Goal: Task Accomplishment & Management: Manage account settings

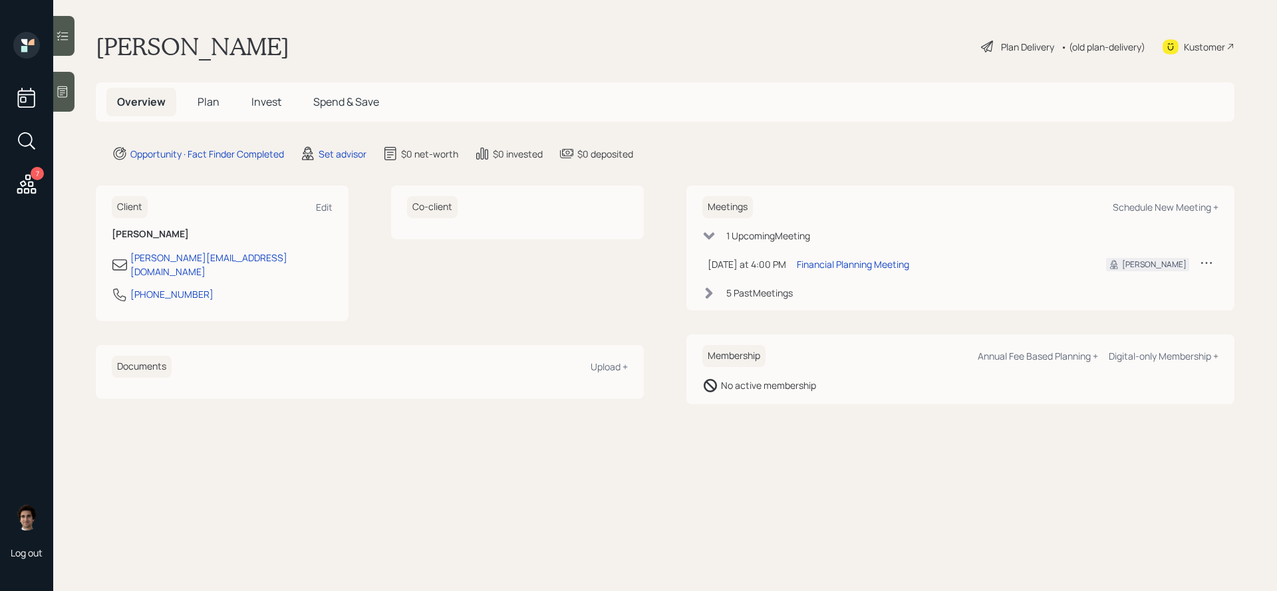
click at [63, 93] on icon at bounding box center [62, 91] width 13 height 13
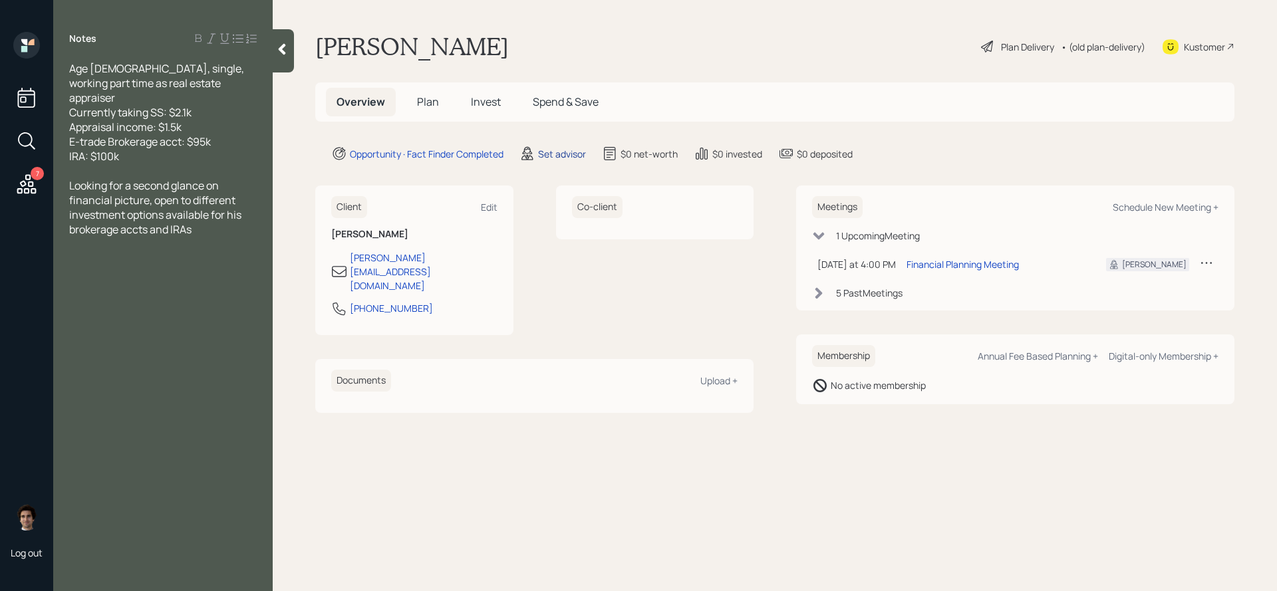
click at [563, 156] on div "Set advisor" at bounding box center [562, 154] width 48 height 14
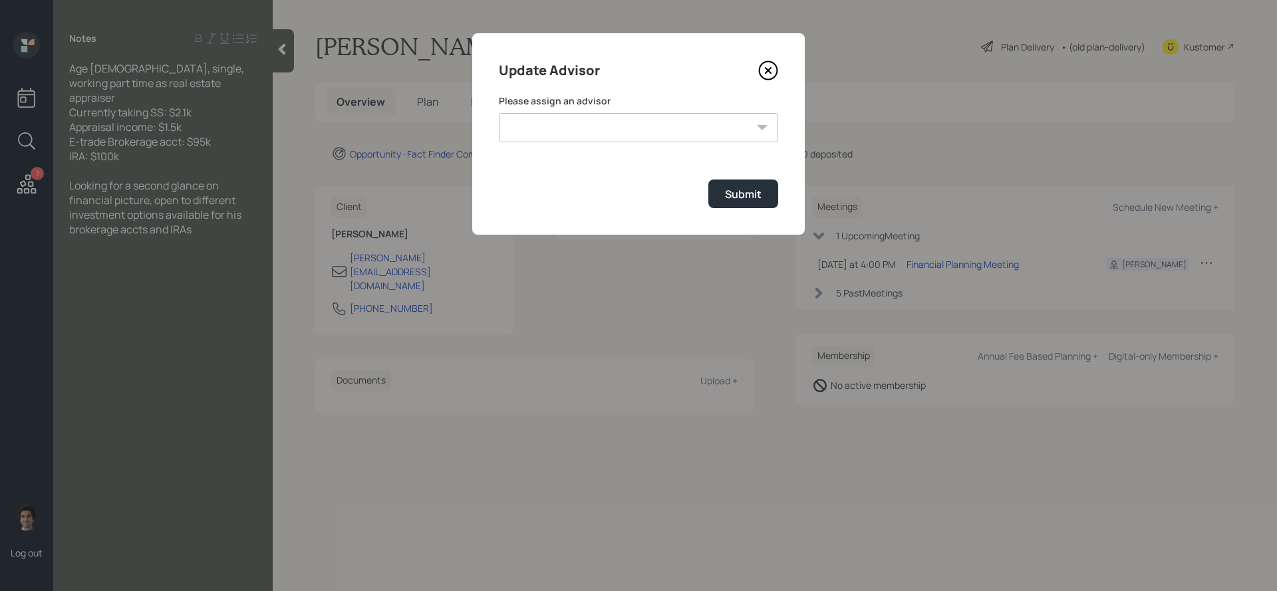
click at [697, 113] on select "James DiStasi Robby Grisanti Jonah Coleman Tyler End Treva Nostdahl Eric Schwar…" at bounding box center [638, 127] width 279 height 29
select select "59554aeb-d739-4552-90b9-0d27d70b4bf7"
click at [499, 113] on select "James DiStasi Robby Grisanti Jonah Coleman Tyler End Treva Nostdahl Eric Schwar…" at bounding box center [638, 127] width 279 height 29
click at [753, 196] on div "Submit" at bounding box center [743, 194] width 37 height 15
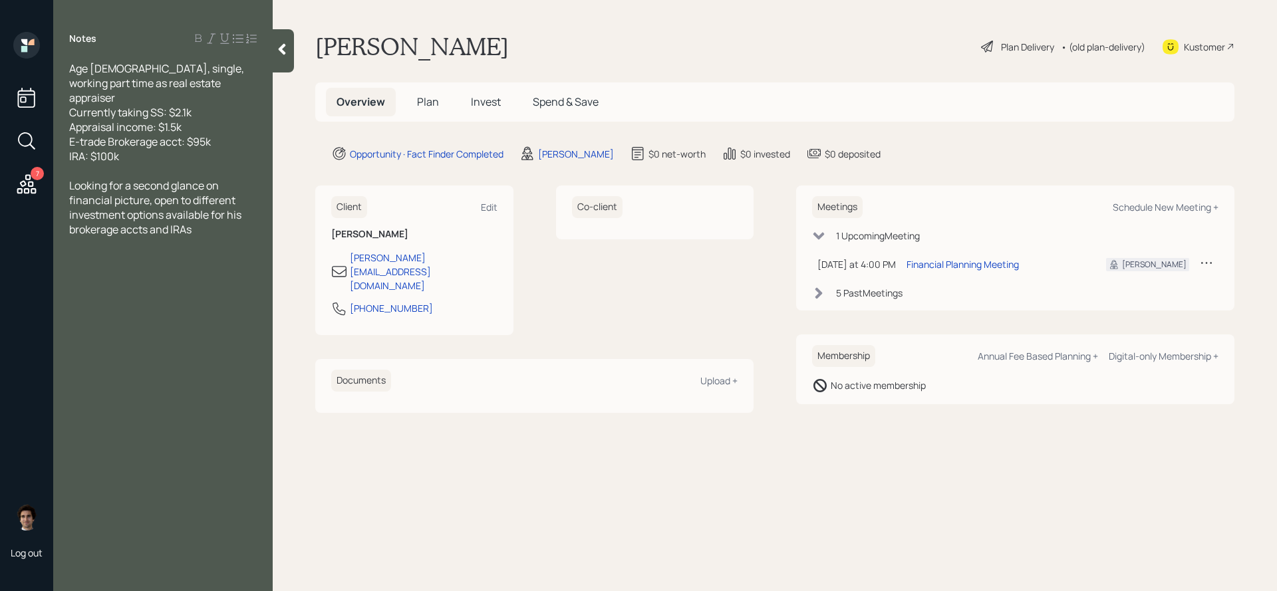
click at [995, 44] on div "Plan Delivery" at bounding box center [1018, 47] width 76 height 16
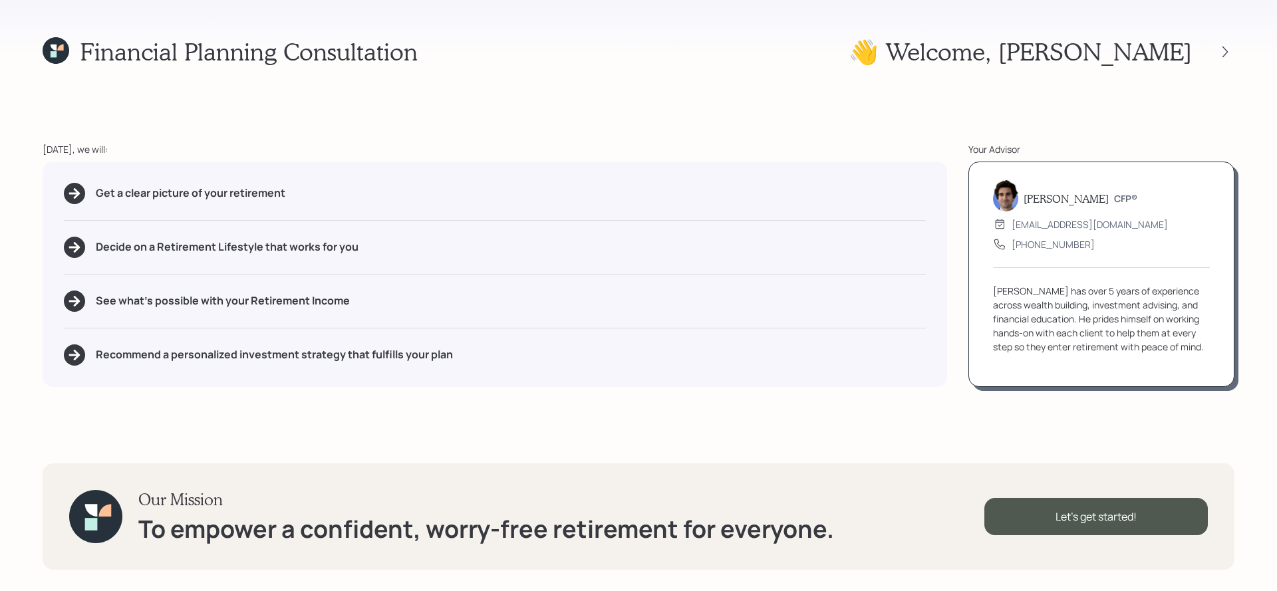
click at [504, 211] on div "Get a clear picture of your retirement Decide on a Retirement Lifestyle that wo…" at bounding box center [495, 275] width 905 height 226
drag, startPoint x: 313, startPoint y: 194, endPoint x: -5, endPoint y: 183, distance: 318.2
click at [0, 183] on html "Financial Planning Consultation 👋 Welcome , John Today, we will: Get a clear pi…" at bounding box center [638, 295] width 1277 height 591
click at [357, 310] on div "See what's possible with your Retirement Income" at bounding box center [495, 301] width 862 height 21
drag, startPoint x: 263, startPoint y: 247, endPoint x: 159, endPoint y: 253, distance: 104.0
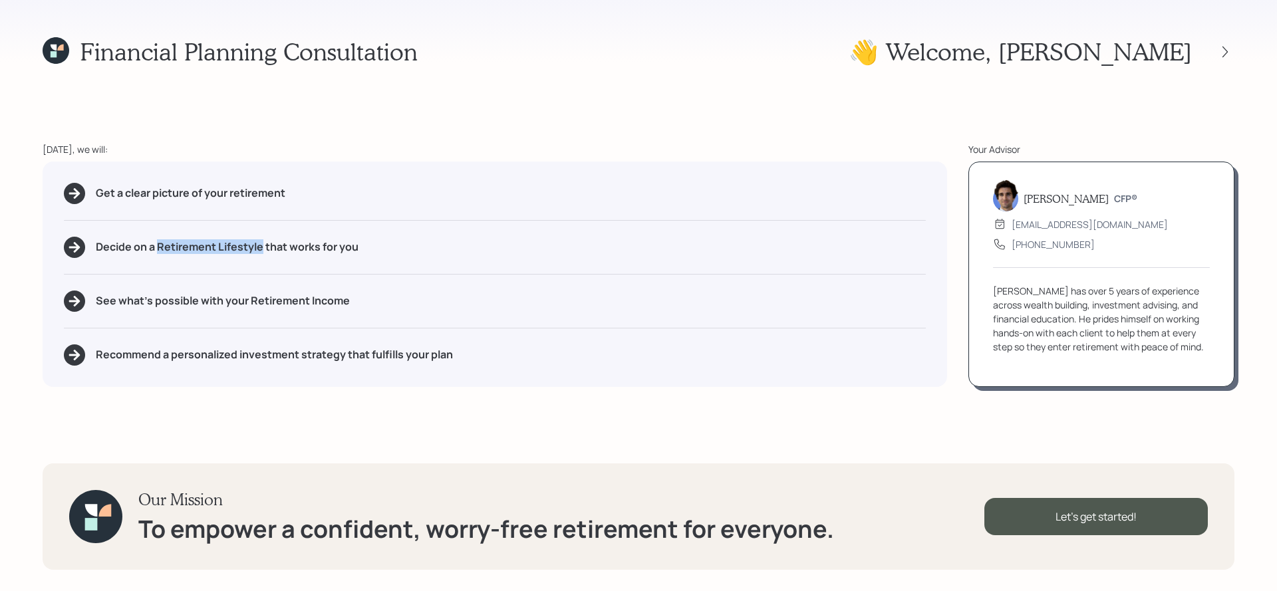
click at [159, 253] on h5 "Decide on a Retirement Lifestyle that works for you" at bounding box center [227, 247] width 263 height 13
click at [372, 317] on div "Get a clear picture of your retirement Decide on a Retirement Lifestyle that wo…" at bounding box center [495, 275] width 905 height 226
drag, startPoint x: 366, startPoint y: 304, endPoint x: 248, endPoint y: 302, distance: 117.8
click at [248, 302] on div "See what's possible with your Retirement Income" at bounding box center [495, 301] width 862 height 21
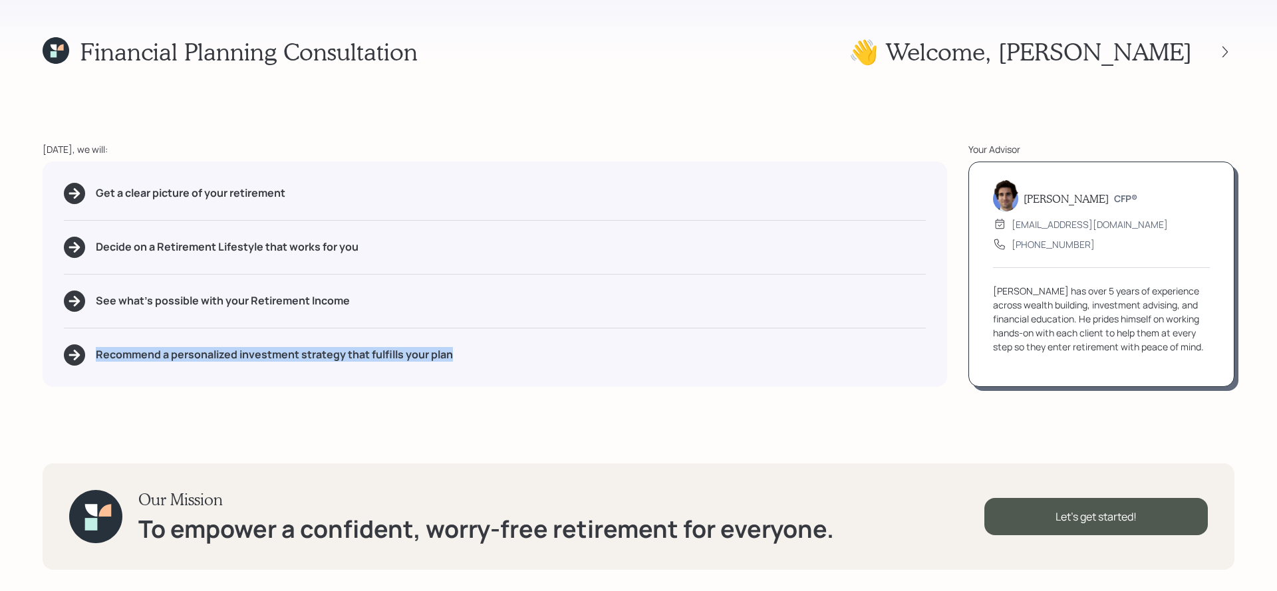
drag, startPoint x: 465, startPoint y: 356, endPoint x: 20, endPoint y: 350, distance: 445.1
click at [20, 350] on div "Financial Planning Consultation 👋 Welcome , John Today, we will: Get a clear pi…" at bounding box center [638, 295] width 1277 height 591
click at [116, 381] on div "Get a clear picture of your retirement Decide on a Retirement Lifestyle that wo…" at bounding box center [495, 275] width 905 height 226
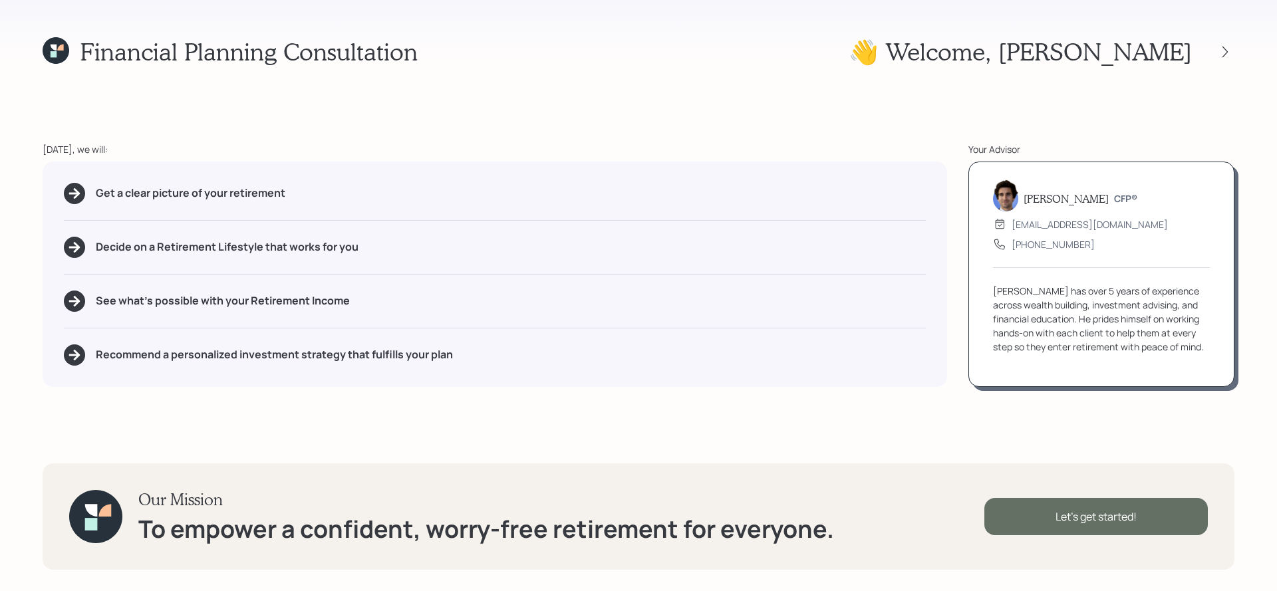
click at [1108, 524] on div "Let's get started!" at bounding box center [1097, 516] width 224 height 37
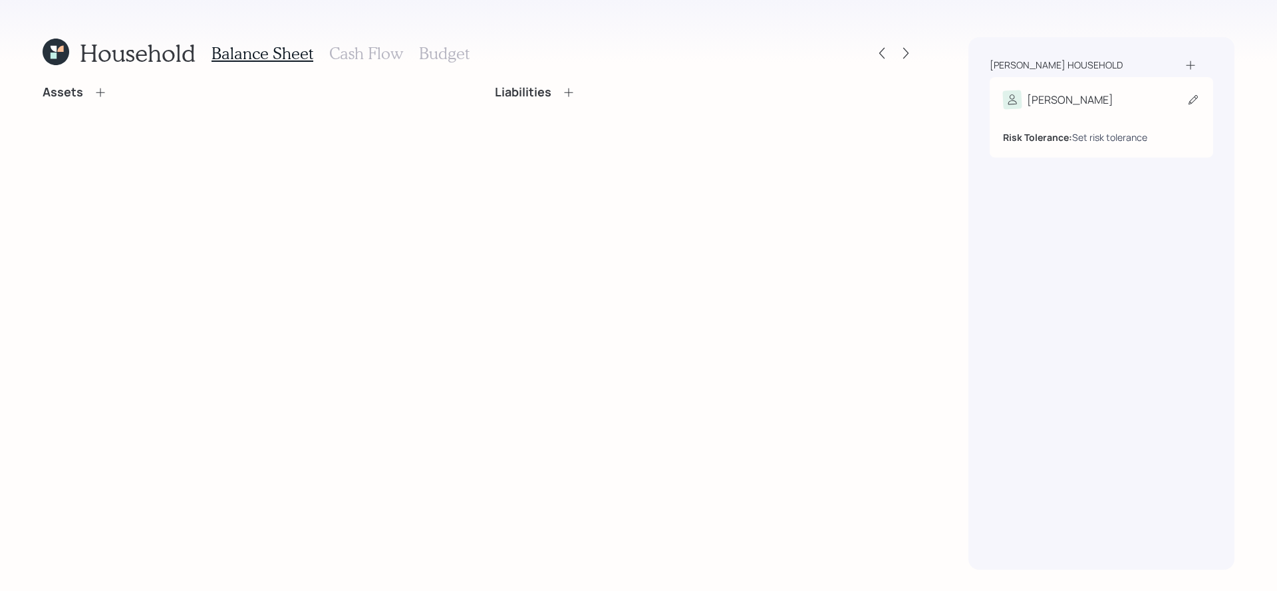
click at [1101, 132] on div "Set risk tolerance" at bounding box center [1109, 137] width 75 height 14
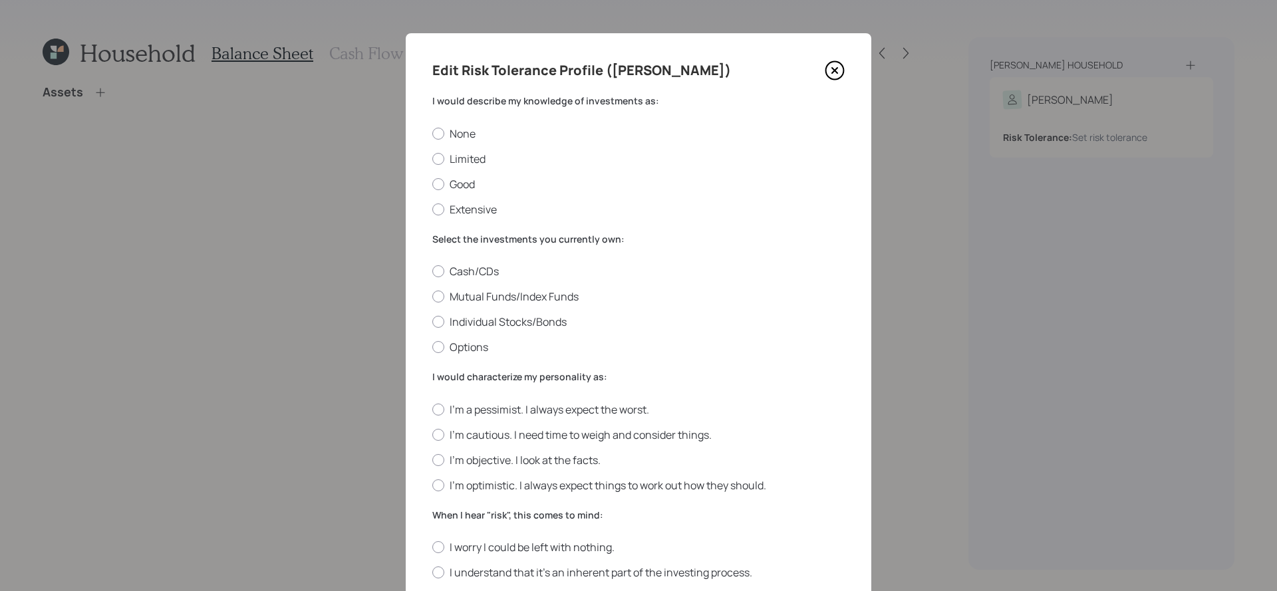
click at [828, 67] on icon at bounding box center [835, 71] width 20 height 20
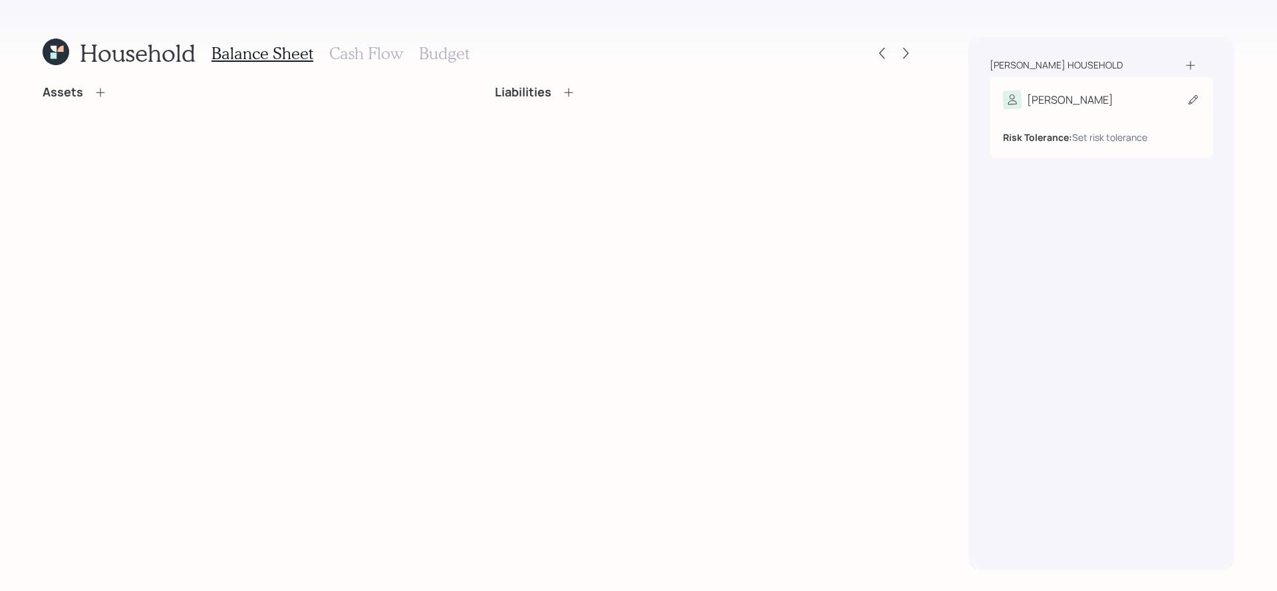
click at [1019, 96] on icon at bounding box center [1012, 99] width 14 height 14
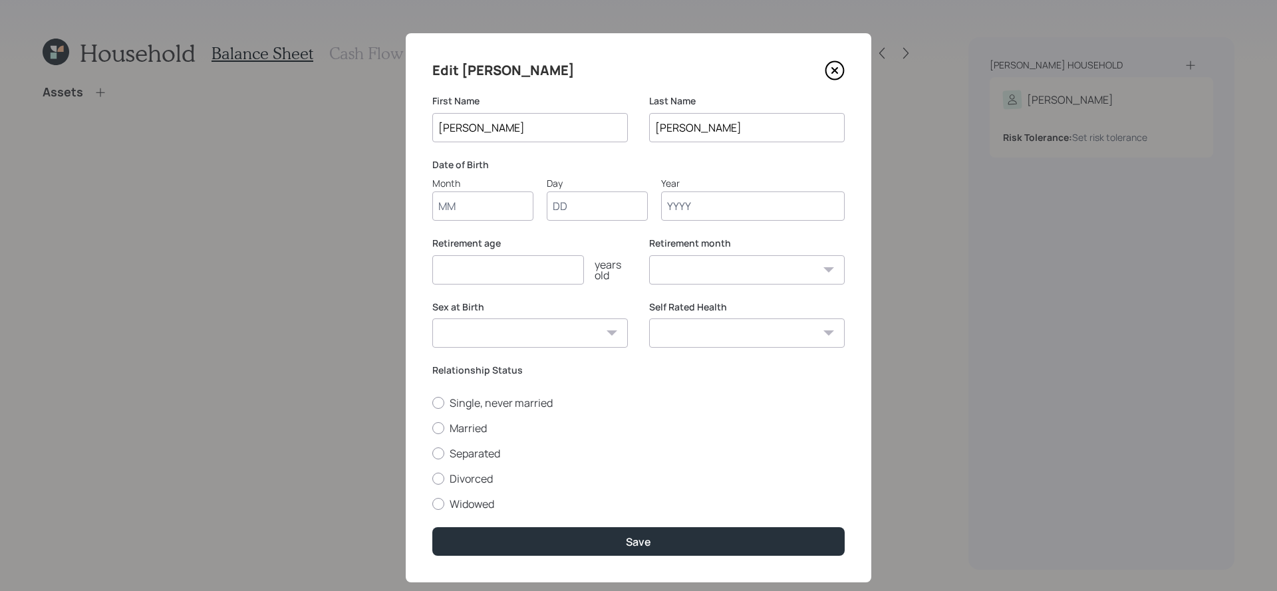
click at [474, 204] on input "Month" at bounding box center [482, 206] width 101 height 29
type input "11"
type input "1956"
select select "11"
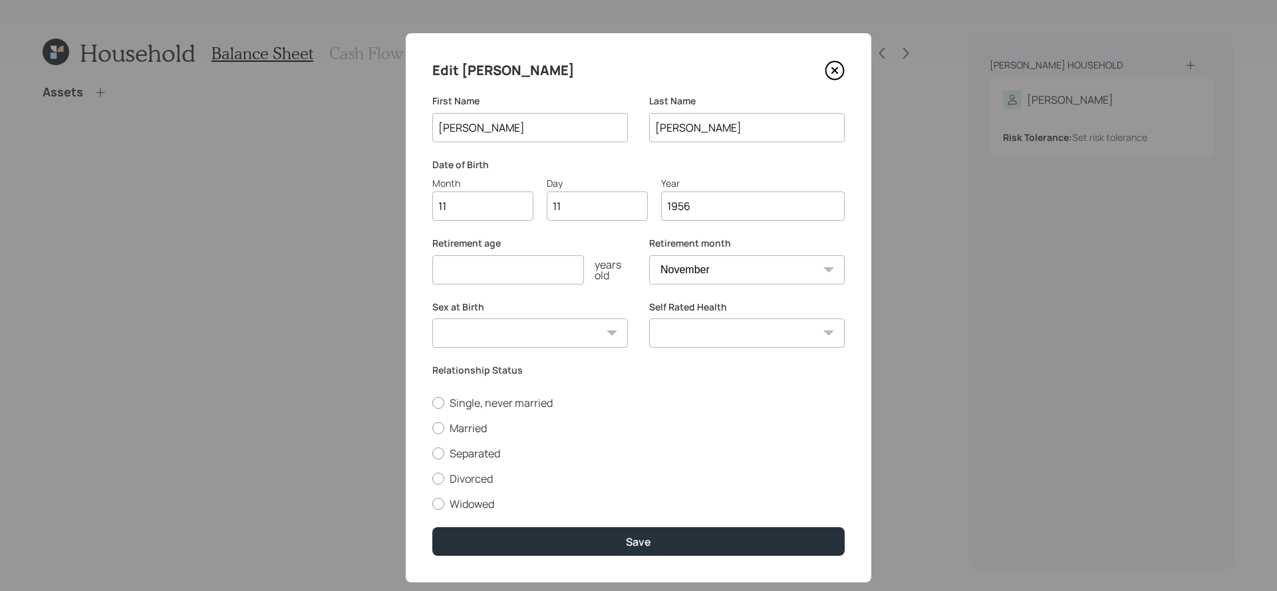
type input "1956"
click at [458, 264] on input "number" at bounding box center [508, 269] width 152 height 29
type input "67"
click at [482, 337] on select "Male Female Other / Prefer not to say" at bounding box center [530, 333] width 196 height 29
select select "male"
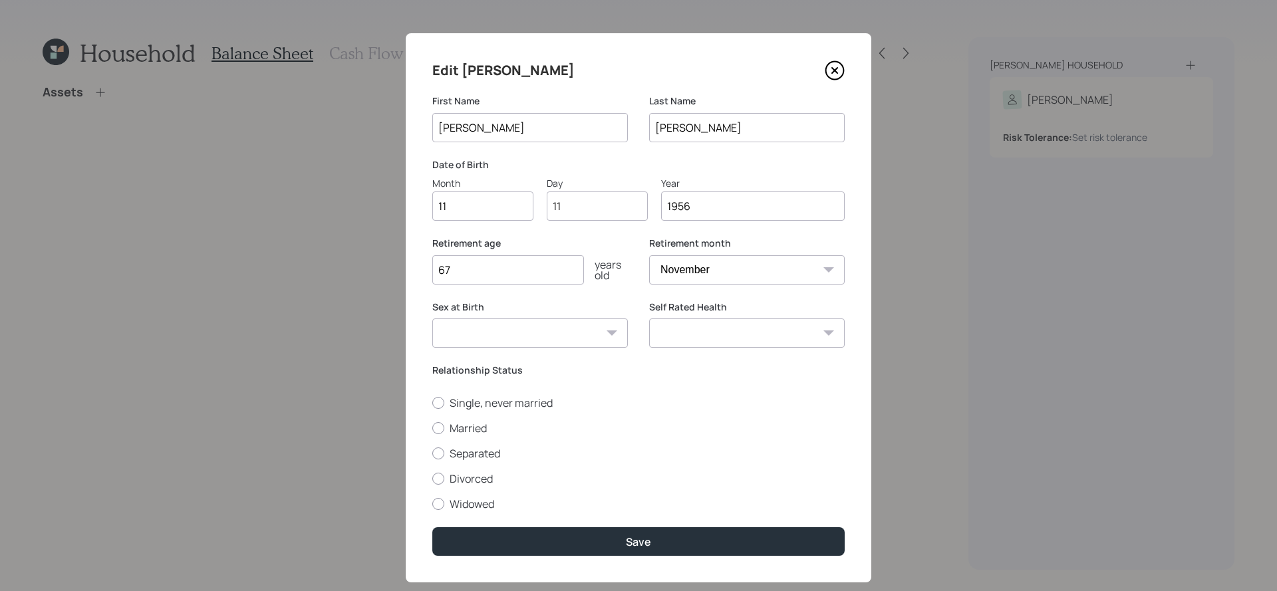
click at [432, 319] on select "Male Female Other / Prefer not to say" at bounding box center [530, 333] width 196 height 29
click at [719, 331] on select "Excellent Very Good Good Fair Poor" at bounding box center [747, 333] width 196 height 29
select select "very_good"
click at [649, 319] on select "Excellent Very Good Good Fair Poor" at bounding box center [747, 333] width 196 height 29
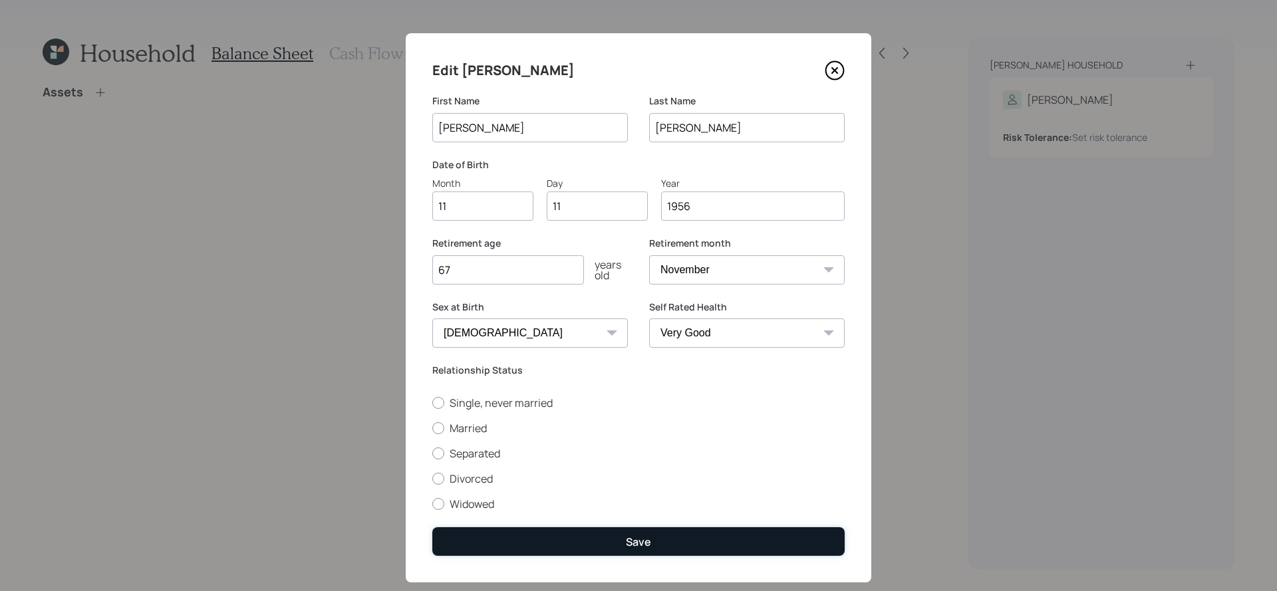
click at [701, 545] on button "Save" at bounding box center [638, 542] width 412 height 29
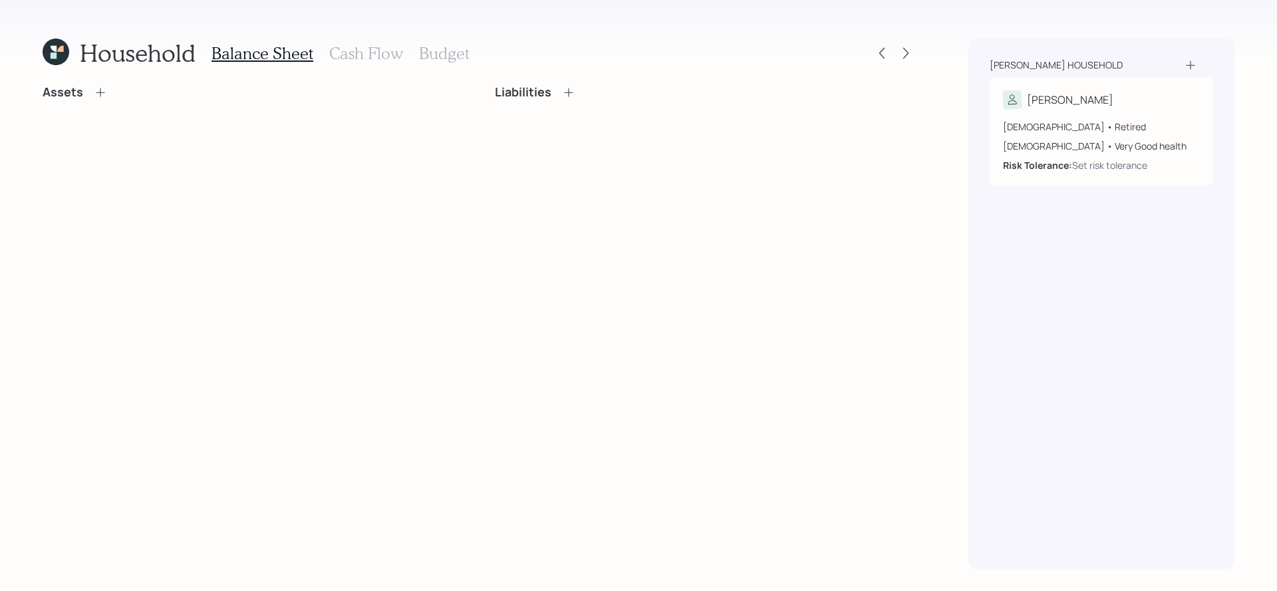
click at [102, 91] on icon at bounding box center [100, 92] width 13 height 13
click at [102, 91] on div "Assets Liabilities" at bounding box center [479, 97] width 873 height 25
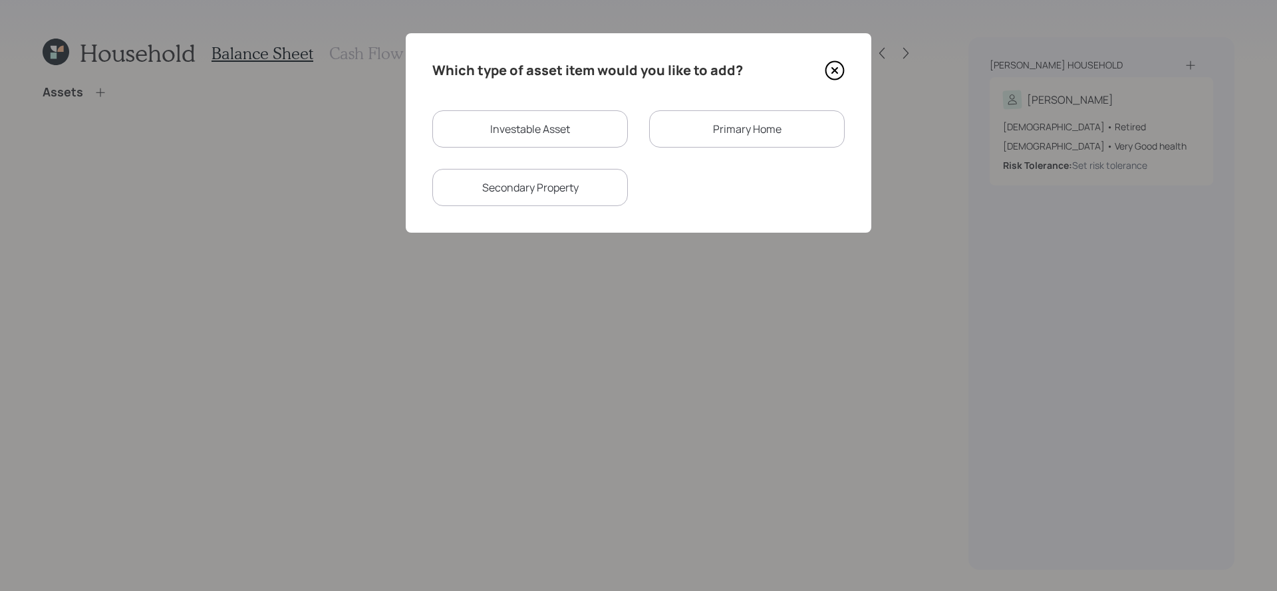
click at [587, 122] on div "Investable Asset" at bounding box center [530, 128] width 196 height 37
select select "taxable"
select select "balanced"
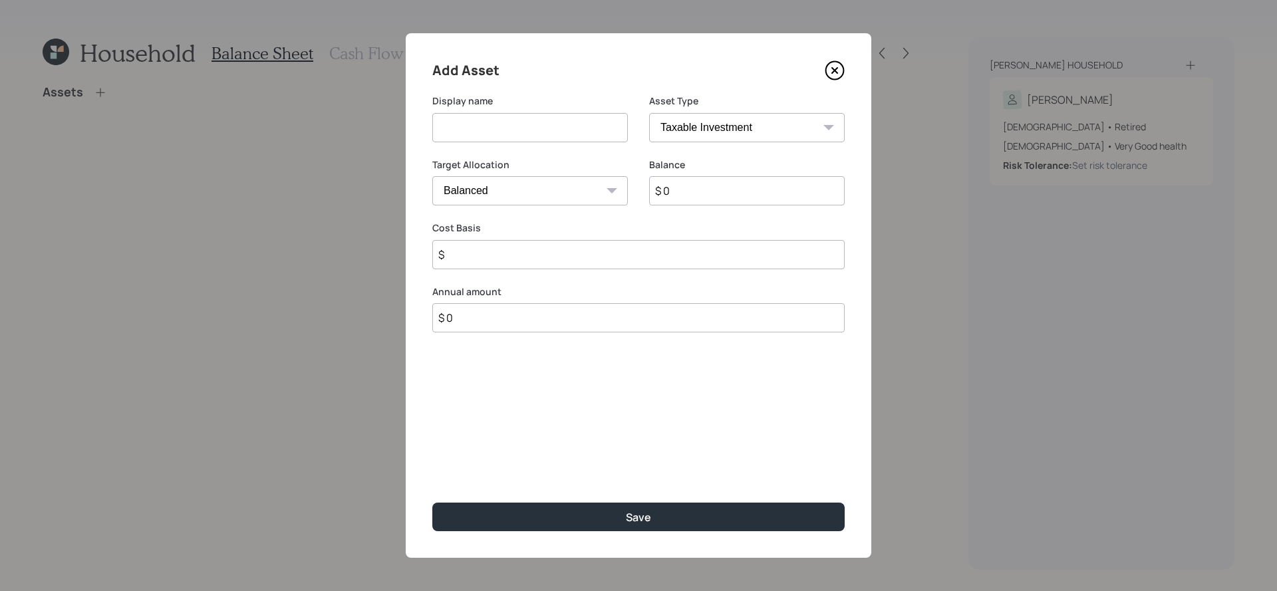
click at [723, 123] on select "SEP IRA IRA Roth IRA 401(k) Roth 401(k) 403(b) Roth 403(b) 457(b) Roth 457(b) H…" at bounding box center [747, 127] width 196 height 29
select select "ira"
click at [649, 113] on select "SEP IRA IRA Roth IRA 401(k) Roth 401(k) 403(b) Roth 403(b) 457(b) Roth 457(b) H…" at bounding box center [747, 127] width 196 height 29
type input "$"
click at [539, 128] on input at bounding box center [530, 127] width 196 height 29
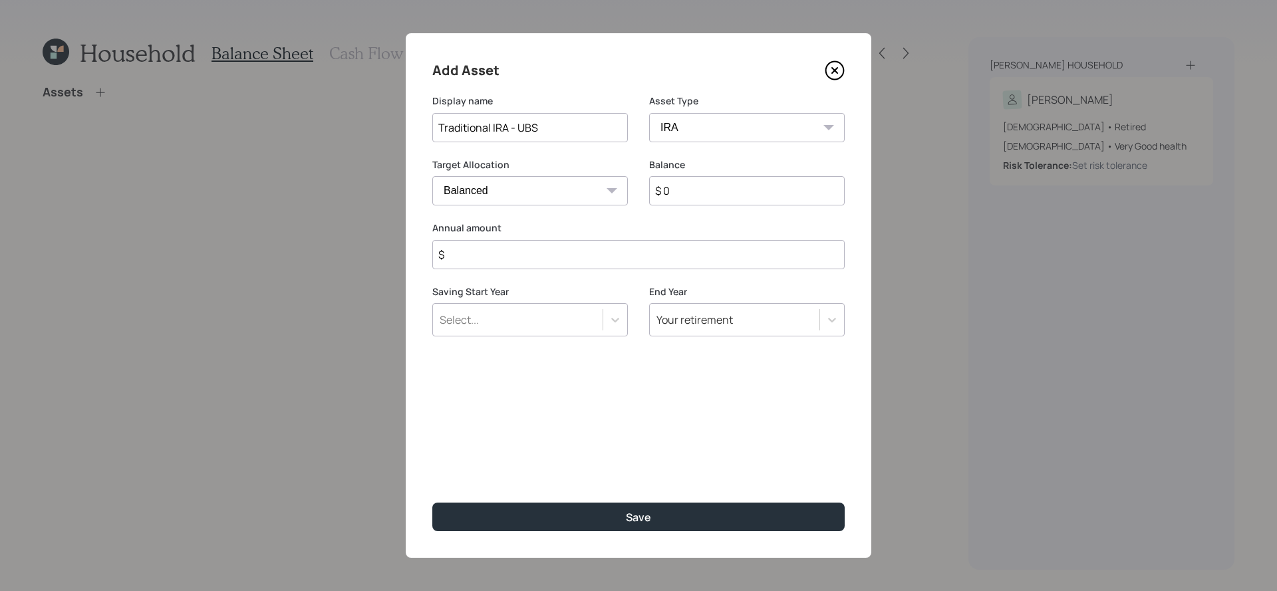
type input "Traditional IRA - UBS"
click at [778, 182] on input "$ 0" at bounding box center [747, 190] width 196 height 29
type input "$ 200,000"
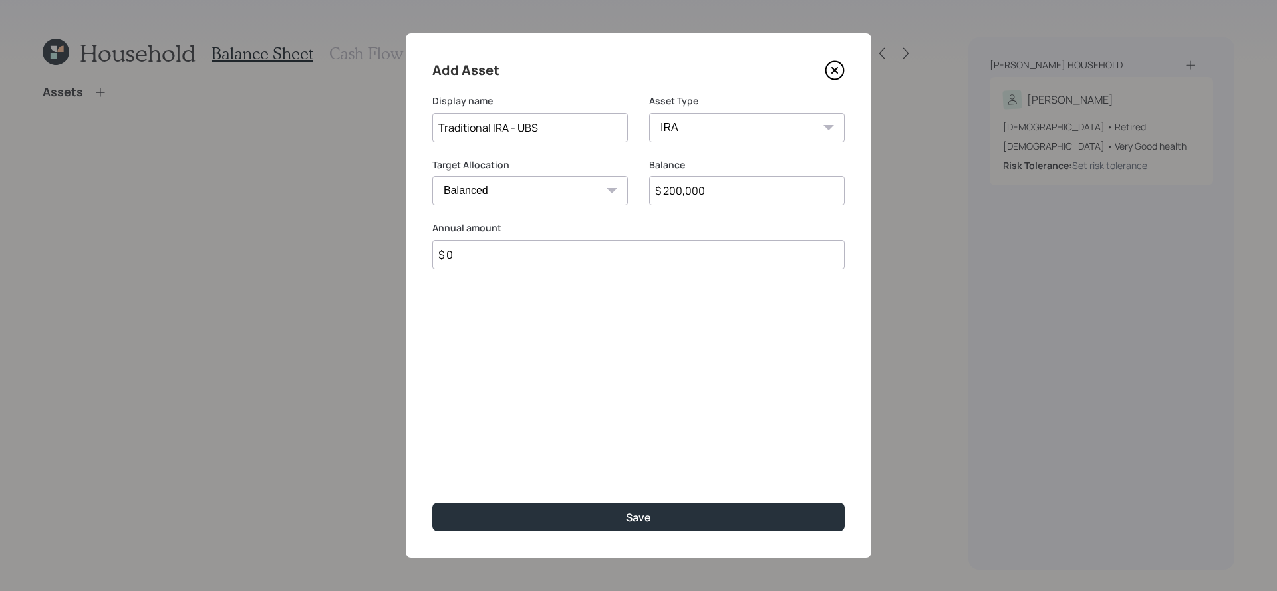
type input "$ 0"
click at [432, 503] on button "Save" at bounding box center [638, 517] width 412 height 29
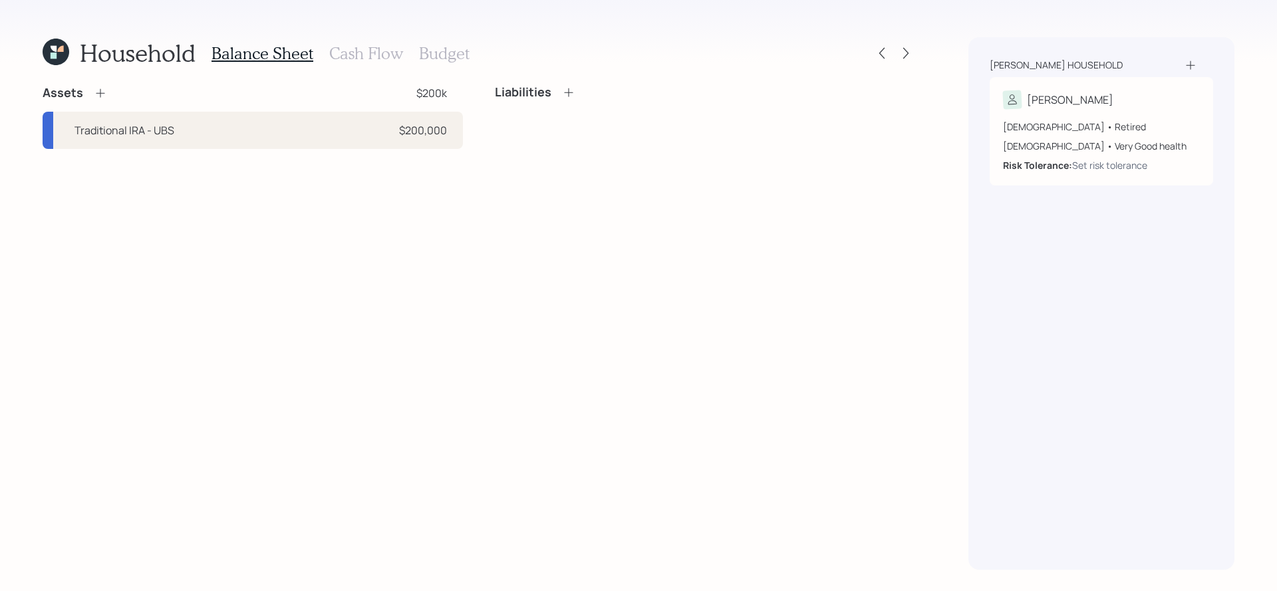
click at [101, 95] on icon at bounding box center [100, 92] width 13 height 13
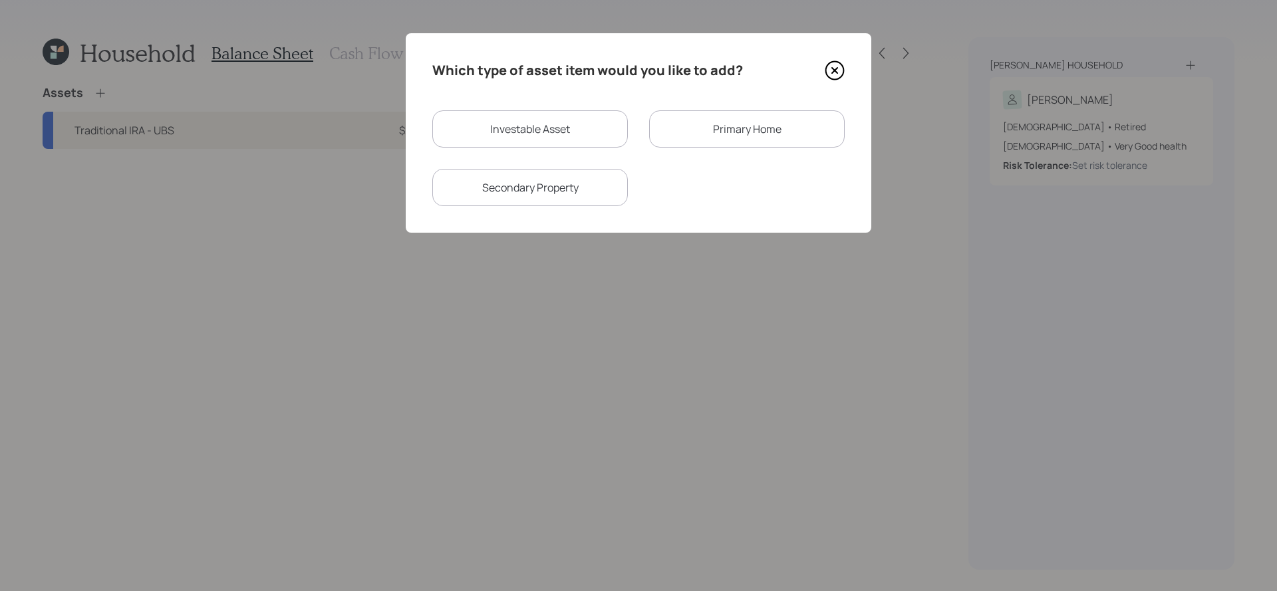
click at [592, 111] on div "Investable Asset" at bounding box center [530, 128] width 196 height 37
select select "taxable"
select select "balanced"
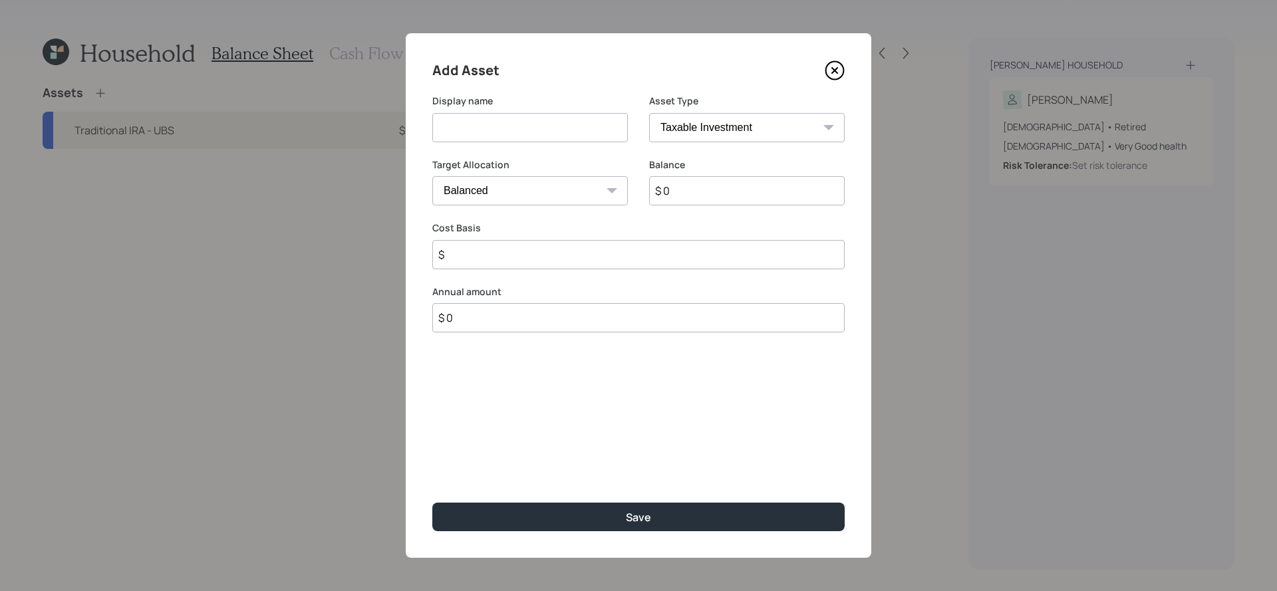
click at [573, 124] on input at bounding box center [530, 127] width 196 height 29
type input "Brokerage - E Trade"
click at [687, 188] on input "$ 0" at bounding box center [747, 190] width 196 height 29
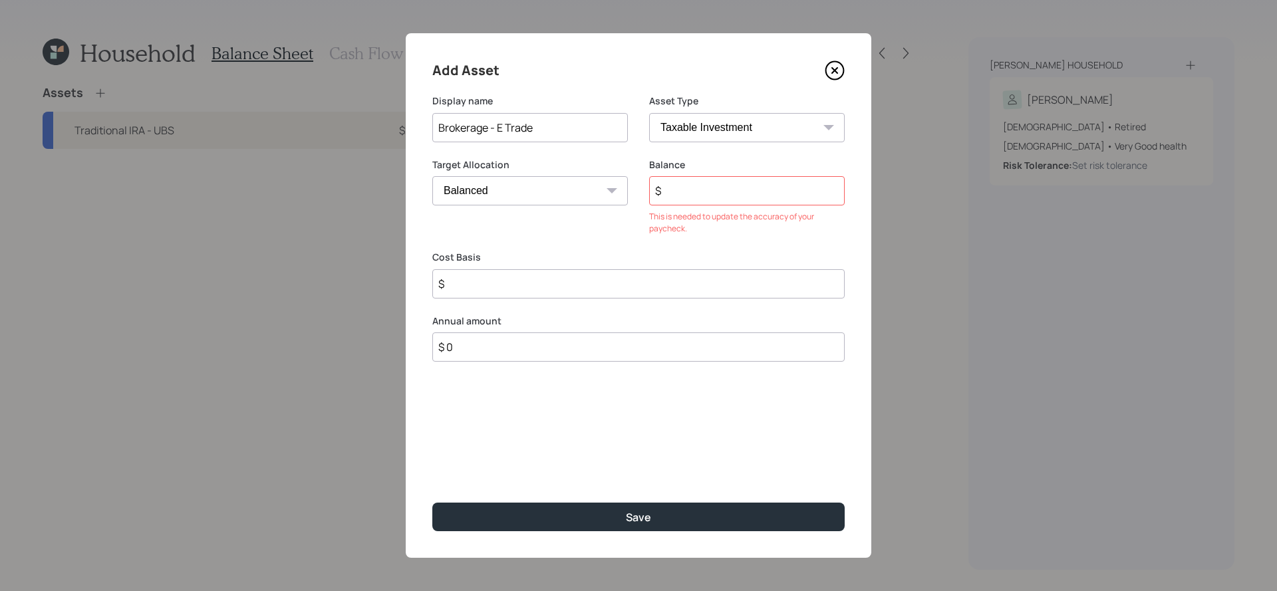
click at [552, 127] on input "Brokerage - E Trade" at bounding box center [530, 127] width 196 height 29
click at [728, 188] on input "$" at bounding box center [747, 190] width 196 height 29
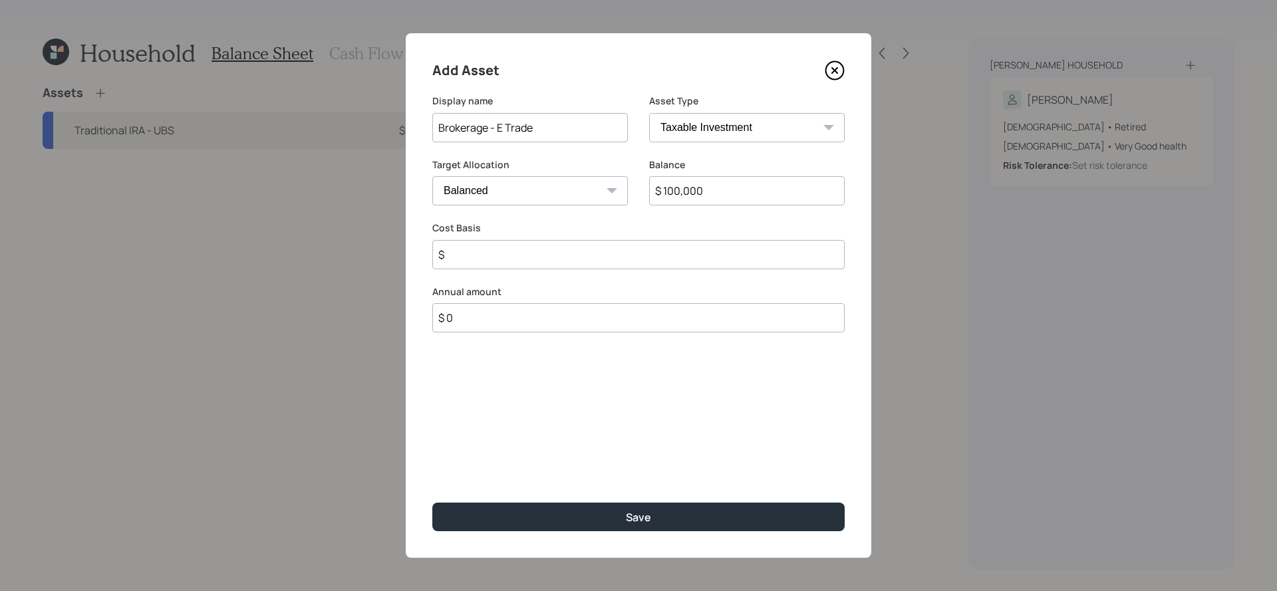
type input "$ 100,000"
click at [598, 246] on input "$" at bounding box center [638, 254] width 412 height 29
type input "$ 70,000"
click at [432, 503] on button "Save" at bounding box center [638, 517] width 412 height 29
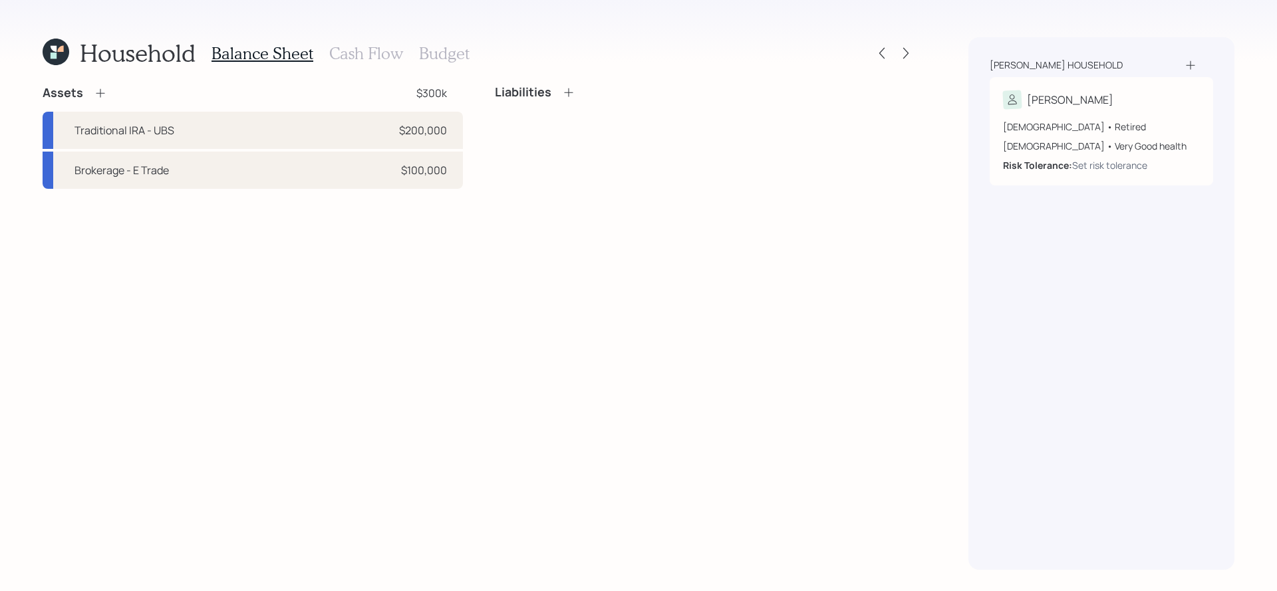
click at [99, 93] on icon at bounding box center [100, 93] width 9 height 9
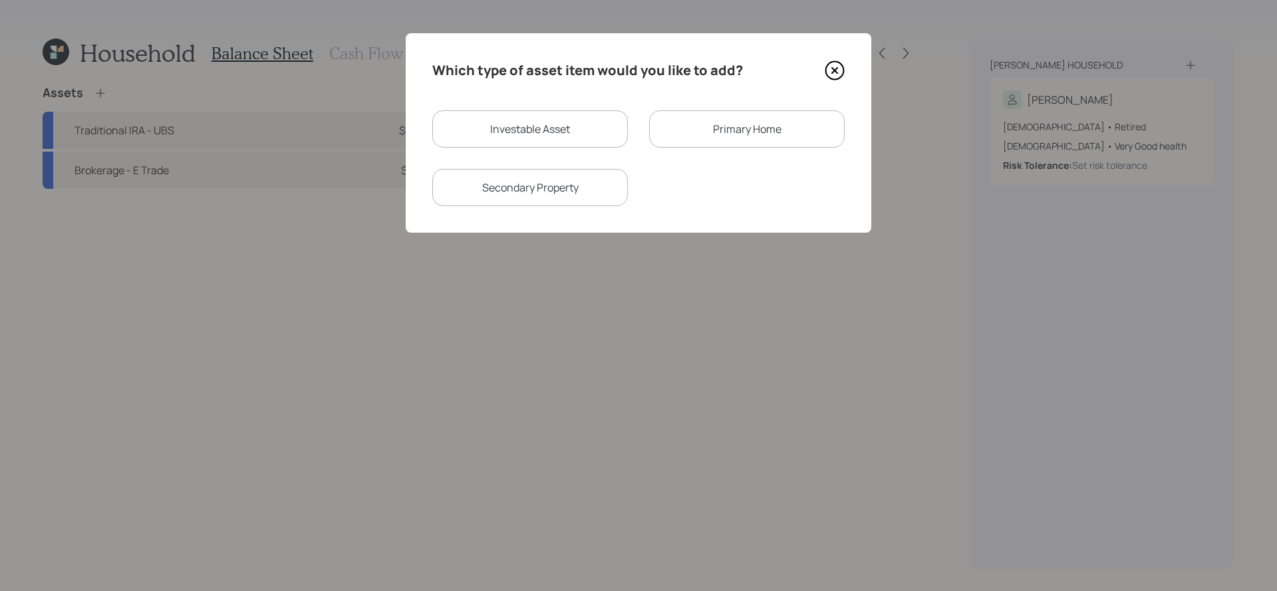
click at [542, 139] on div "Investable Asset" at bounding box center [530, 128] width 196 height 37
select select "taxable"
select select "balanced"
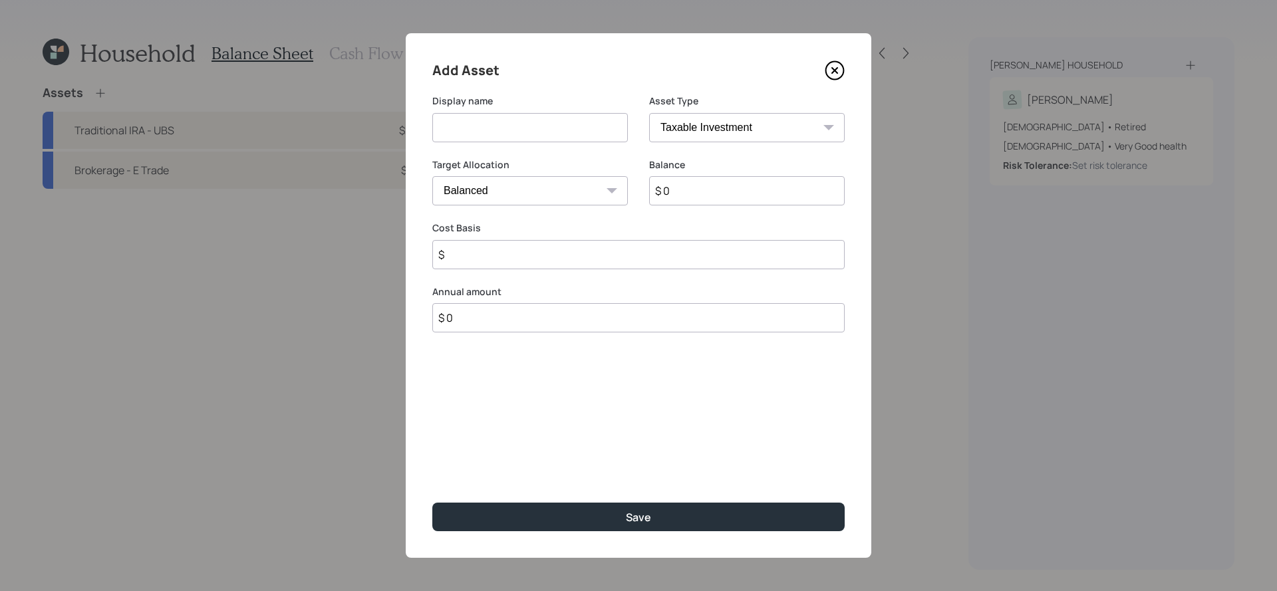
click at [724, 118] on select "SEP IRA IRA Roth IRA 401(k) Roth 401(k) 403(b) Roth 403(b) 457(b) Roth 457(b) H…" at bounding box center [747, 127] width 196 height 29
select select "ira"
click at [649, 113] on select "SEP IRA IRA Roth IRA 401(k) Roth 401(k) 403(b) Roth 403(b) 457(b) Roth 457(b) H…" at bounding box center [747, 127] width 196 height 29
type input "$"
click at [496, 132] on input at bounding box center [530, 127] width 196 height 29
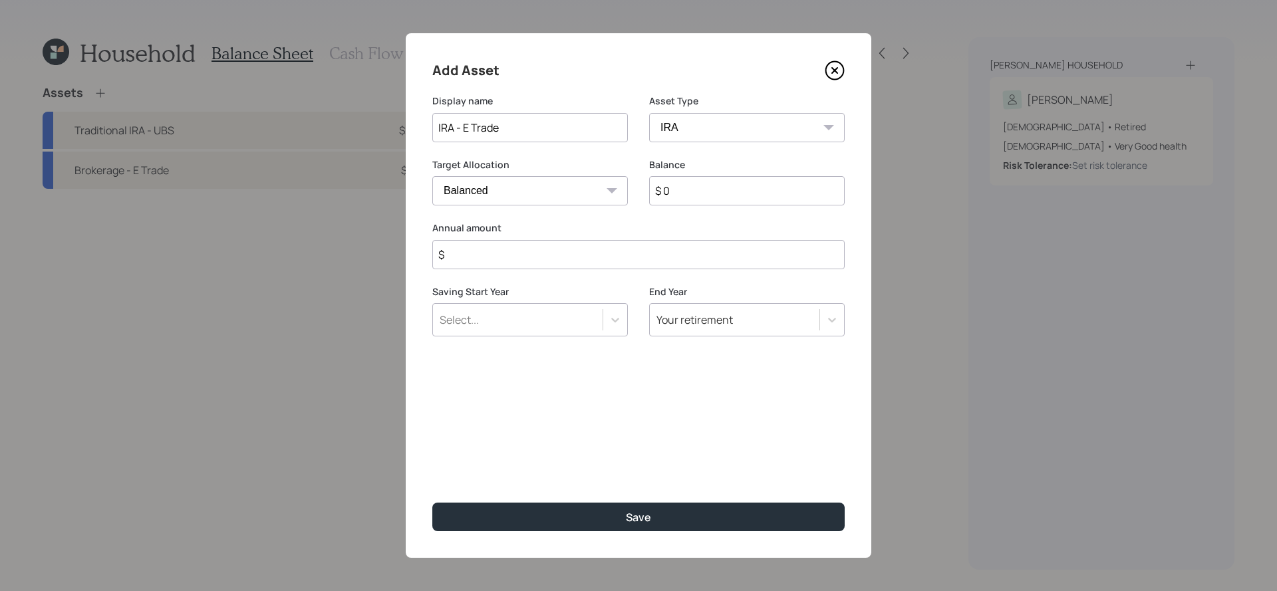
type input "IRA - E Trade"
click at [691, 191] on input "$ 0" at bounding box center [747, 190] width 196 height 29
type input "$ 100,000"
type input "$ 0"
click at [432, 503] on button "Save" at bounding box center [638, 517] width 412 height 29
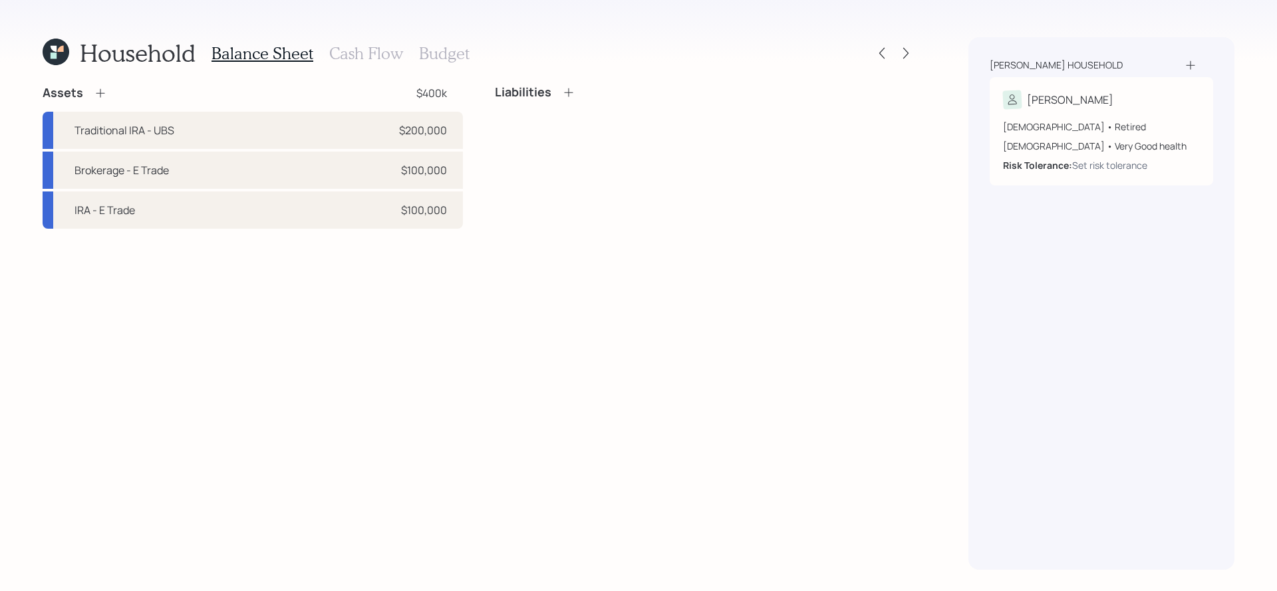
click at [109, 88] on div "Assets $400k" at bounding box center [253, 93] width 420 height 16
click at [103, 88] on icon at bounding box center [100, 92] width 13 height 13
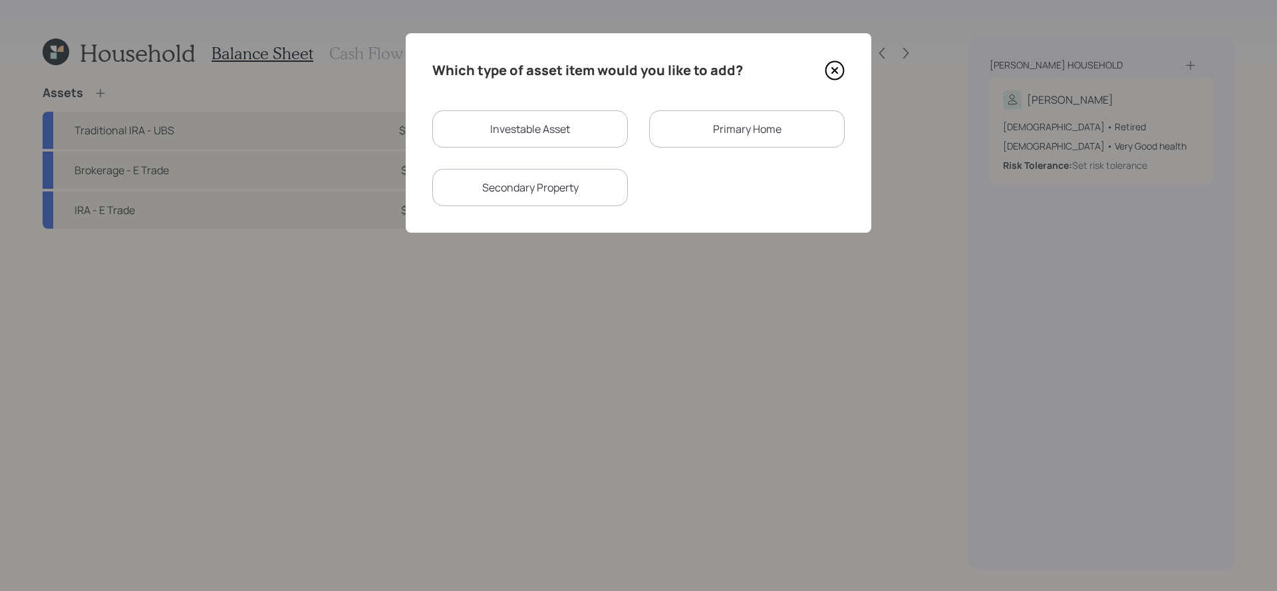
click at [589, 120] on div "Investable Asset" at bounding box center [530, 128] width 196 height 37
select select "taxable"
select select "balanced"
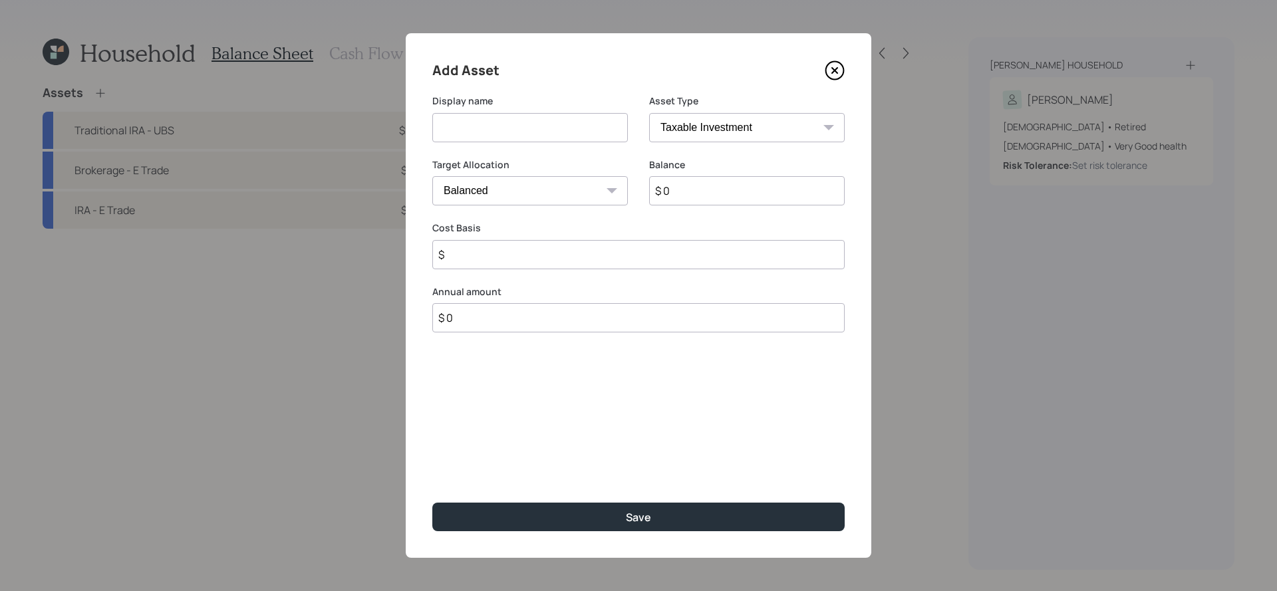
click at [726, 138] on select "SEP IRA IRA Roth IRA 401(k) Roth 401(k) 403(b) Roth 403(b) 457(b) Roth 457(b) H…" at bounding box center [747, 127] width 196 height 29
select select "emergency_fund"
click at [649, 113] on select "SEP IRA IRA Roth IRA 401(k) Roth 401(k) 403(b) Roth 403(b) 457(b) Roth 457(b) H…" at bounding box center [747, 127] width 196 height 29
click at [546, 133] on input at bounding box center [530, 127] width 196 height 29
type input "Emergency Savings"
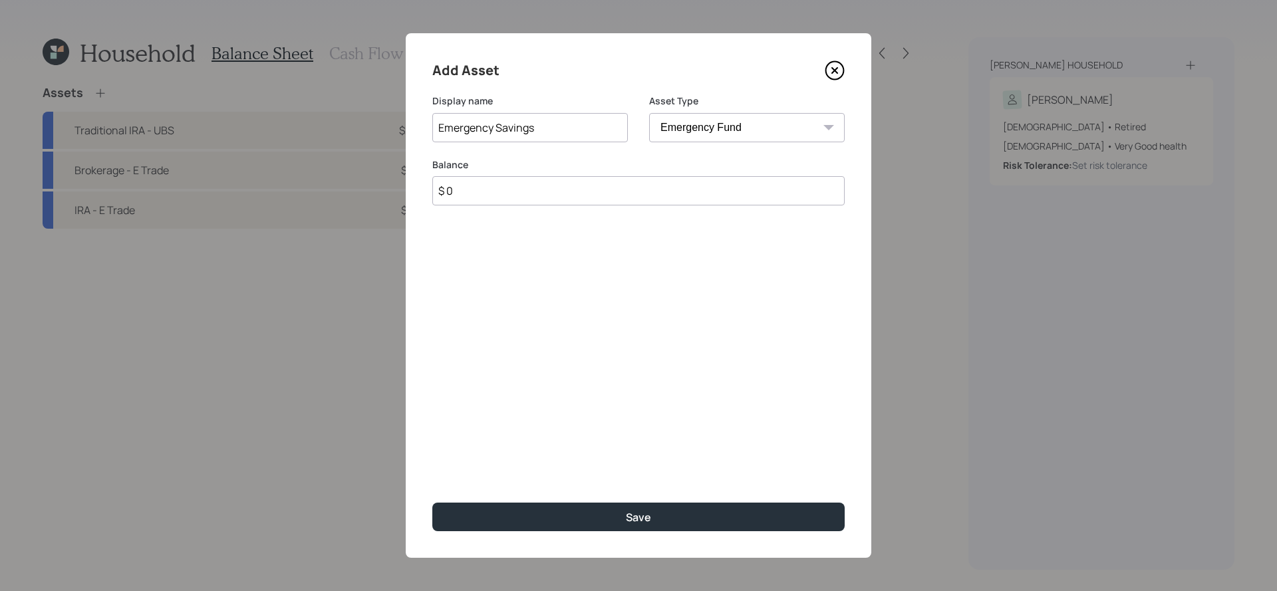
click at [530, 209] on div "Balance $ 0" at bounding box center [638, 190] width 412 height 64
click at [530, 201] on input "$ 0" at bounding box center [638, 190] width 412 height 29
type input "$ 15,000"
click at [432, 503] on button "Save" at bounding box center [638, 517] width 412 height 29
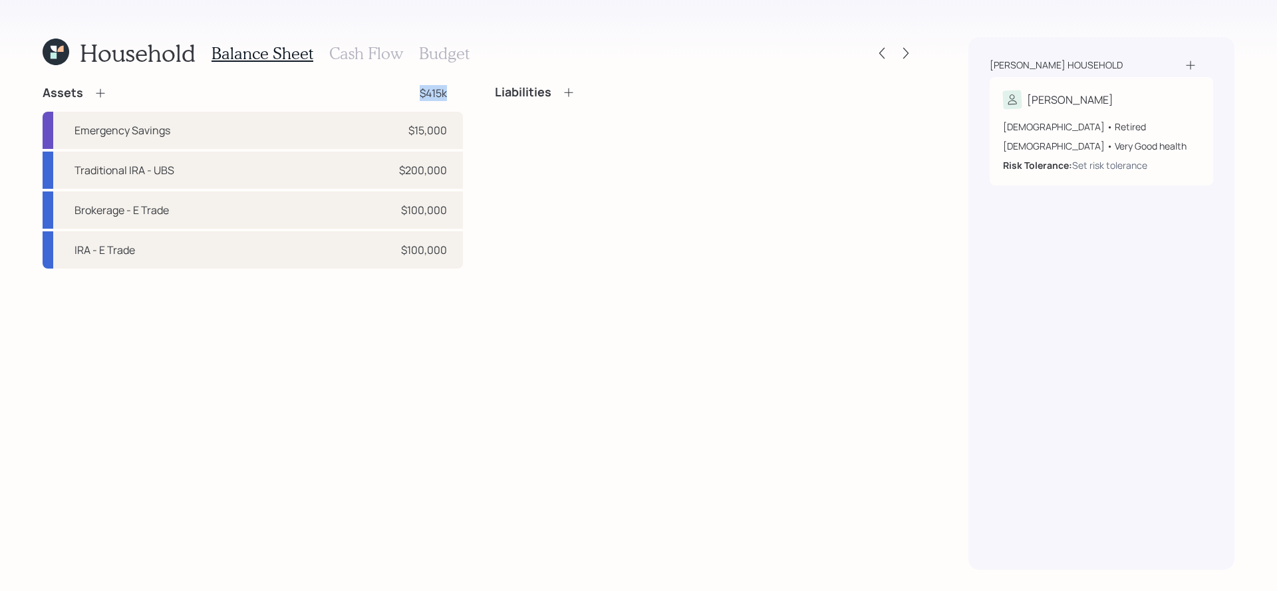
drag, startPoint x: 468, startPoint y: 97, endPoint x: 409, endPoint y: 97, distance: 58.5
click at [409, 97] on div "Assets $415k Emergency Savings $15,000 Traditional IRA - UBS $200,000 Brokerage…" at bounding box center [479, 177] width 873 height 184
click at [388, 309] on div "Assets $415k Emergency Savings $15,000 Traditional IRA - UBS $200,000 Brokerage…" at bounding box center [479, 327] width 873 height 485
click at [341, 49] on h3 "Cash Flow" at bounding box center [366, 53] width 74 height 19
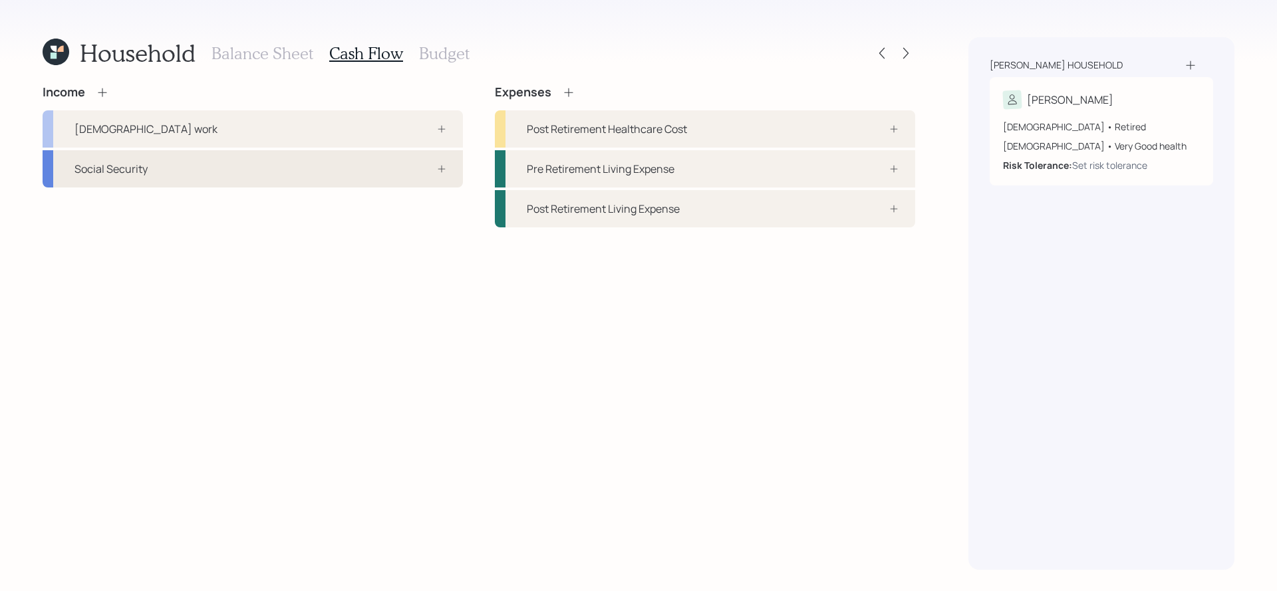
click at [385, 160] on div "Social Security" at bounding box center [253, 168] width 420 height 37
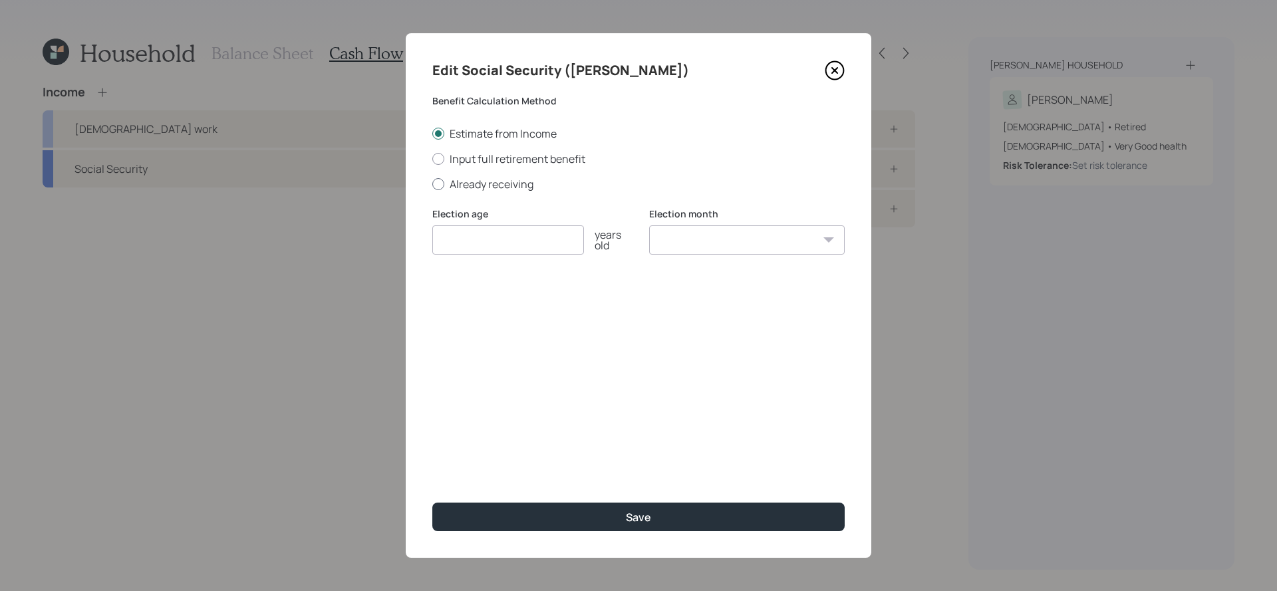
click at [491, 184] on label "Already receiving" at bounding box center [638, 184] width 412 height 15
click at [432, 184] on input "Already receiving" at bounding box center [432, 184] width 1 height 1
radio input "true"
click at [499, 246] on input "number" at bounding box center [508, 240] width 152 height 29
type input "67"
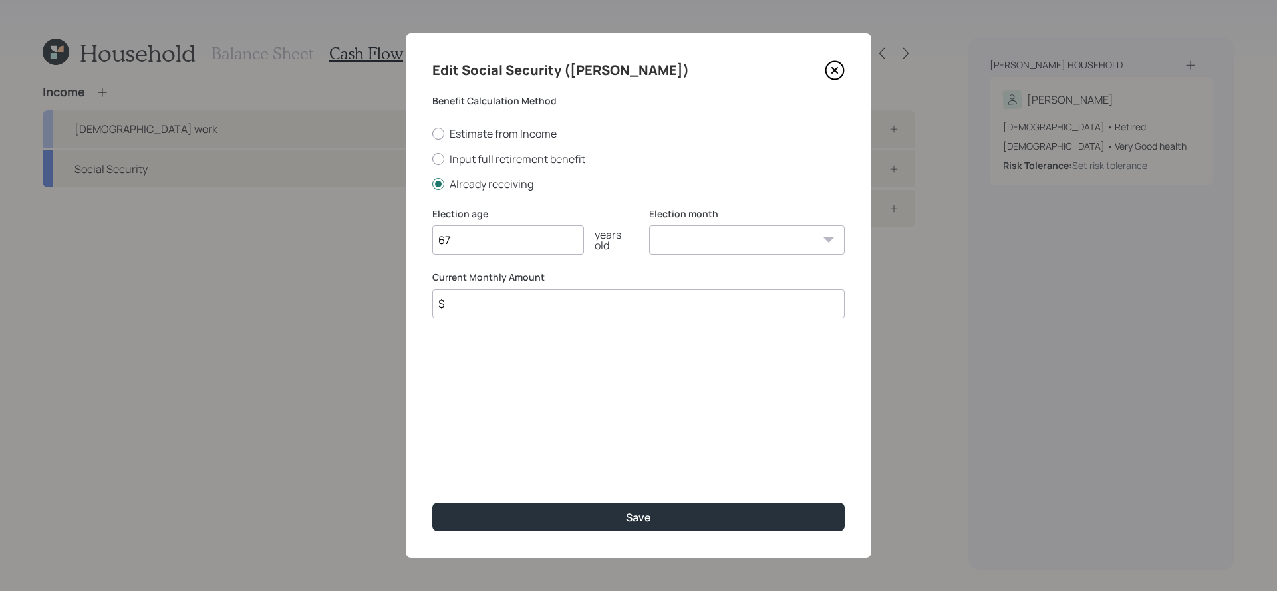
click at [567, 329] on div "Edit Social Security (John) Benefit Calculation Method Estimate from Income Inp…" at bounding box center [639, 295] width 466 height 525
click at [583, 301] on input "$" at bounding box center [638, 303] width 412 height 29
type input "$ 2,285"
click at [432, 503] on button "Save" at bounding box center [638, 517] width 412 height 29
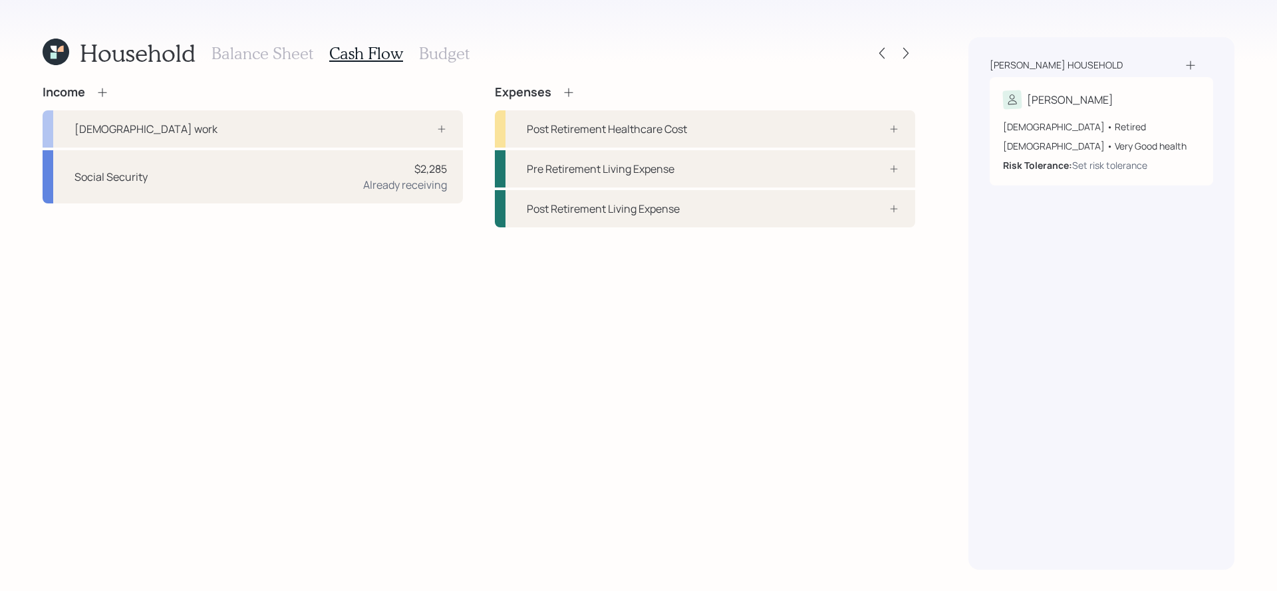
click at [108, 94] on icon at bounding box center [102, 92] width 13 height 13
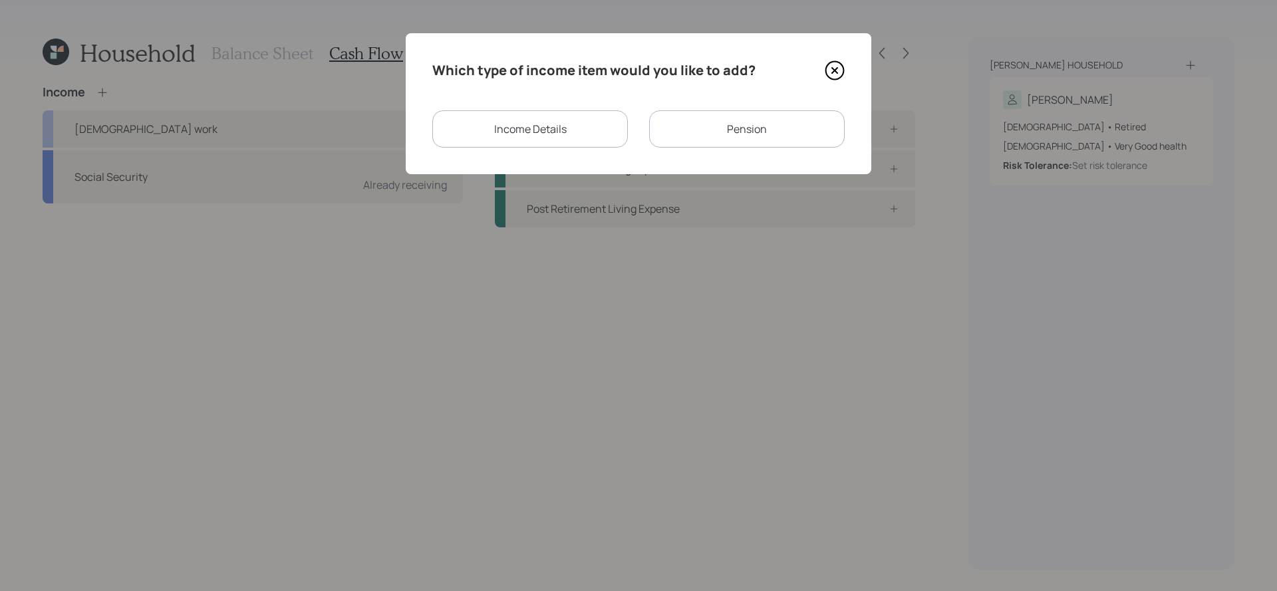
click at [598, 124] on div "Income Details" at bounding box center [530, 128] width 196 height 37
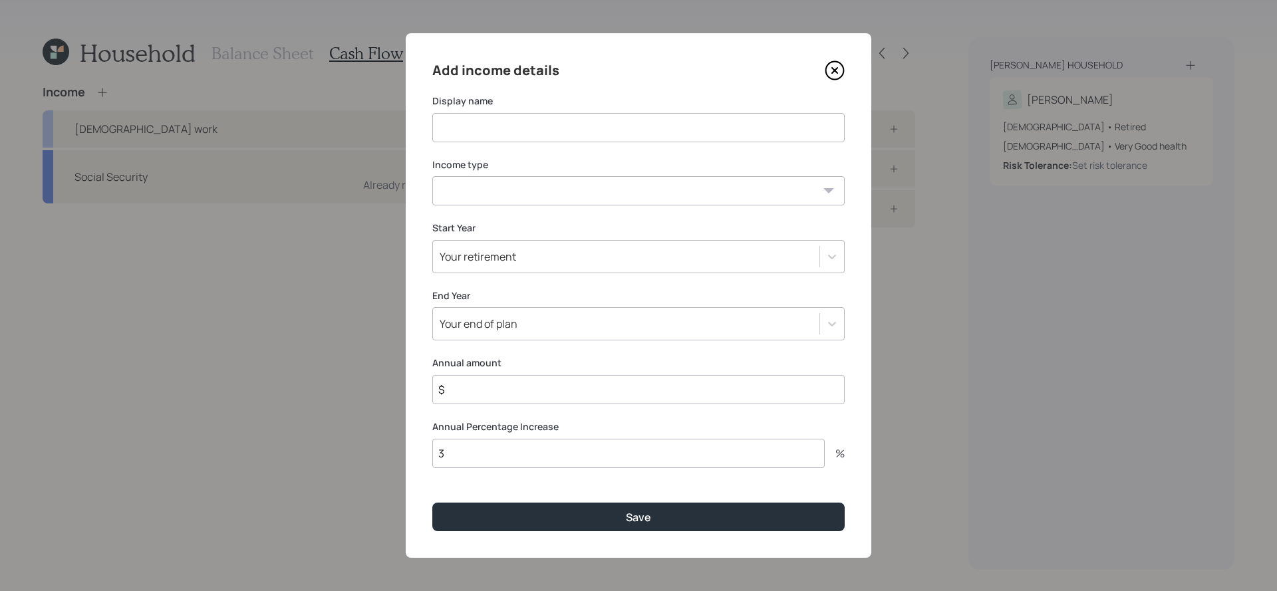
click at [573, 124] on input at bounding box center [638, 127] width 412 height 29
type input "Part-time income - appraisal work"
click at [534, 182] on select "Full-time work Part-time work Self employment Other" at bounding box center [638, 190] width 412 height 29
select select "part_time"
click at [432, 176] on select "Full-time work Part-time work Self employment Other" at bounding box center [638, 190] width 412 height 29
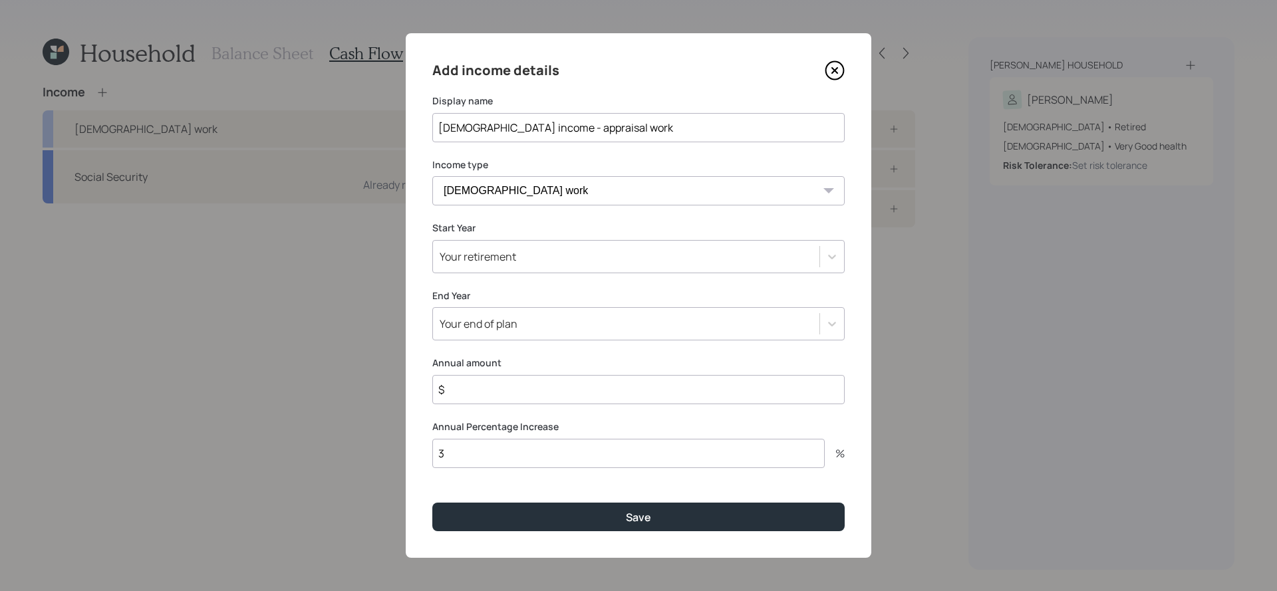
click at [537, 265] on div "Your retirement" at bounding box center [626, 256] width 387 height 23
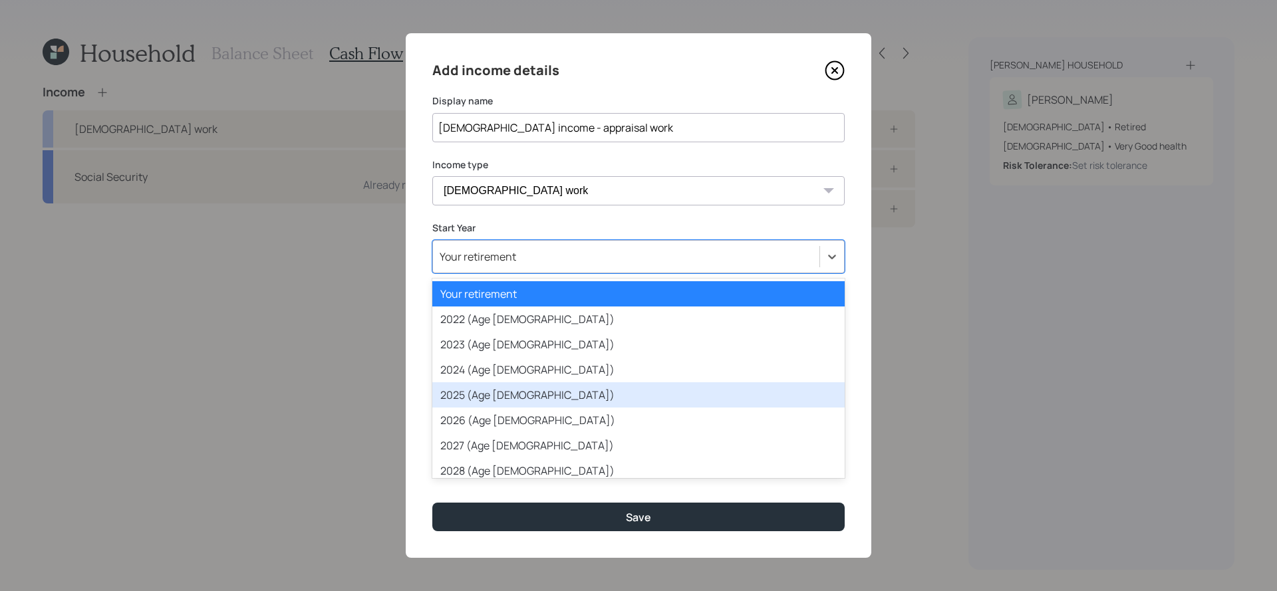
click at [562, 391] on div "2025 (Age 69)" at bounding box center [638, 395] width 412 height 25
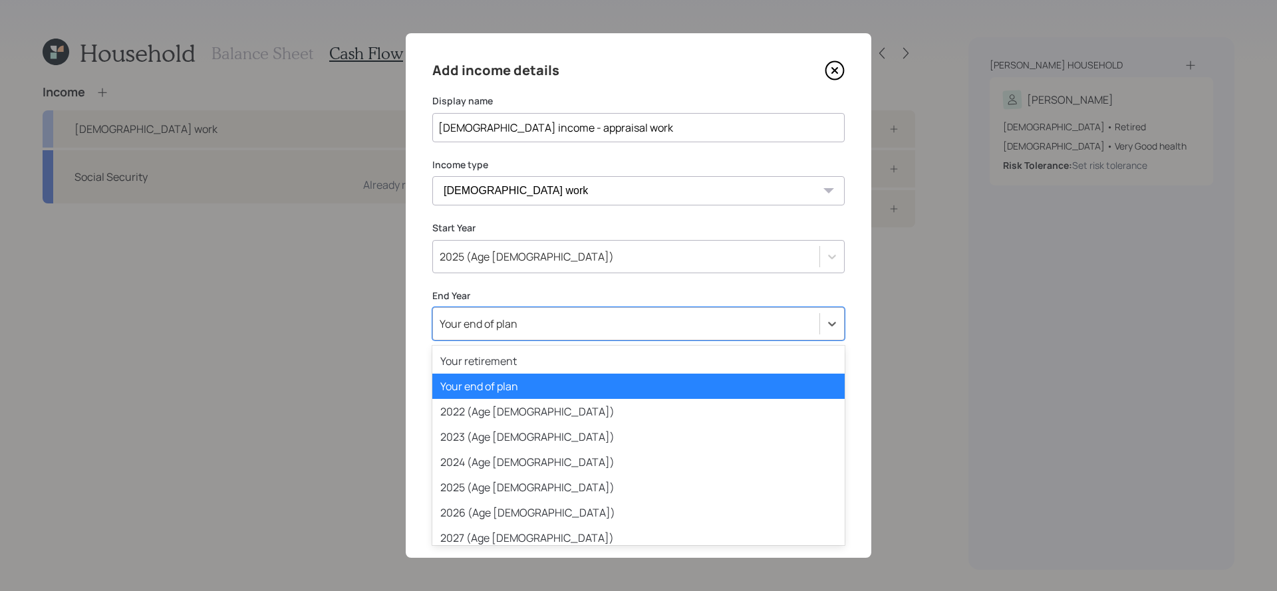
click at [546, 325] on div "Your end of plan" at bounding box center [626, 324] width 387 height 23
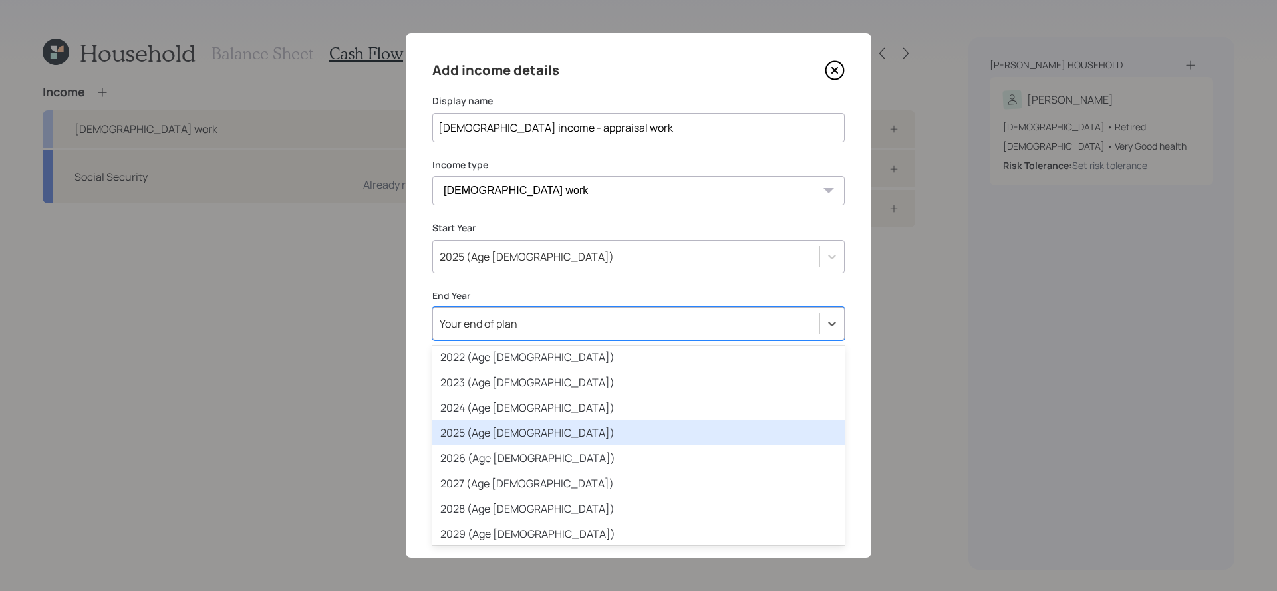
scroll to position [55, 0]
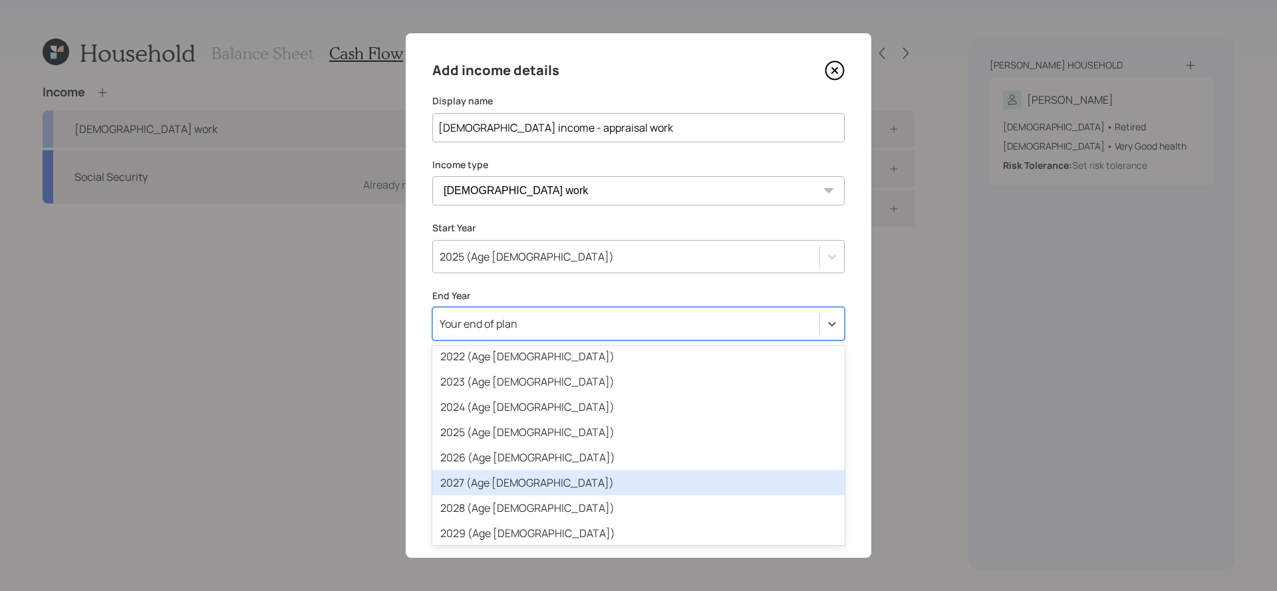
click at [479, 482] on div "2027 (Age 71)" at bounding box center [638, 482] width 412 height 25
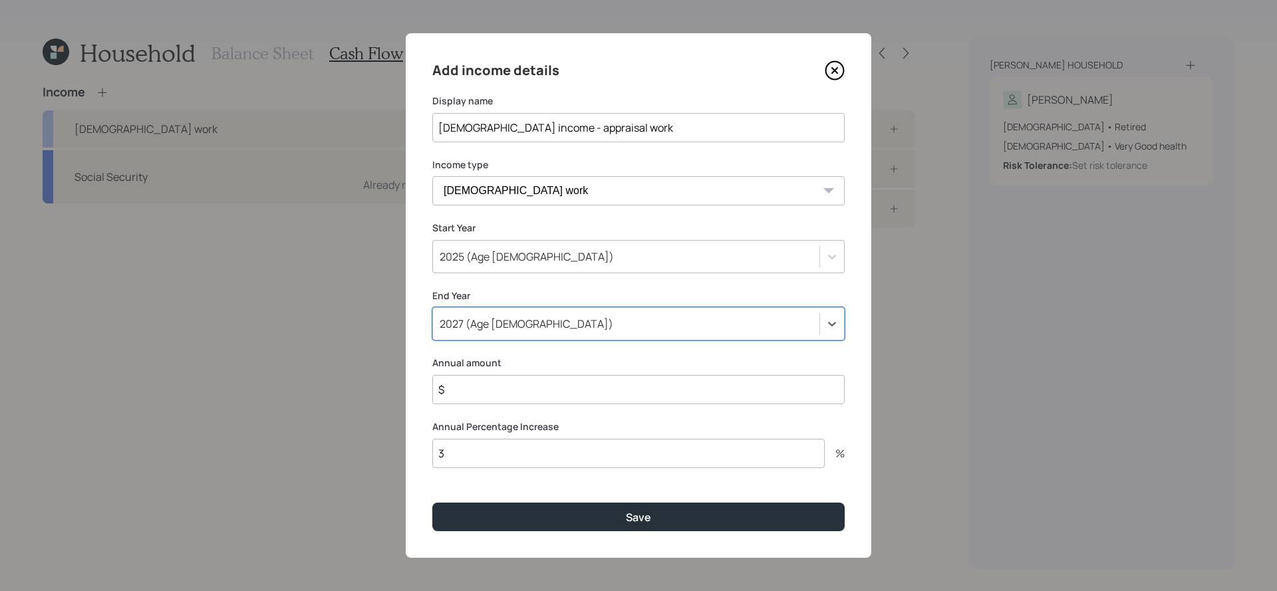
click at [525, 399] on input "$" at bounding box center [638, 389] width 412 height 29
click at [650, 402] on input "$" at bounding box center [638, 389] width 412 height 29
type input "$ 14,400"
click at [573, 456] on input "3" at bounding box center [628, 453] width 393 height 29
type input "0"
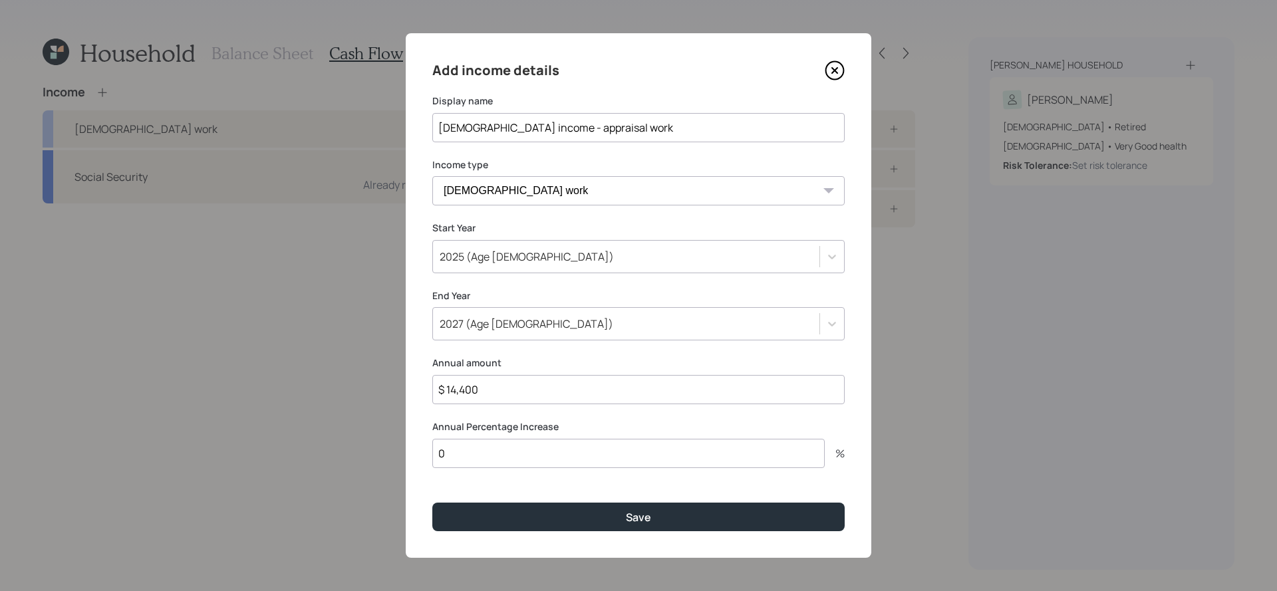
click at [569, 471] on div "Add income details Display name Part-time income - appraisal work Income type F…" at bounding box center [639, 295] width 466 height 525
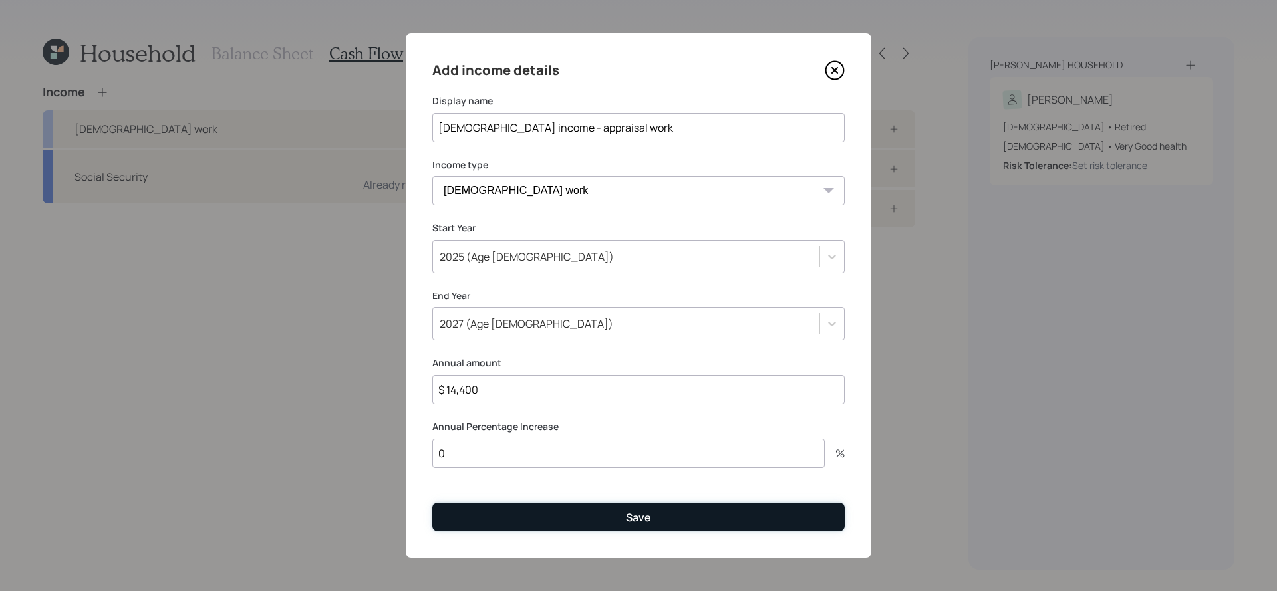
click at [569, 510] on button "Save" at bounding box center [638, 517] width 412 height 29
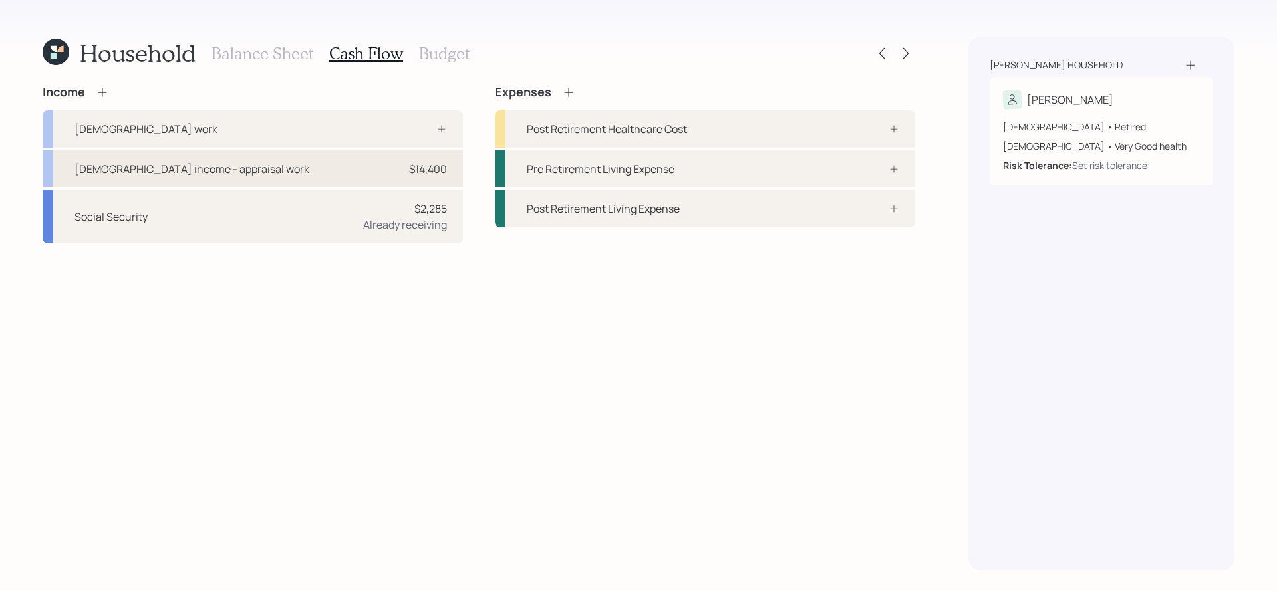
click at [313, 160] on div "Part-time income - appraisal work $14,400" at bounding box center [253, 168] width 420 height 37
select select "part_time"
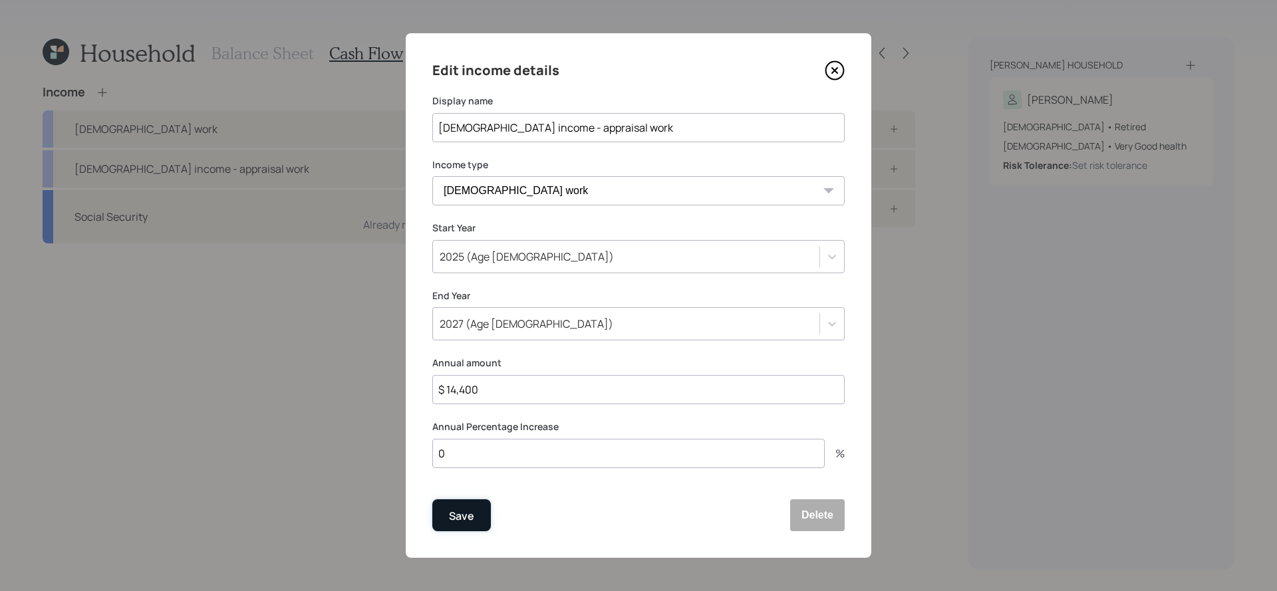
click at [460, 518] on div "Save" at bounding box center [461, 517] width 25 height 18
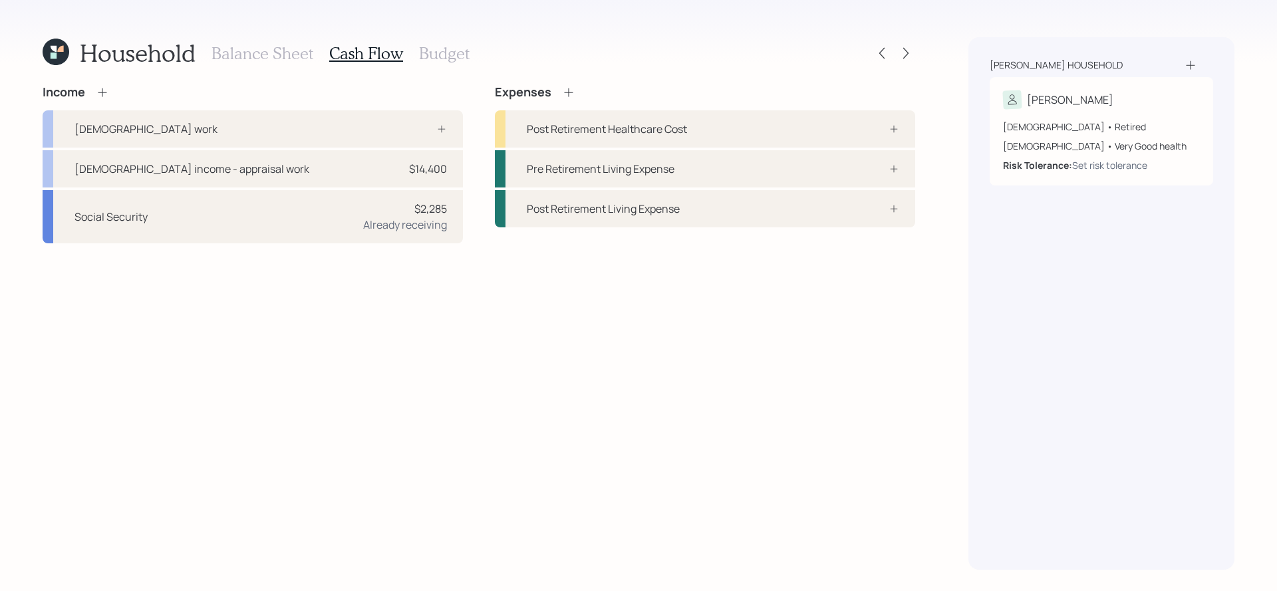
click at [575, 88] on div "Expenses" at bounding box center [705, 92] width 420 height 15
click at [568, 92] on icon at bounding box center [568, 92] width 9 height 9
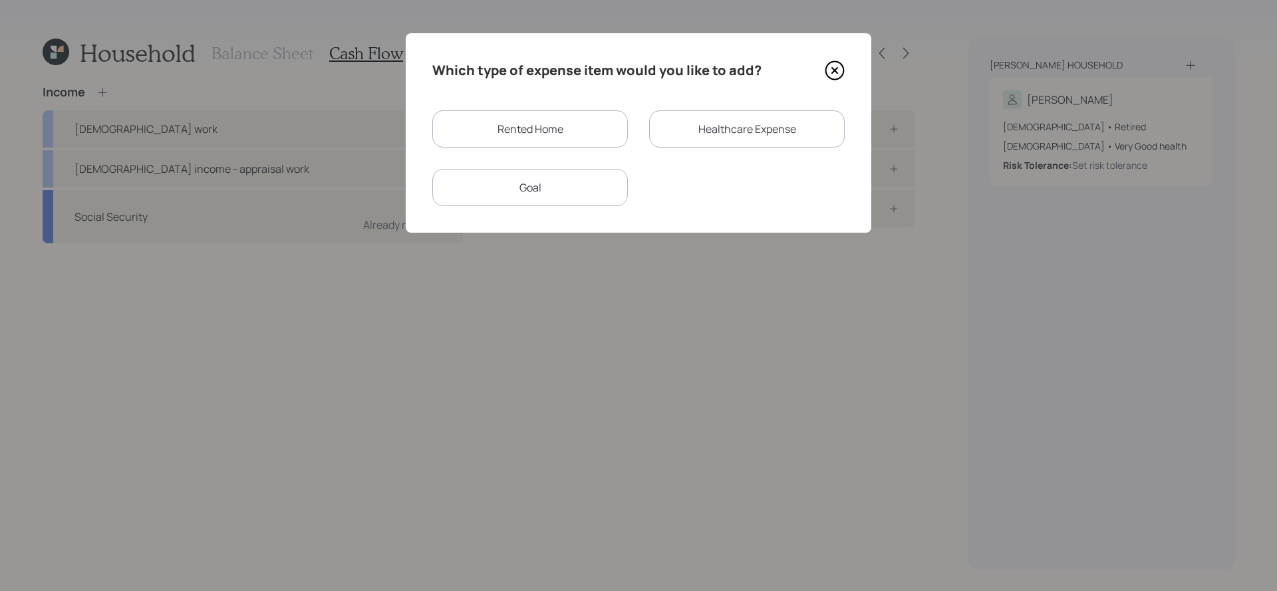
click at [528, 124] on div "Rented Home" at bounding box center [530, 128] width 196 height 37
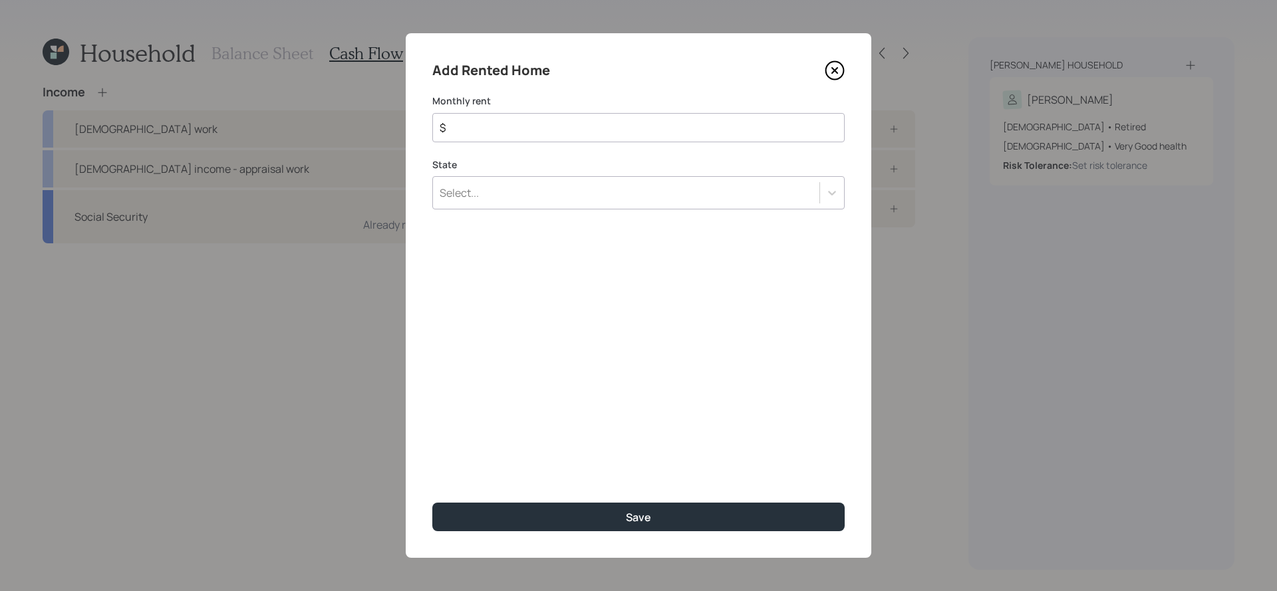
click at [555, 129] on input "$" at bounding box center [633, 128] width 390 height 16
type input "$ 1,600"
click at [534, 196] on div "Select..." at bounding box center [626, 193] width 387 height 23
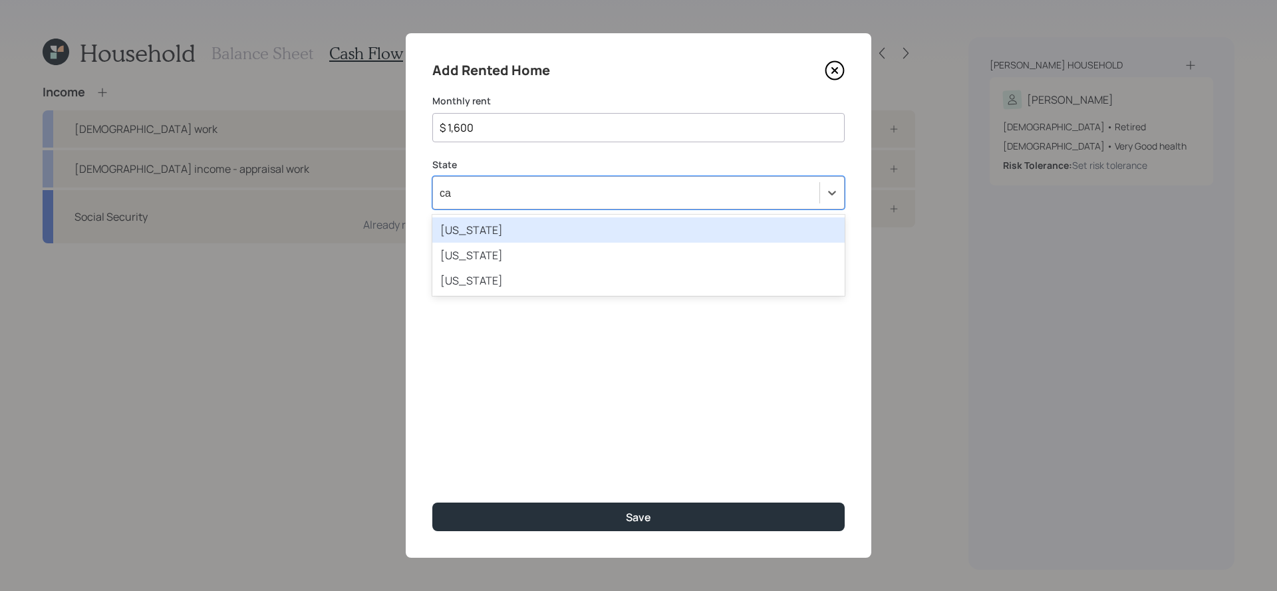
type input "cal"
click at [531, 227] on div "California" at bounding box center [638, 230] width 412 height 25
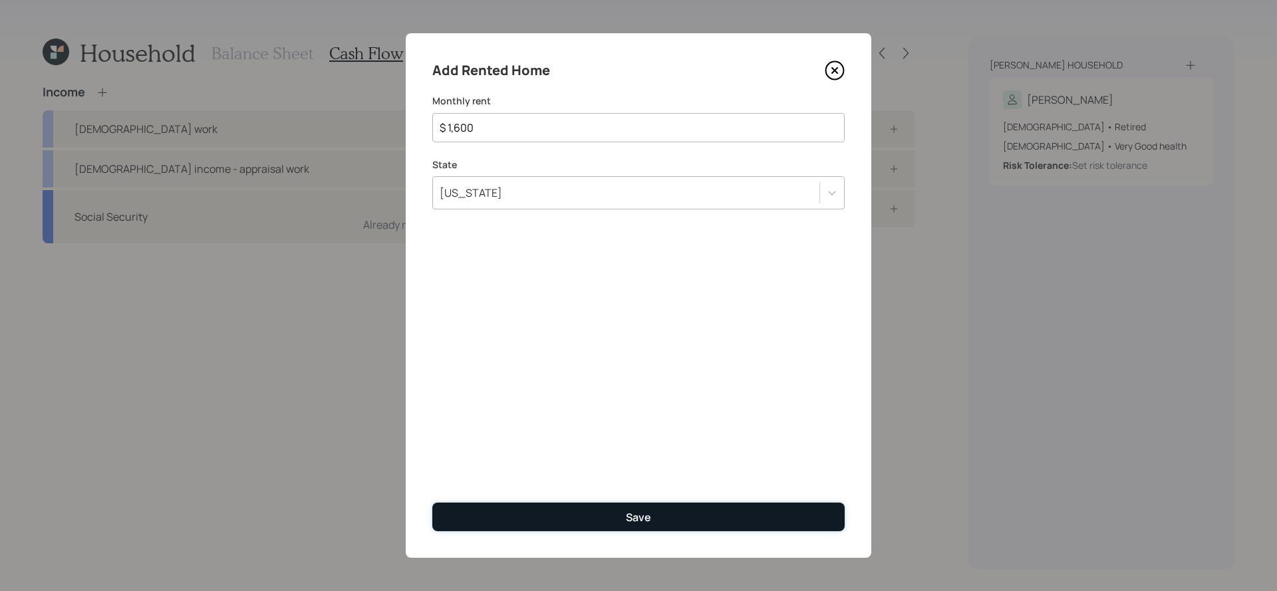
click at [672, 506] on button "Save" at bounding box center [638, 517] width 412 height 29
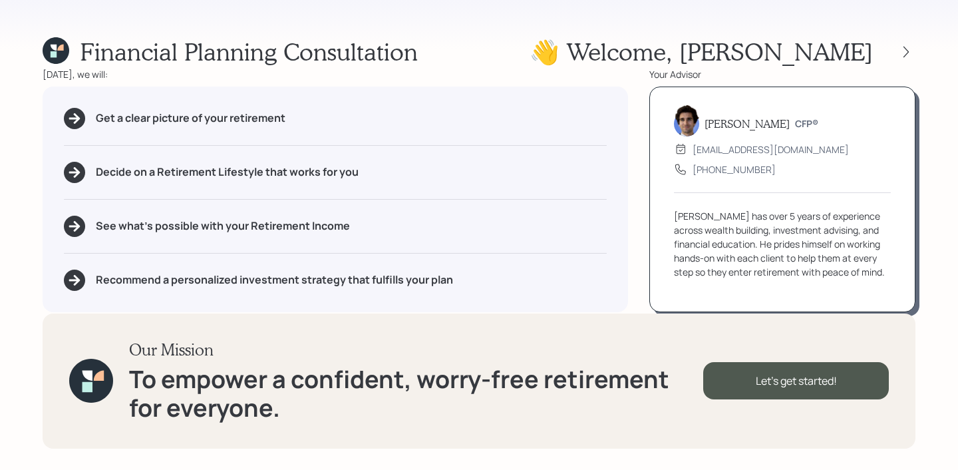
click at [57, 47] on icon at bounding box center [56, 50] width 27 height 27
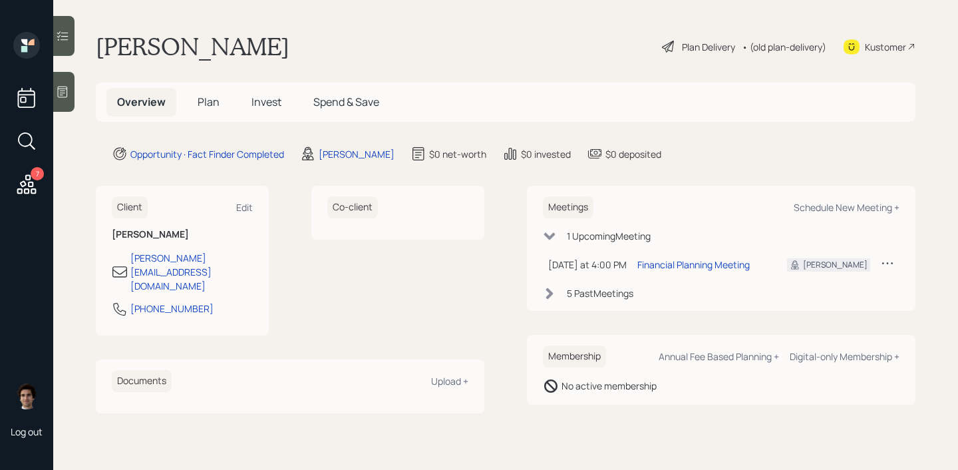
click at [61, 43] on div at bounding box center [63, 36] width 21 height 40
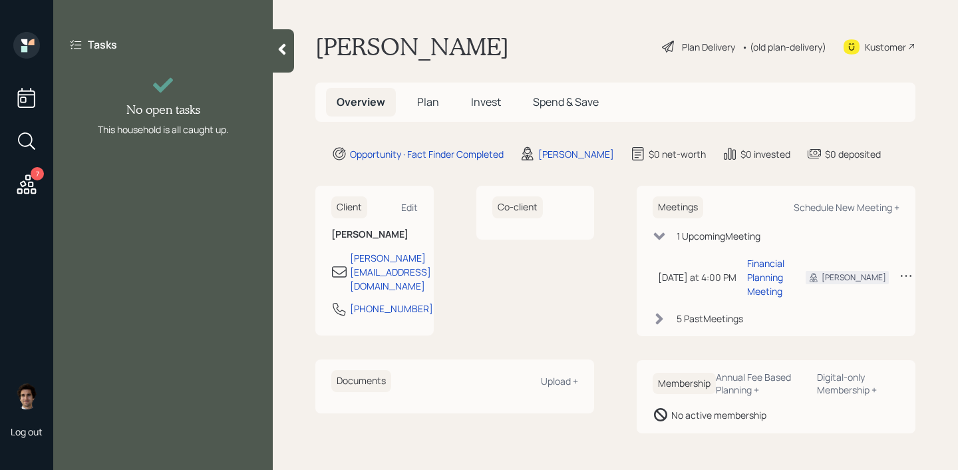
click at [275, 58] on div at bounding box center [283, 50] width 21 height 43
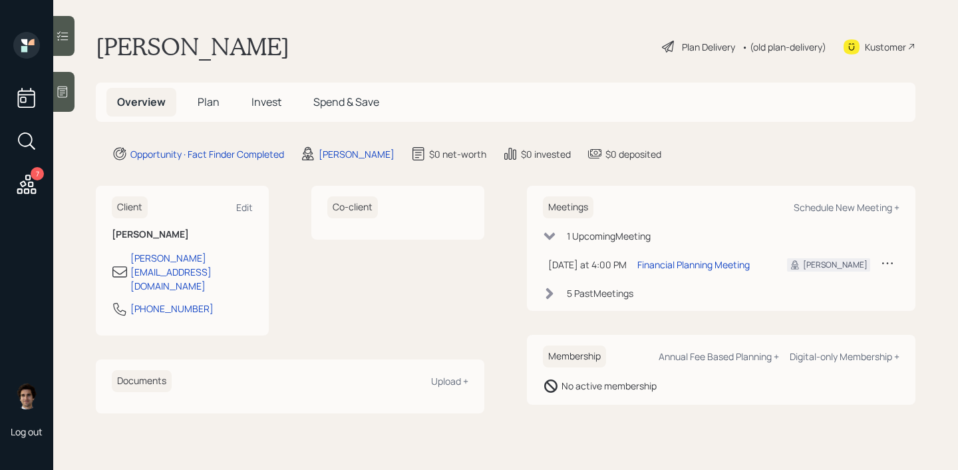
click at [63, 99] on div at bounding box center [63, 92] width 21 height 40
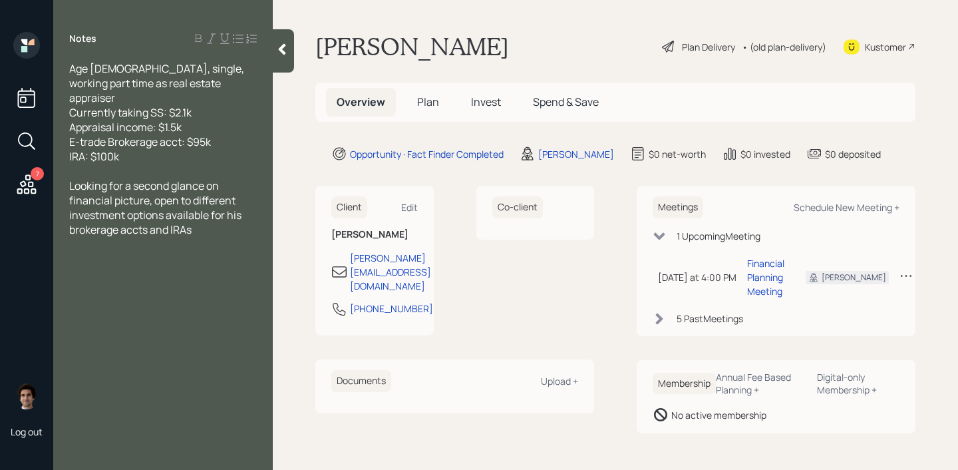
click at [278, 47] on icon at bounding box center [281, 49] width 13 height 13
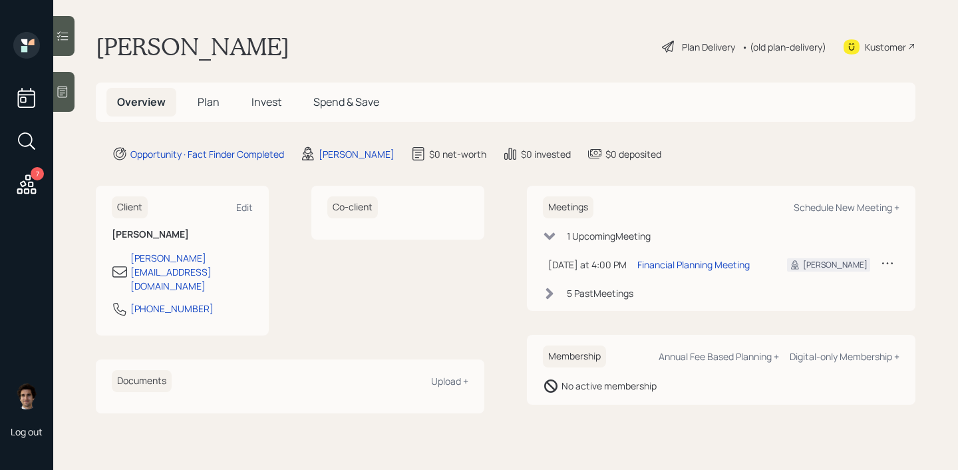
click at [198, 102] on span "Plan" at bounding box center [209, 101] width 22 height 15
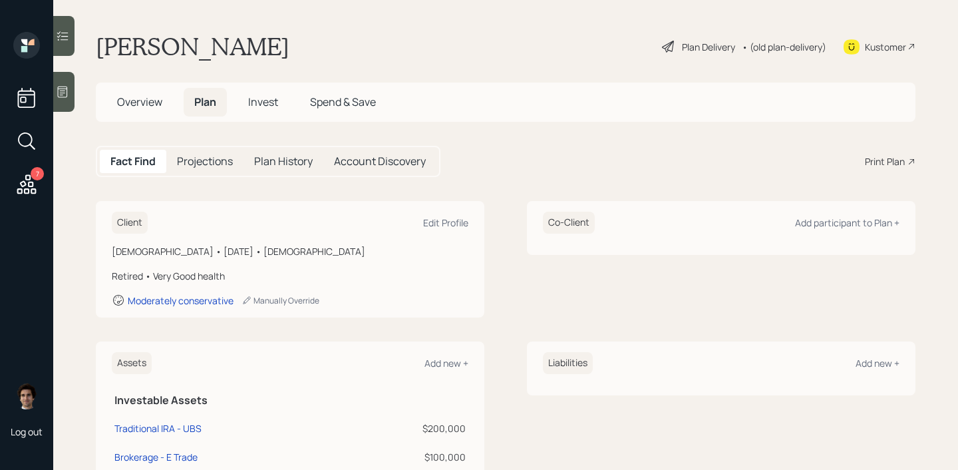
click at [887, 161] on div "Print Plan" at bounding box center [885, 161] width 40 height 14
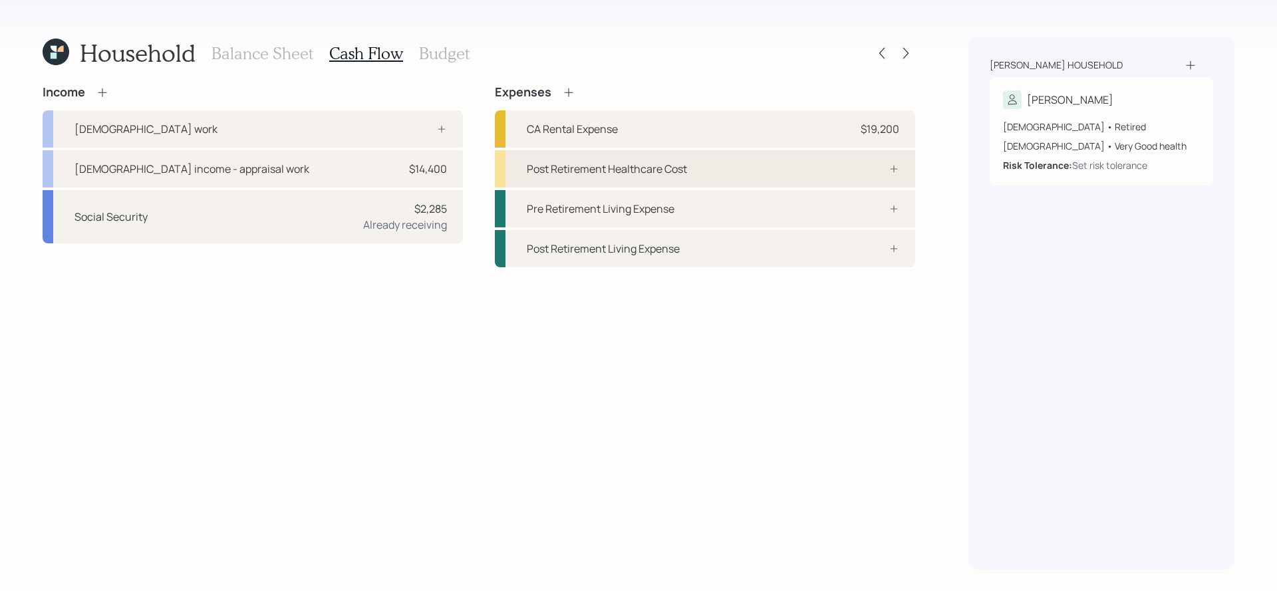
click at [808, 164] on div "Post Retirement Healthcare Cost" at bounding box center [705, 168] width 420 height 37
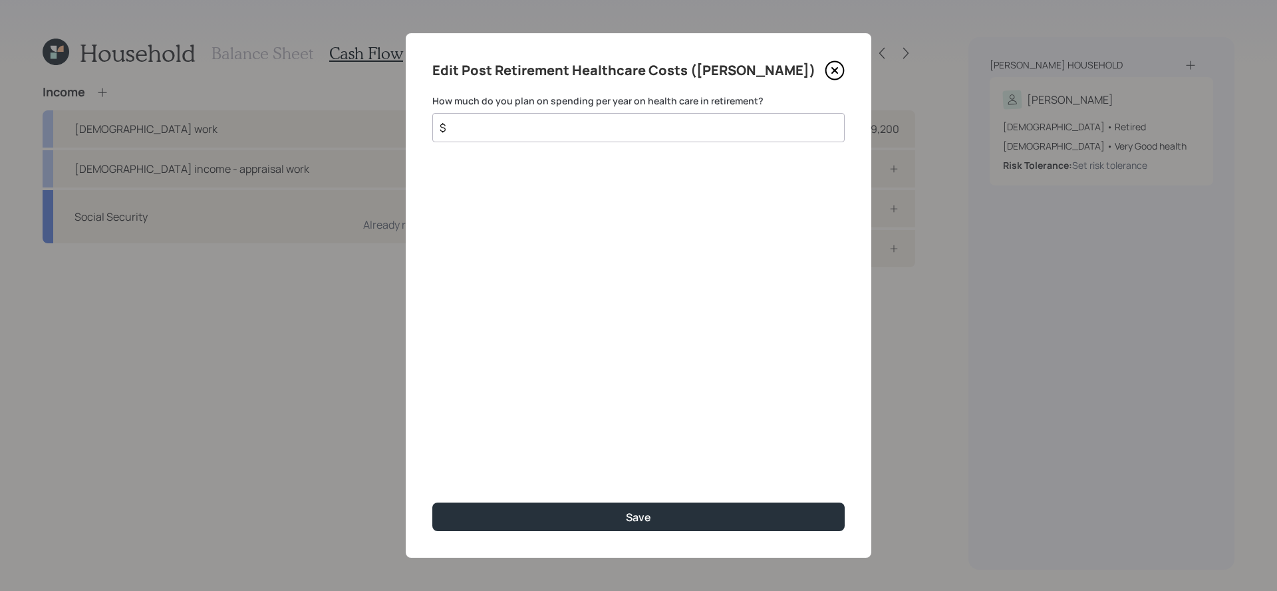
click at [752, 134] on input "$" at bounding box center [633, 128] width 390 height 16
type input "$ 3,400"
click at [432, 503] on button "Save" at bounding box center [638, 517] width 412 height 29
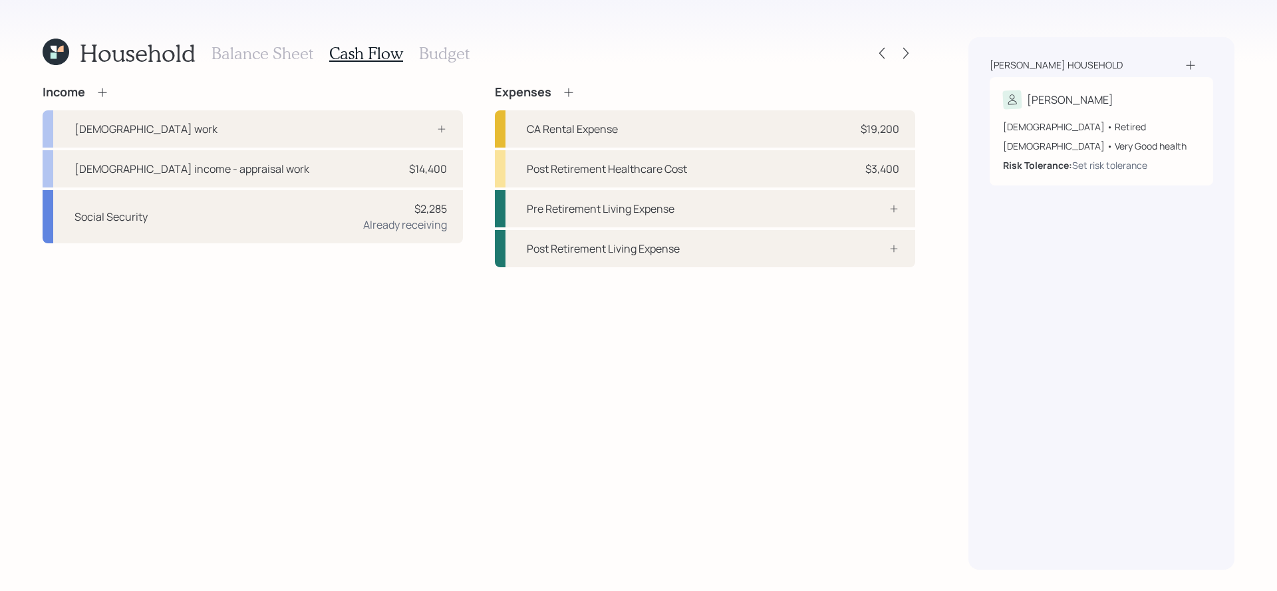
click at [437, 45] on h3 "Budget" at bounding box center [444, 53] width 51 height 19
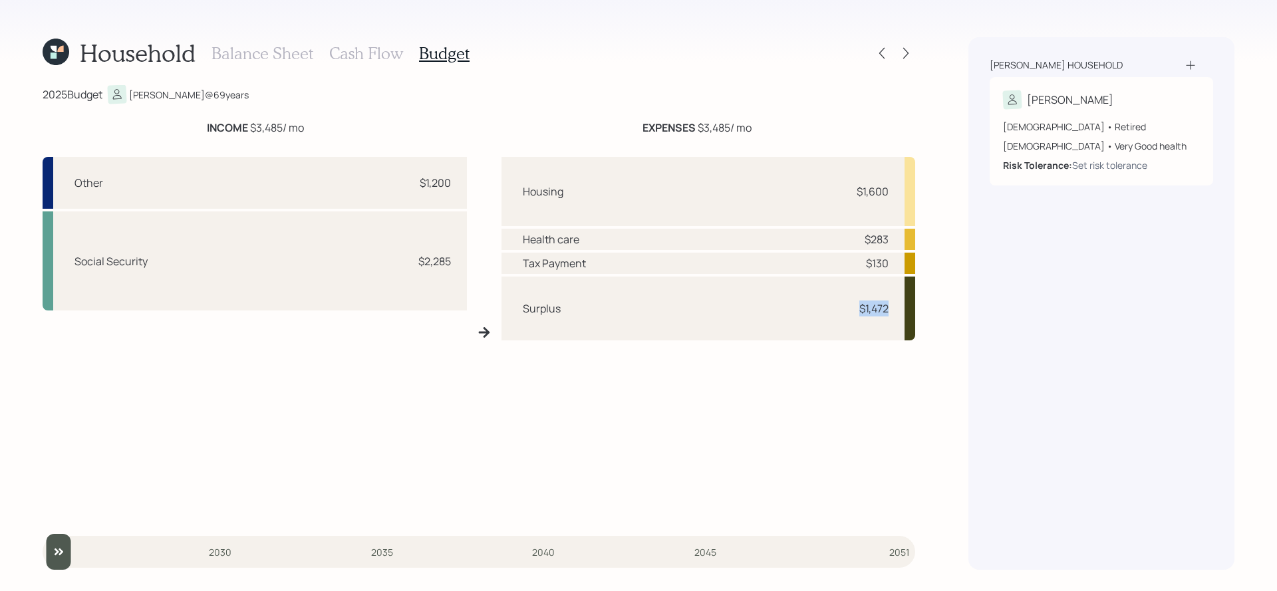
drag, startPoint x: 895, startPoint y: 310, endPoint x: 855, endPoint y: 307, distance: 40.7
click at [855, 307] on div "Surplus $1,472" at bounding box center [709, 309] width 414 height 64
click at [448, 243] on div "Social Security $2,285" at bounding box center [255, 261] width 424 height 99
drag, startPoint x: 891, startPoint y: 192, endPoint x: 842, endPoint y: 192, distance: 48.6
click at [881, 192] on div "Housing $1,600" at bounding box center [709, 191] width 414 height 69
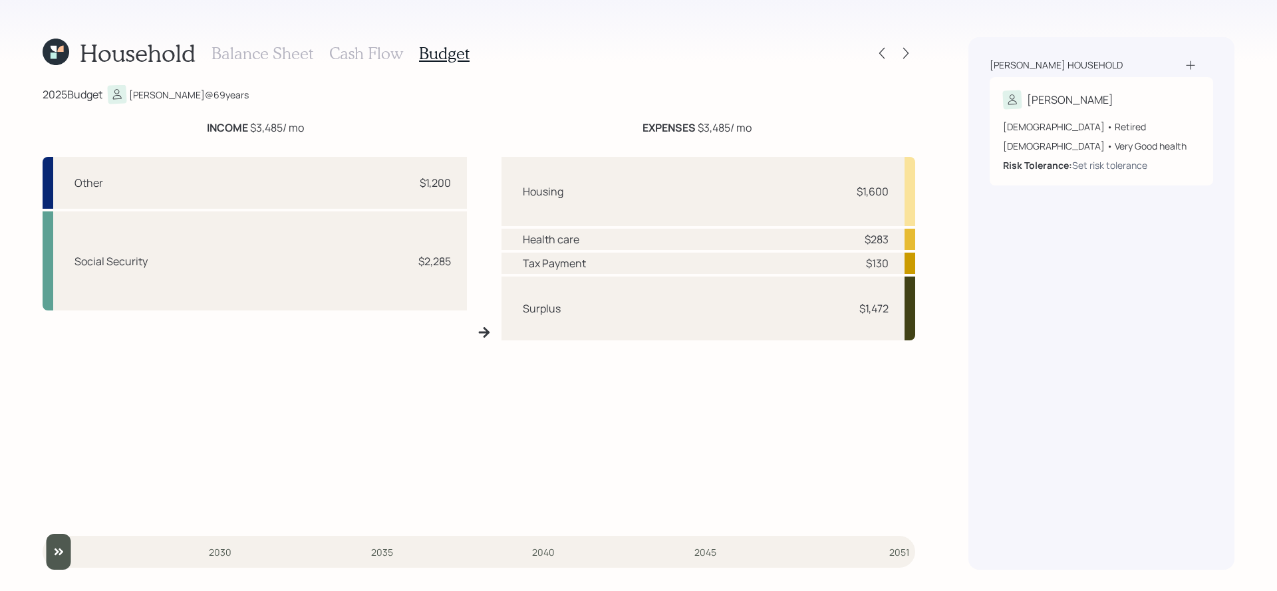
click at [842, 192] on div "Housing $1,600" at bounding box center [709, 191] width 414 height 69
drag, startPoint x: 866, startPoint y: 192, endPoint x: 913, endPoint y: 192, distance: 46.6
click at [913, 192] on div "Housing $1,600" at bounding box center [709, 191] width 414 height 69
click at [888, 219] on div "Housing $1,600" at bounding box center [709, 191] width 414 height 69
drag, startPoint x: 892, startPoint y: 308, endPoint x: 852, endPoint y: 308, distance: 39.9
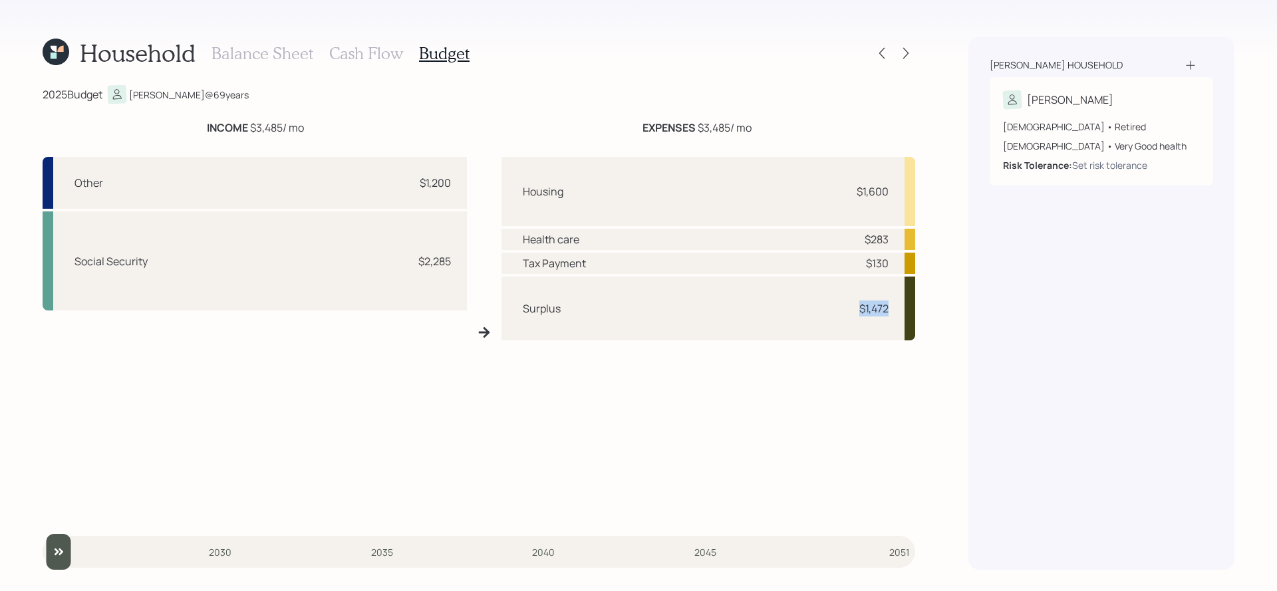
click at [852, 308] on div "Surplus $1,472" at bounding box center [709, 309] width 414 height 64
click at [793, 318] on div "Surplus $1,472" at bounding box center [709, 309] width 414 height 64
drag, startPoint x: 891, startPoint y: 305, endPoint x: 881, endPoint y: 340, distance: 36.0
click at [855, 306] on div "Surplus $1,472" at bounding box center [709, 309] width 414 height 64
click at [879, 336] on div "Surplus $1,472" at bounding box center [709, 309] width 414 height 64
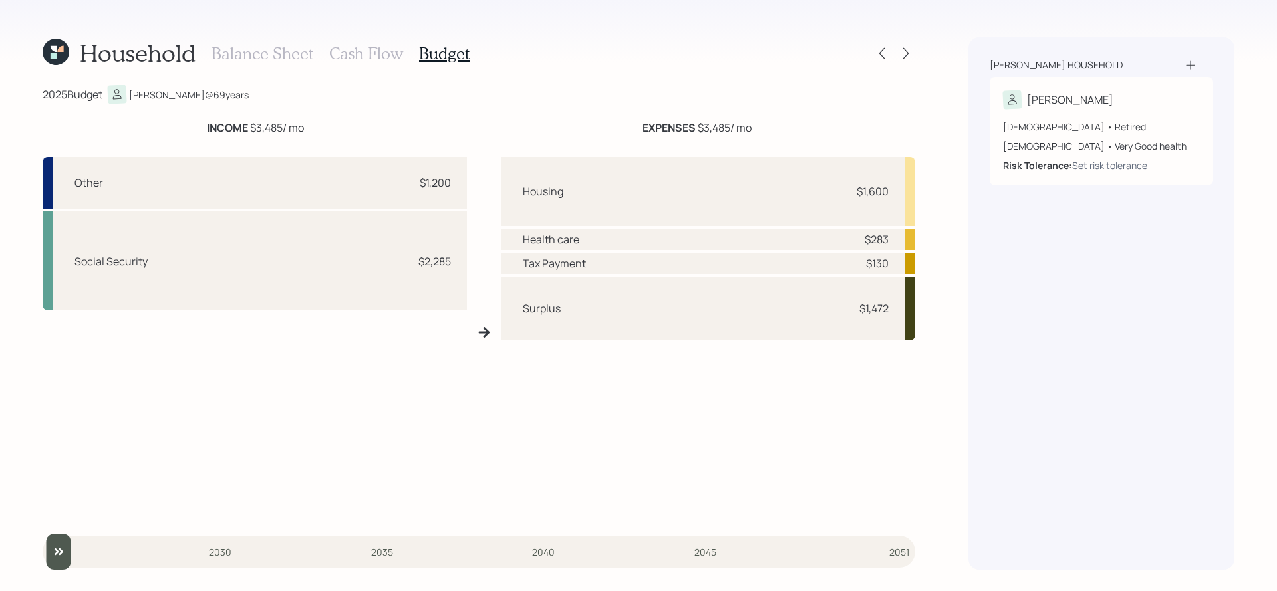
click at [335, 58] on h3 "Cash Flow" at bounding box center [366, 53] width 74 height 19
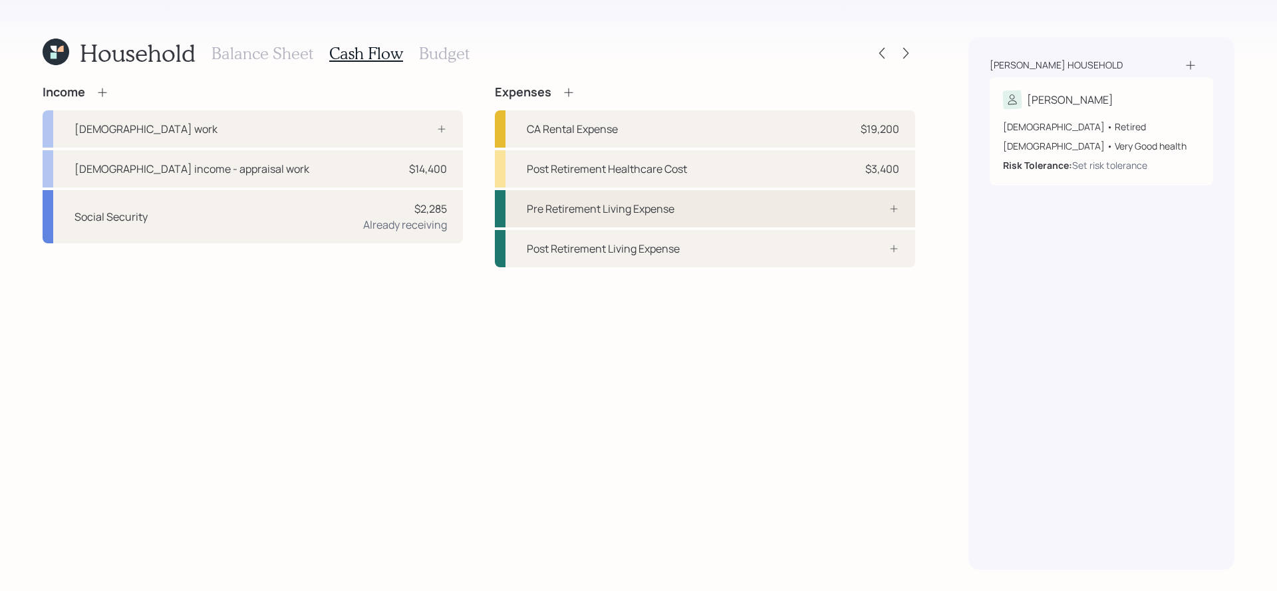
click at [795, 214] on div "Pre Retirement Living Expense" at bounding box center [705, 208] width 420 height 37
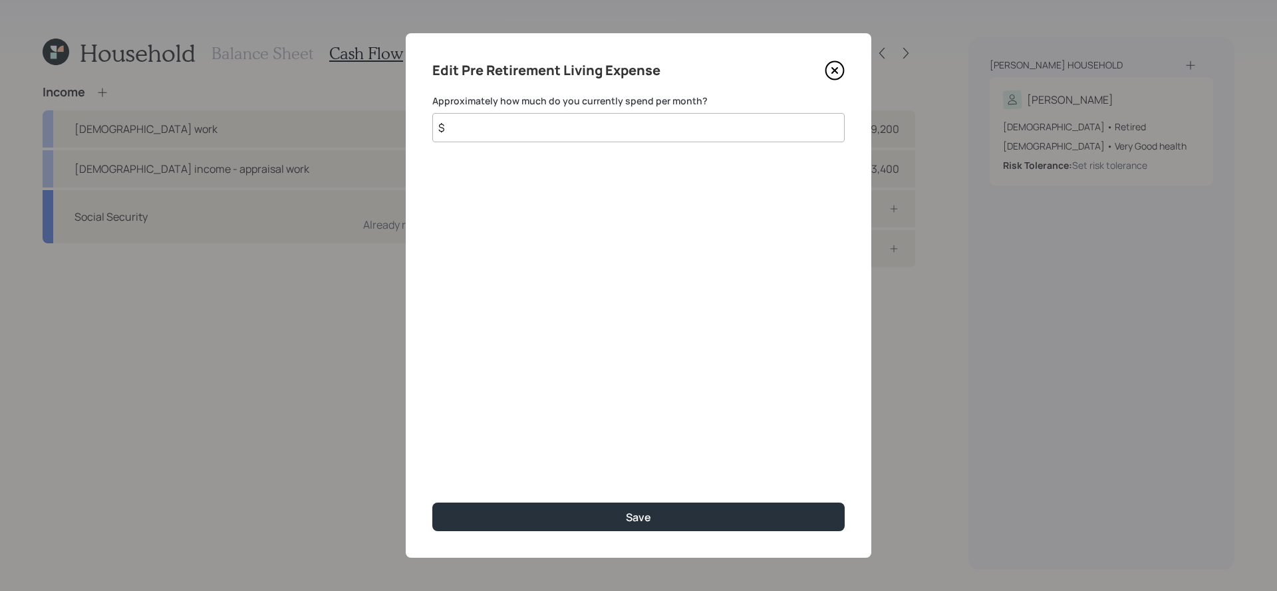
click at [839, 69] on icon at bounding box center [835, 71] width 20 height 20
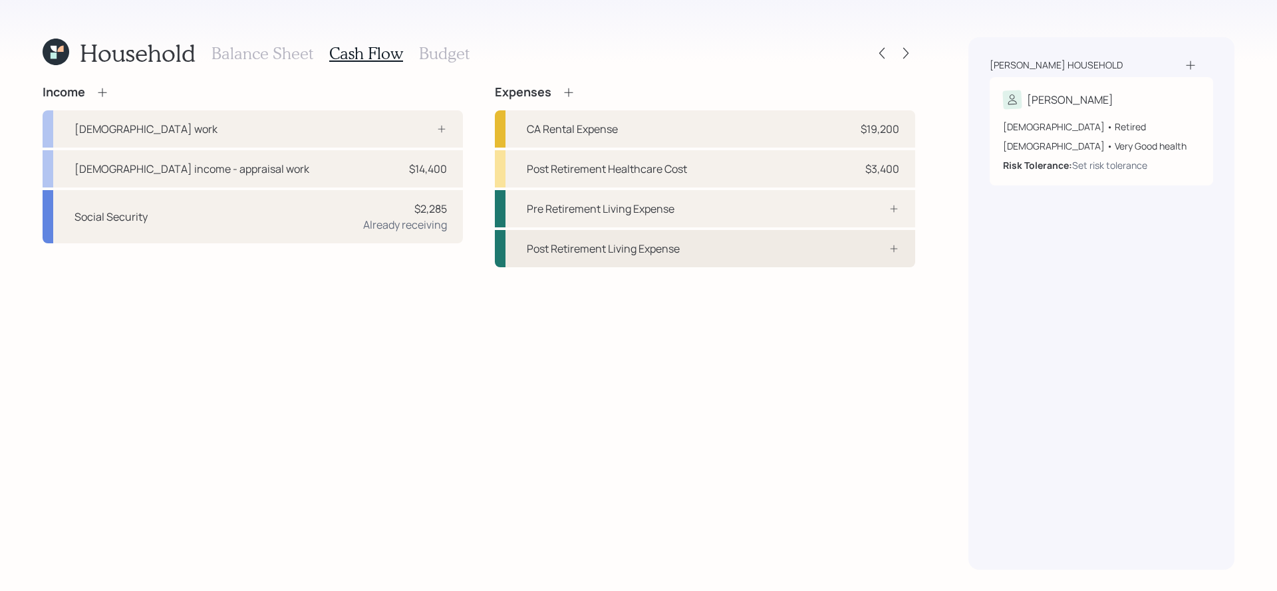
click at [831, 258] on div "Post Retirement Living Expense" at bounding box center [705, 248] width 420 height 37
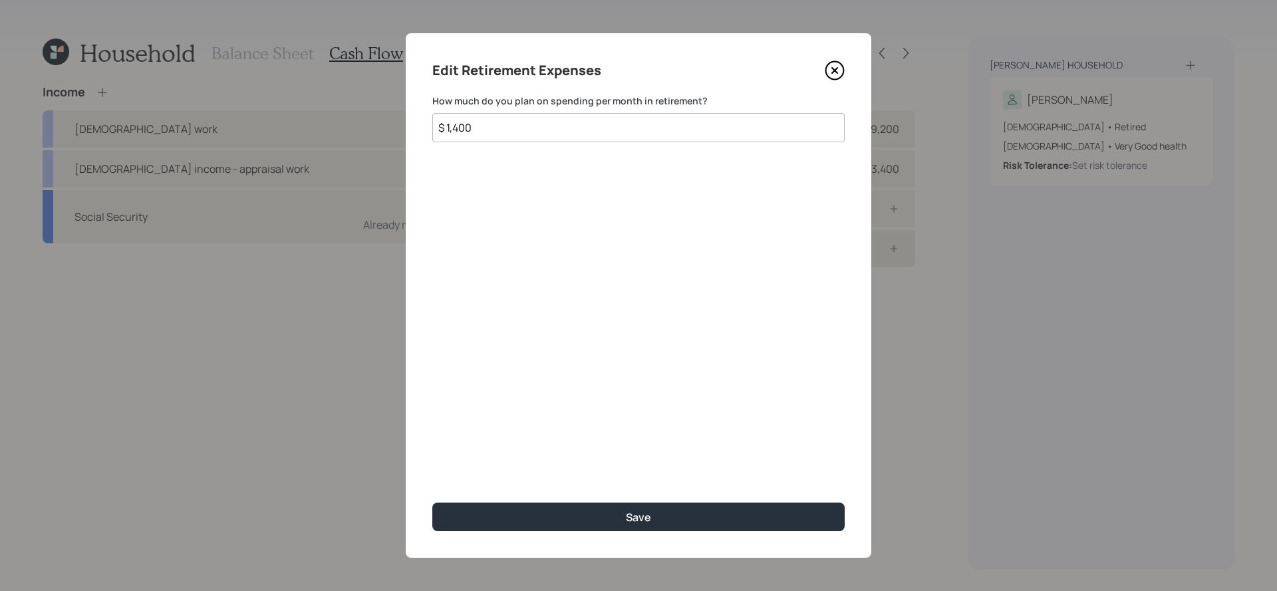
type input "$ 1,400"
click at [432, 503] on button "Save" at bounding box center [638, 517] width 412 height 29
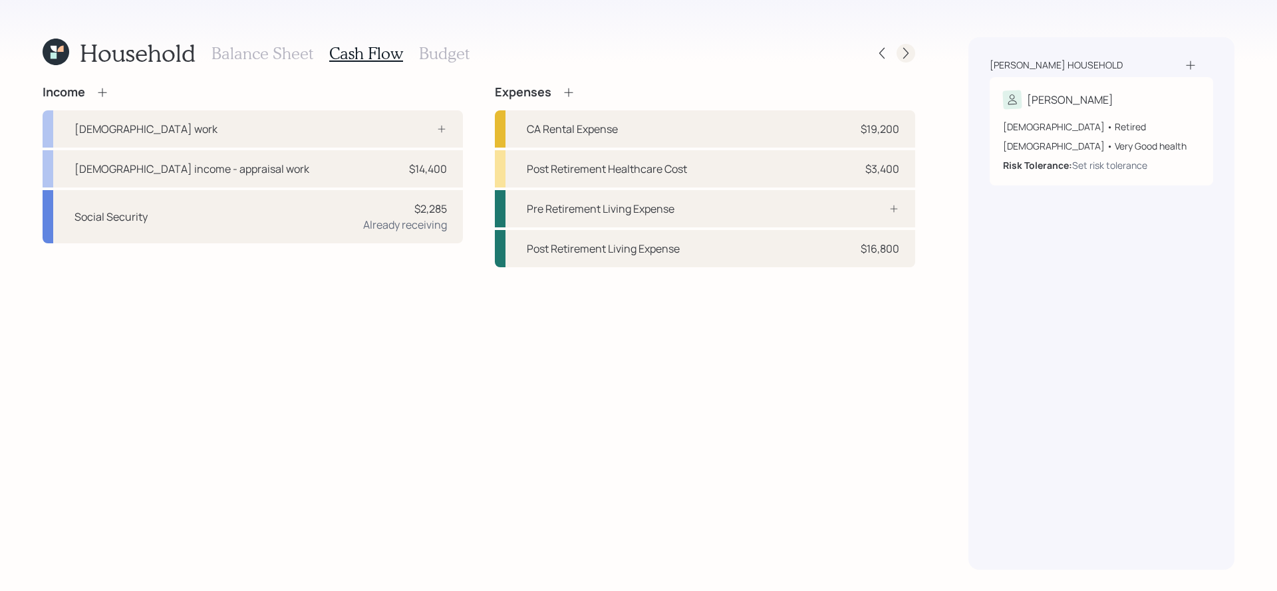
click at [903, 52] on icon at bounding box center [905, 53] width 13 height 13
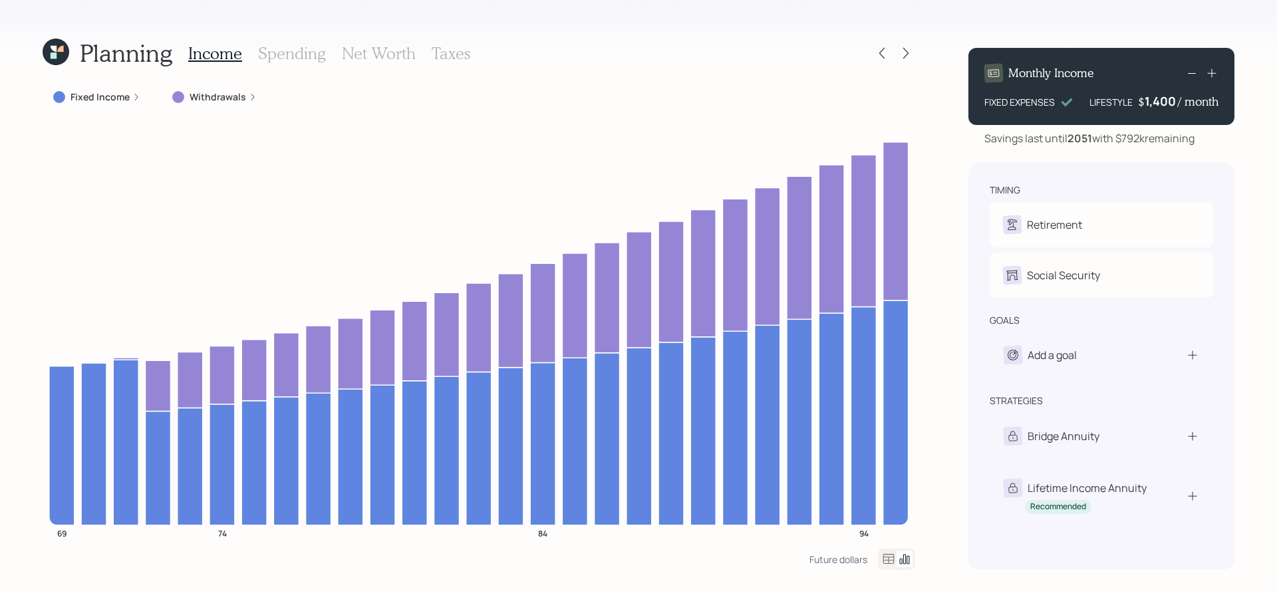
click at [94, 106] on div "Fixed Income" at bounding box center [97, 97] width 108 height 24
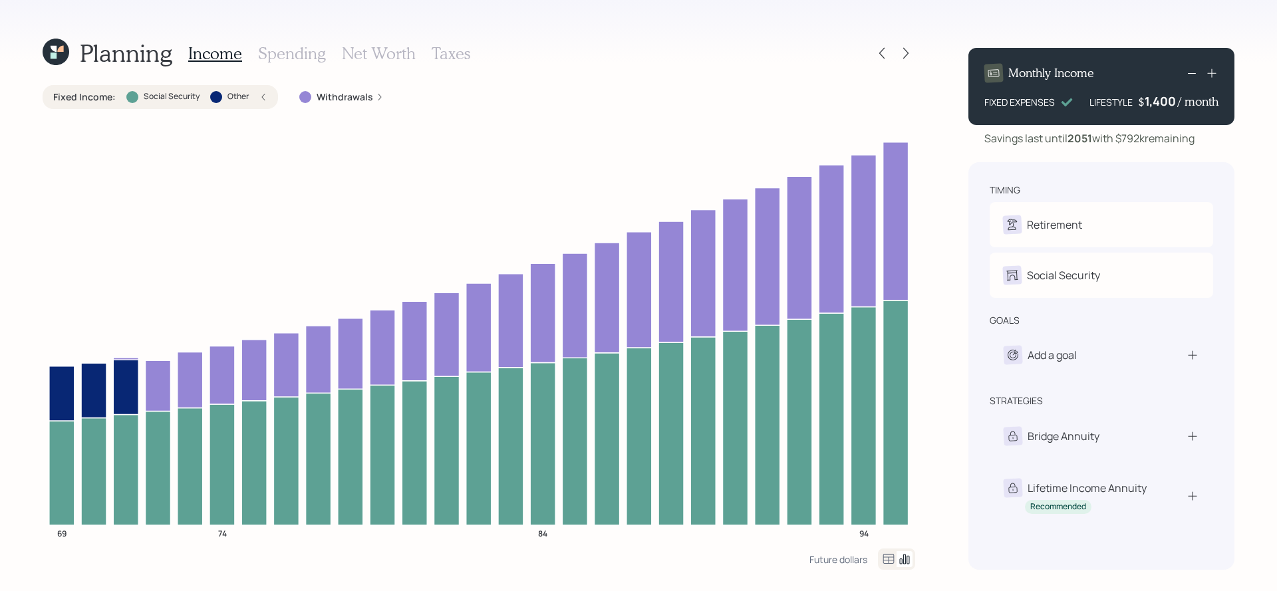
click at [250, 103] on div "Fixed Income : Social Security Other" at bounding box center [160, 96] width 214 height 13
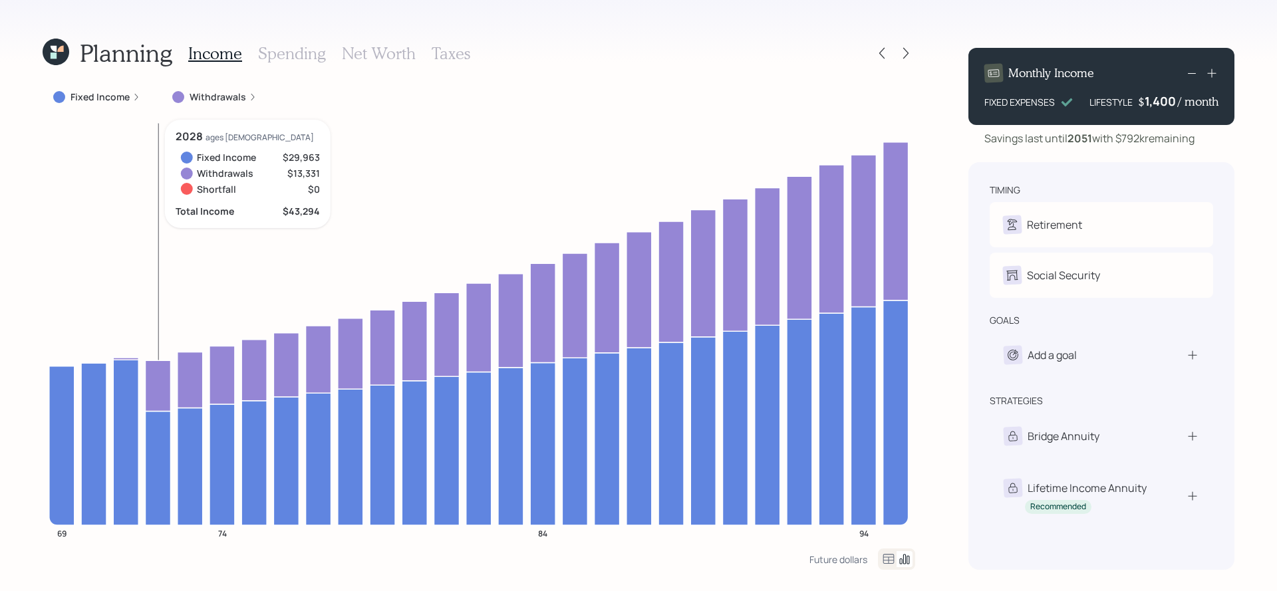
click at [156, 401] on icon at bounding box center [157, 386] width 25 height 51
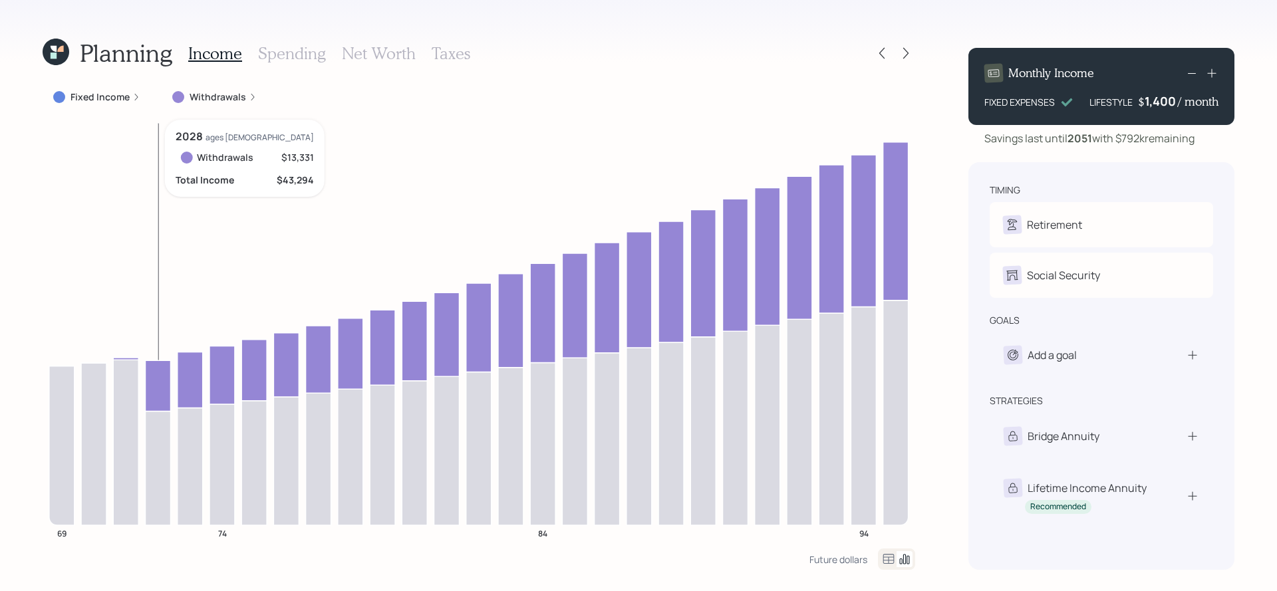
click at [156, 401] on icon at bounding box center [157, 386] width 25 height 51
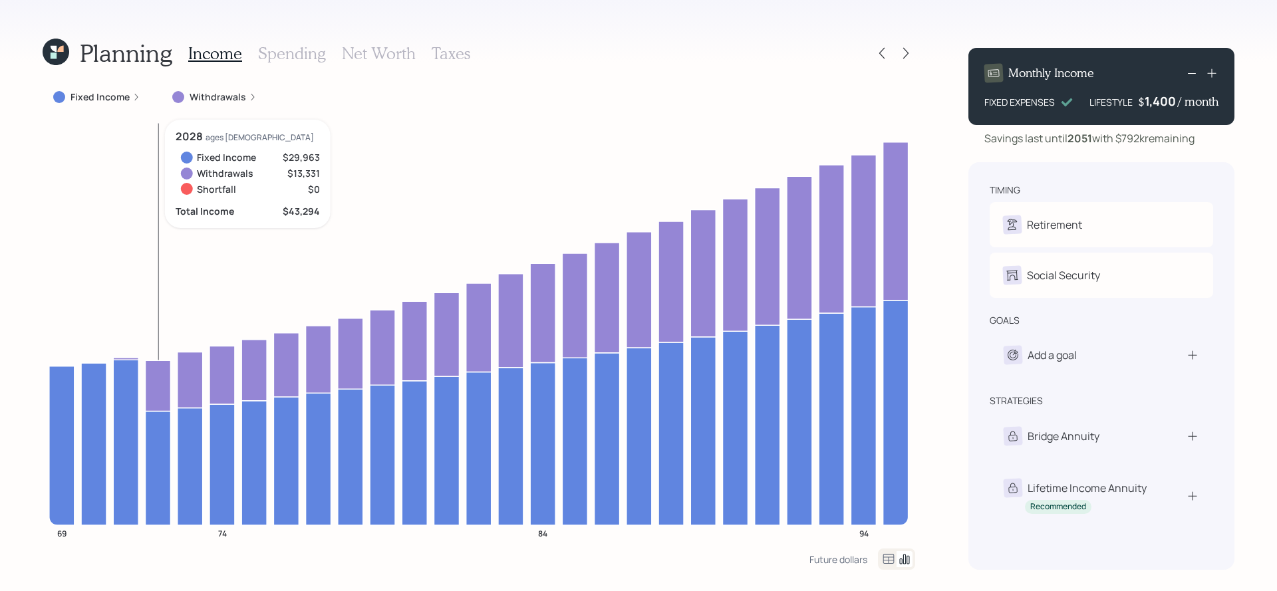
click at [156, 393] on icon at bounding box center [157, 386] width 25 height 51
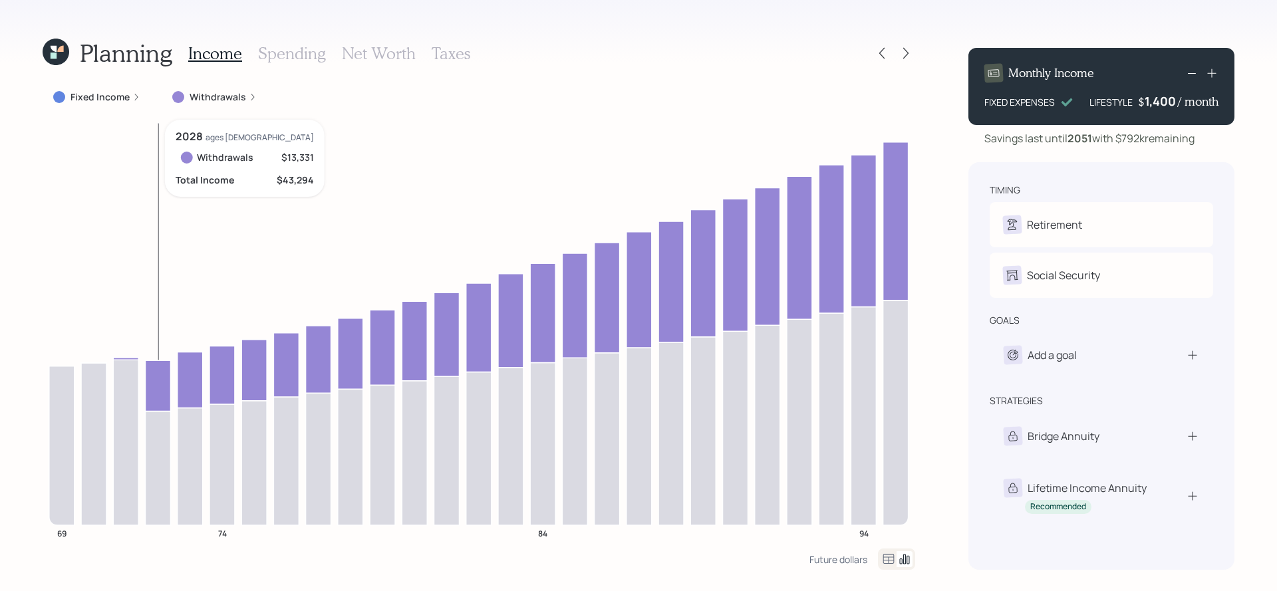
click at [156, 373] on icon at bounding box center [157, 386] width 25 height 51
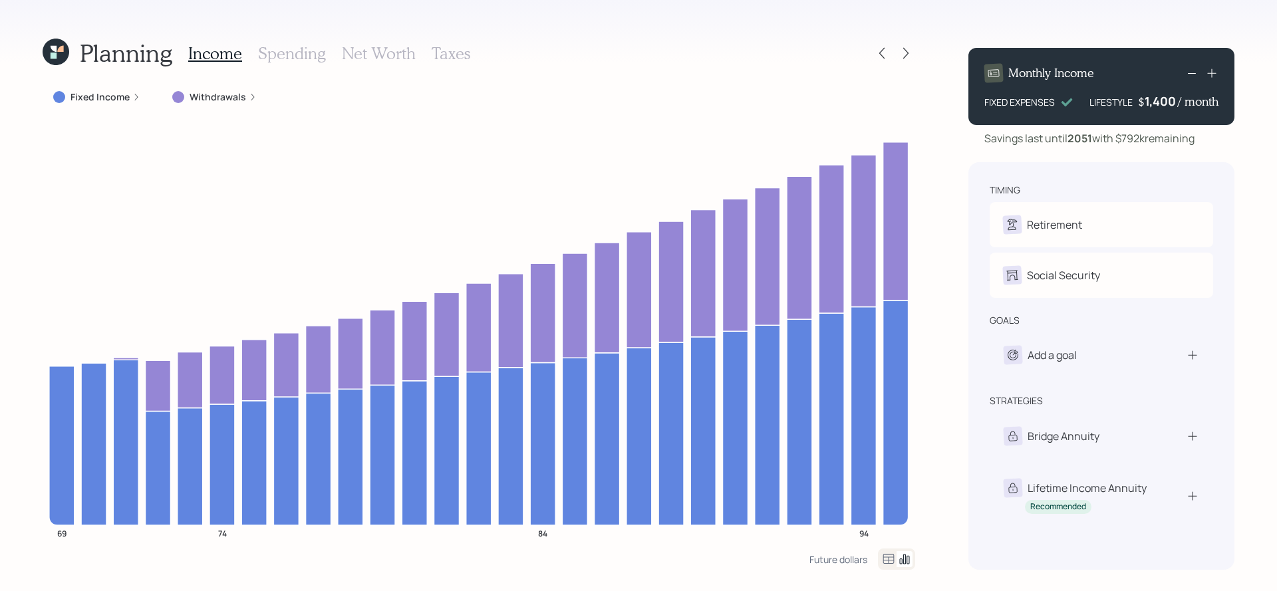
click at [206, 101] on label "Withdrawals" at bounding box center [218, 96] width 57 height 13
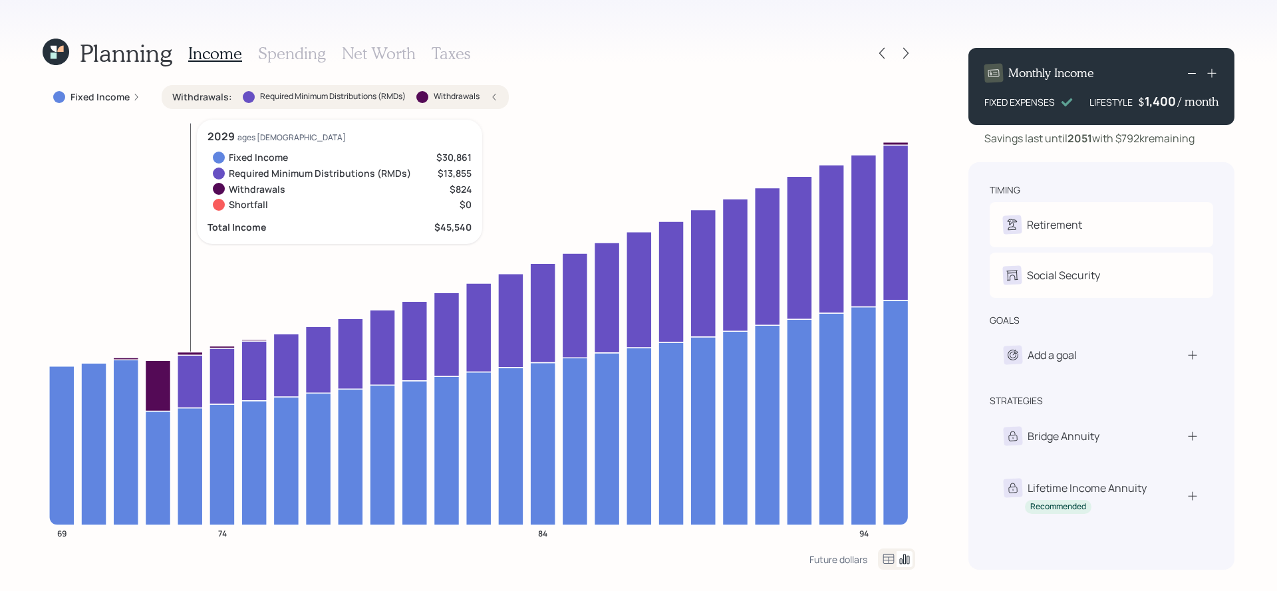
click at [180, 377] on icon at bounding box center [190, 381] width 25 height 53
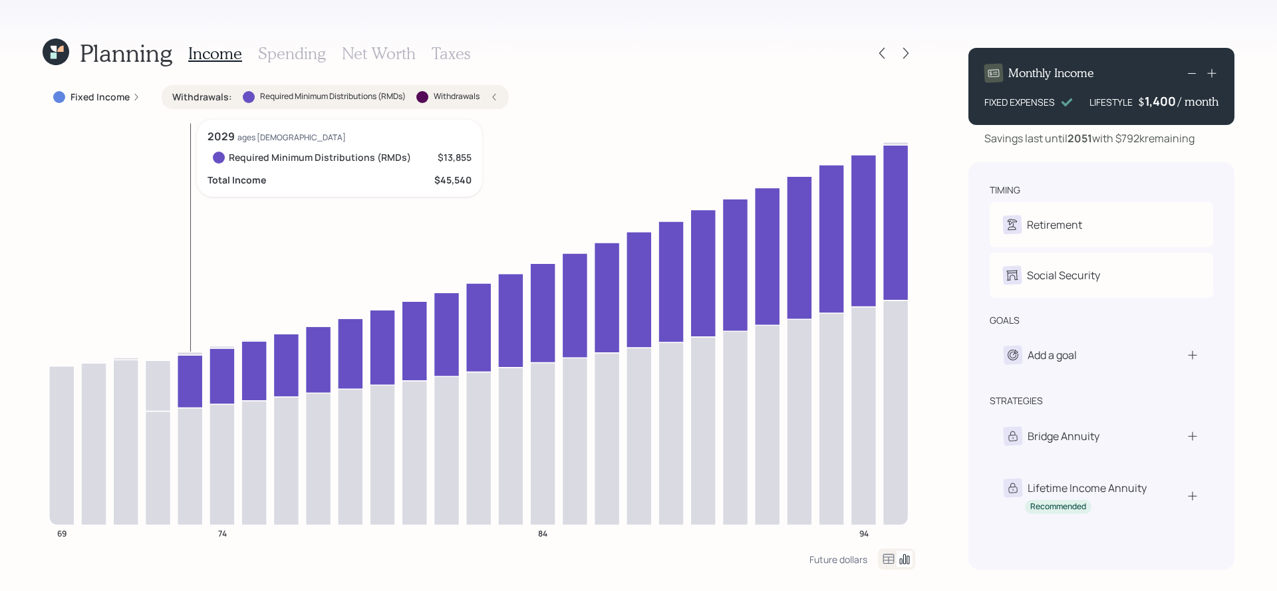
click at [189, 377] on icon at bounding box center [190, 381] width 25 height 53
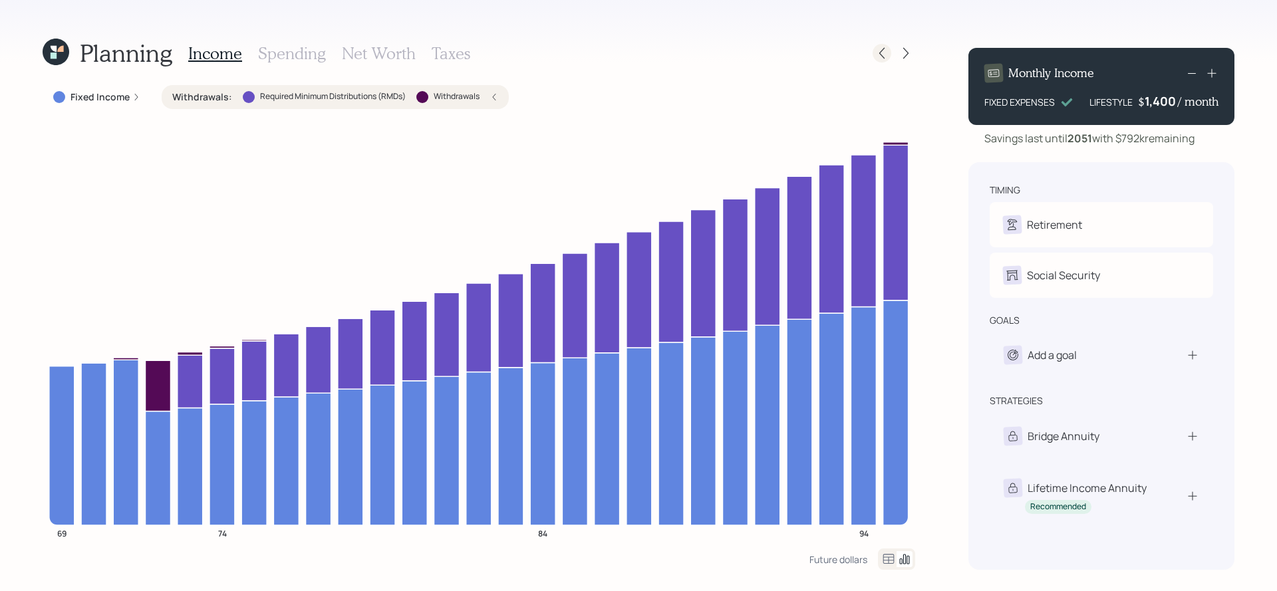
click at [878, 51] on icon at bounding box center [882, 53] width 13 height 13
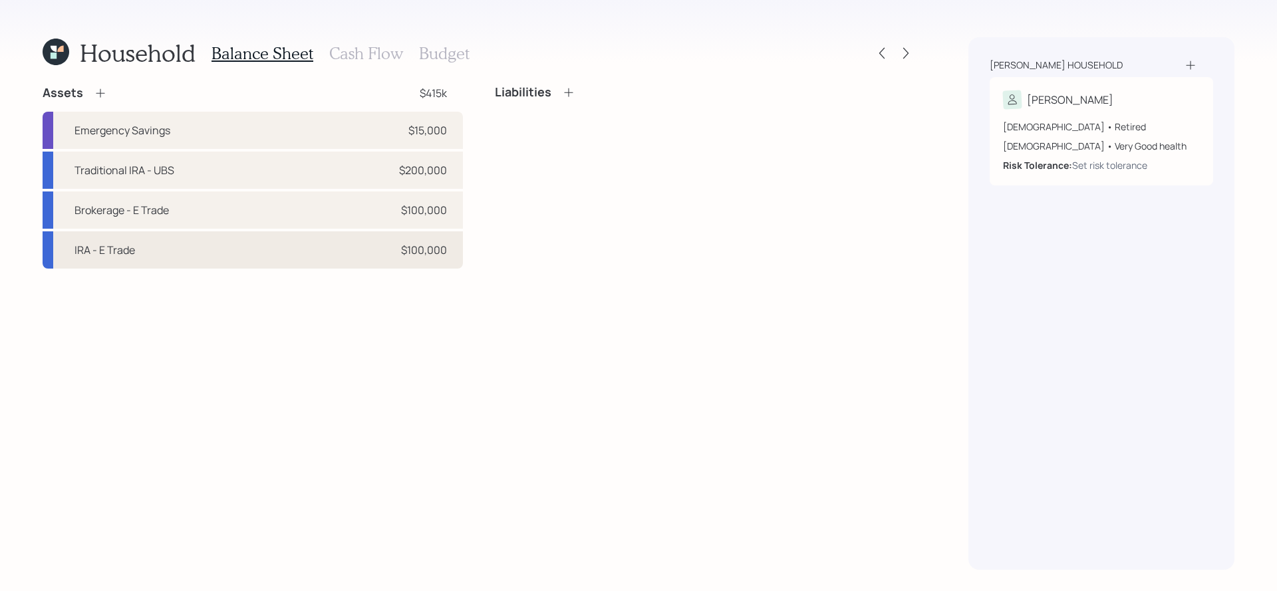
click at [175, 255] on div "IRA - E Trade $100,000" at bounding box center [253, 250] width 420 height 37
select select "ira"
select select "balanced"
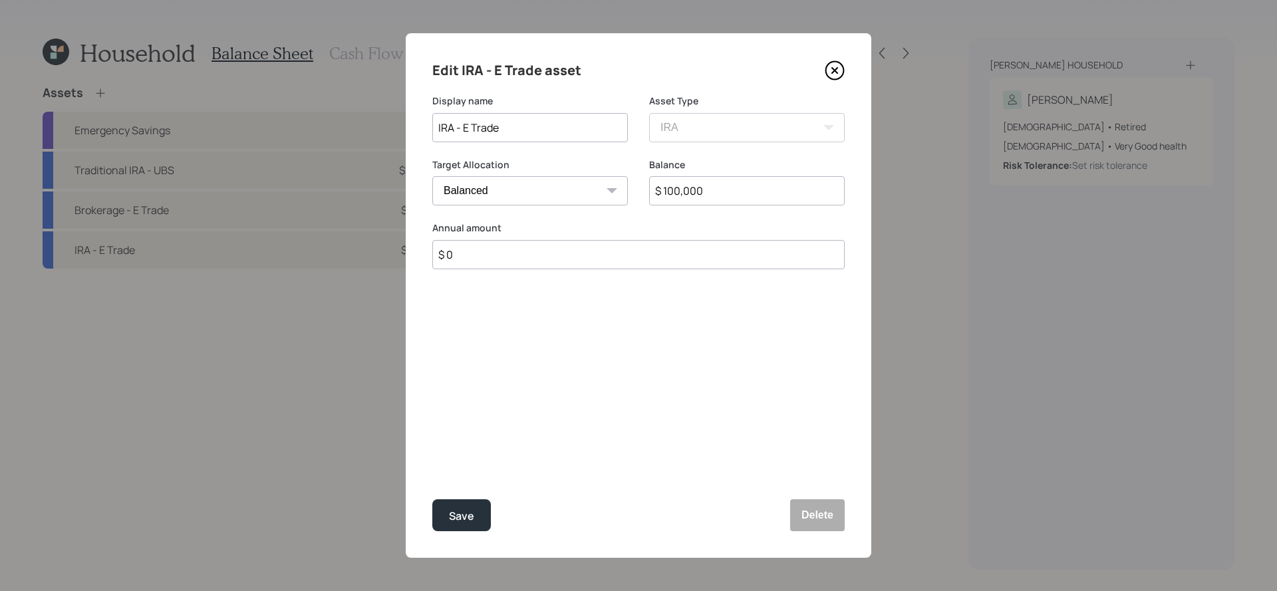
click at [438, 122] on input "IRA - E Trade" at bounding box center [530, 127] width 196 height 29
type input "Traditional IRA - E Trade"
click at [432, 500] on button "Save" at bounding box center [461, 516] width 59 height 32
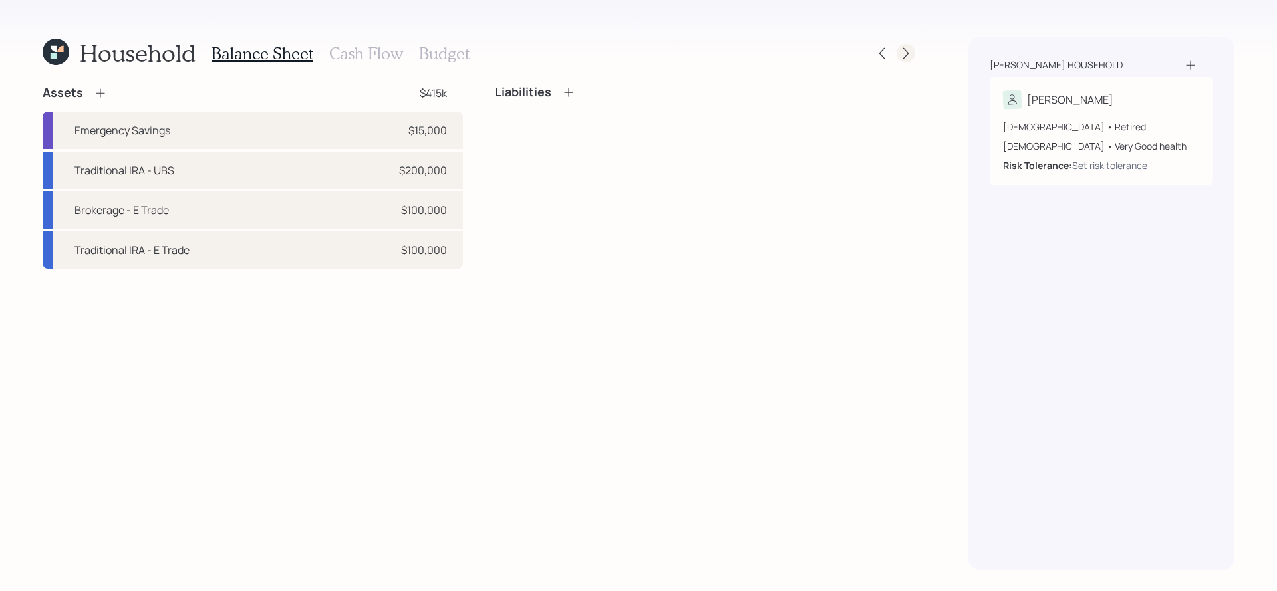
click at [903, 52] on icon at bounding box center [905, 53] width 13 height 13
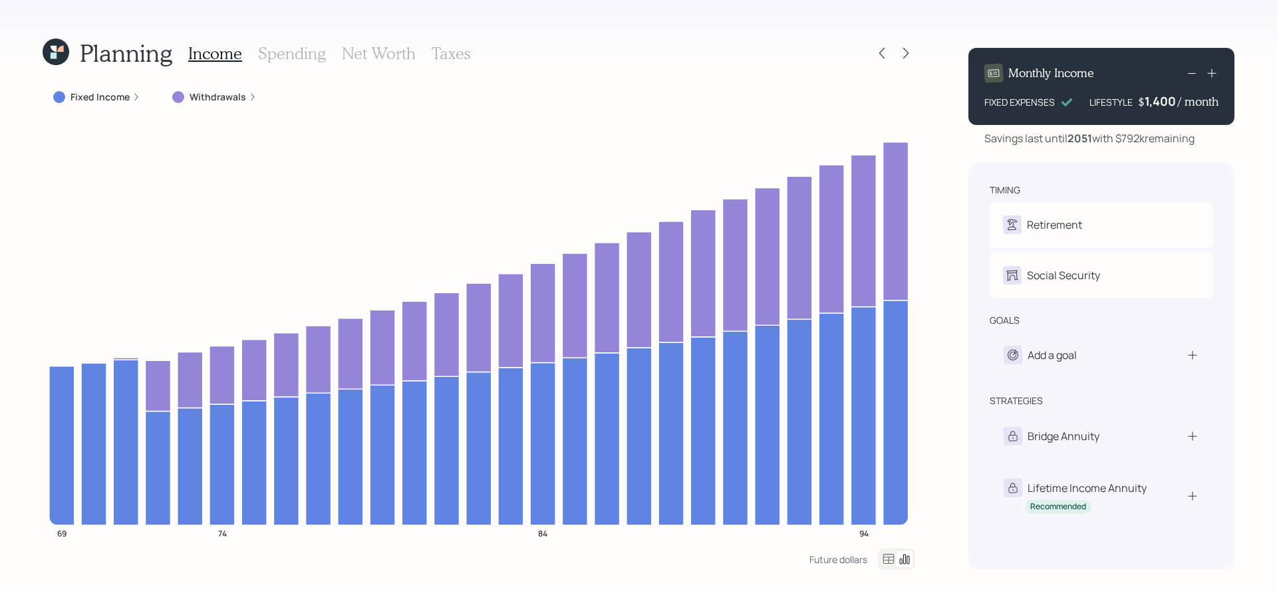
click at [224, 104] on div "Withdrawals" at bounding box center [215, 97] width 106 height 24
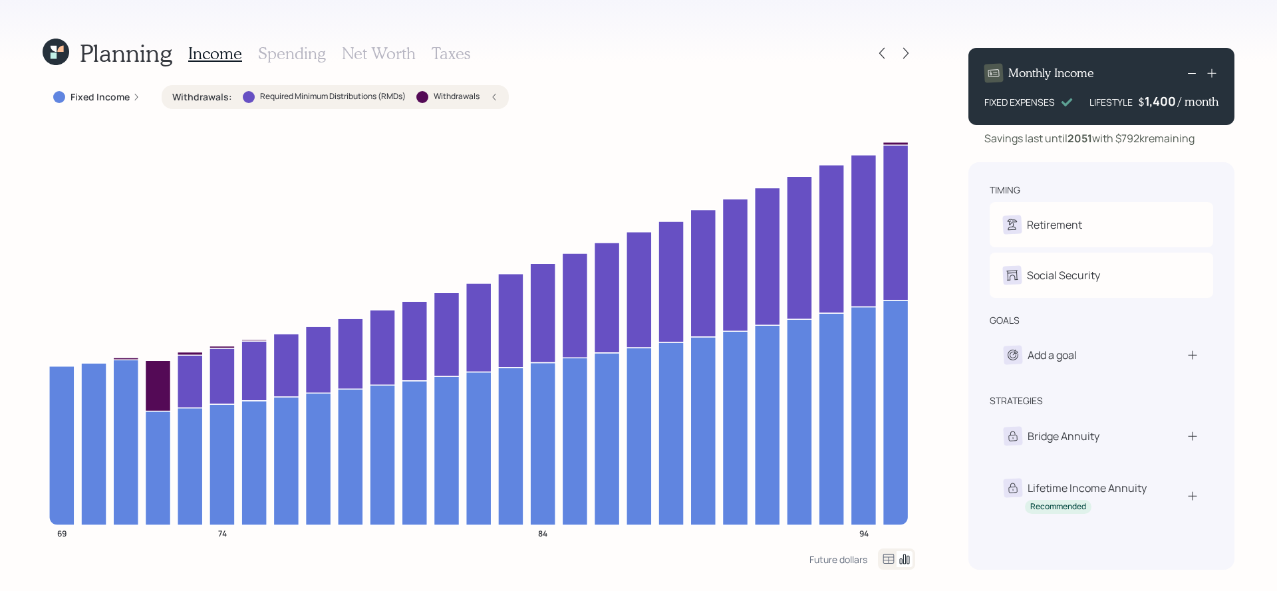
click at [459, 86] on div "Withdrawals : Required Minimum Distributions (RMDs) Withdrawals" at bounding box center [335, 97] width 347 height 24
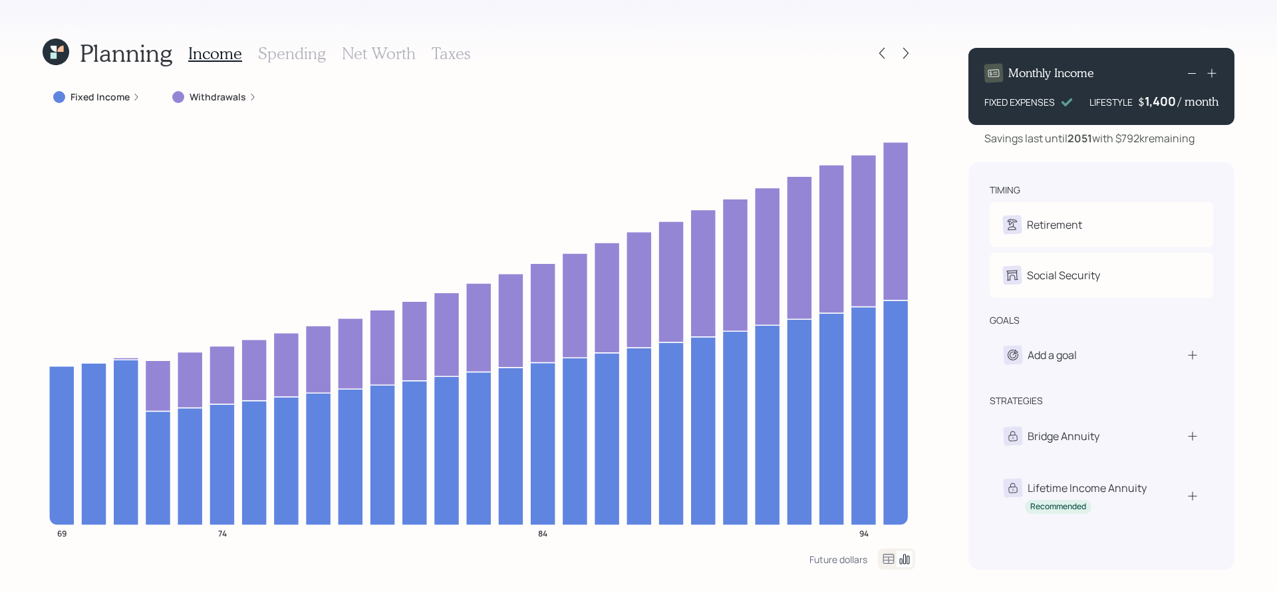
drag, startPoint x: 1204, startPoint y: 142, endPoint x: 979, endPoint y: 134, distance: 224.3
click at [979, 134] on div "Savings last until 2051 with $792k remaining" at bounding box center [1102, 138] width 266 height 16
click at [1139, 146] on div "Monthly Income FIXED EXPENSES LIFESTYLE $ 1,400 / month Savings last until 2051…" at bounding box center [1102, 303] width 266 height 533
click at [389, 78] on div "Planning Income Spending Net Worth Taxes Fixed Income Withdrawals 69 74 84 94 F…" at bounding box center [479, 303] width 873 height 533
click at [392, 59] on h3 "Net Worth" at bounding box center [379, 53] width 74 height 19
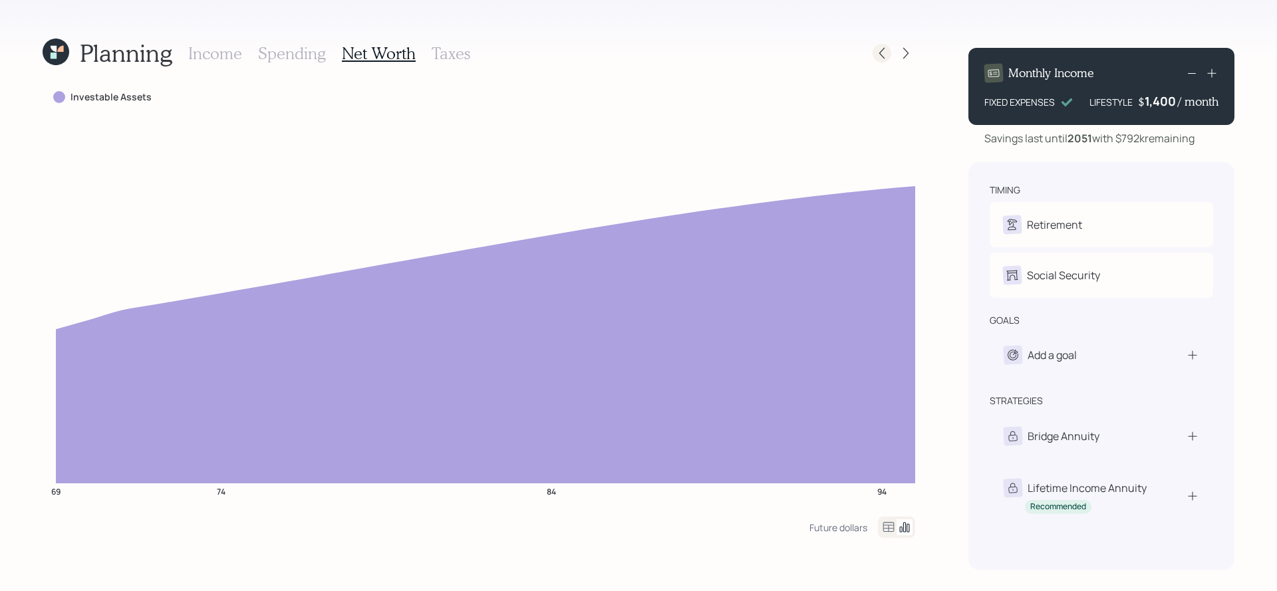
click at [881, 53] on icon at bounding box center [882, 53] width 13 height 13
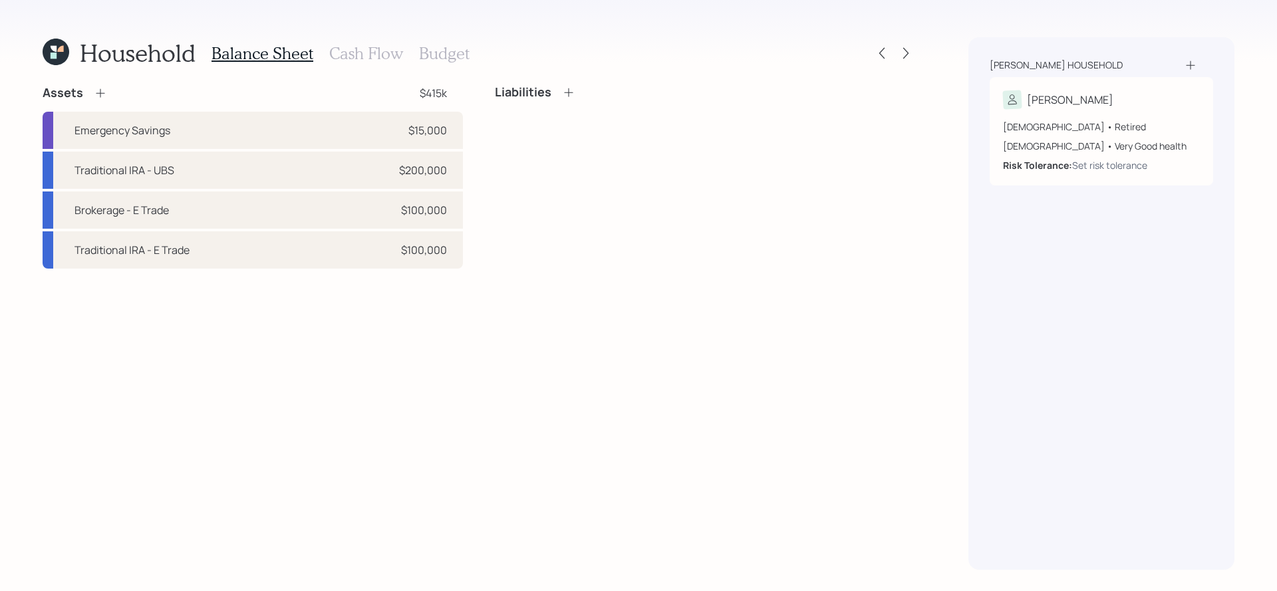
click at [918, 49] on div "Household Balance Sheet Cash Flow Budget Assets $415k Emergency Savings $15,000…" at bounding box center [638, 295] width 1277 height 591
click at [904, 51] on icon at bounding box center [905, 53] width 13 height 13
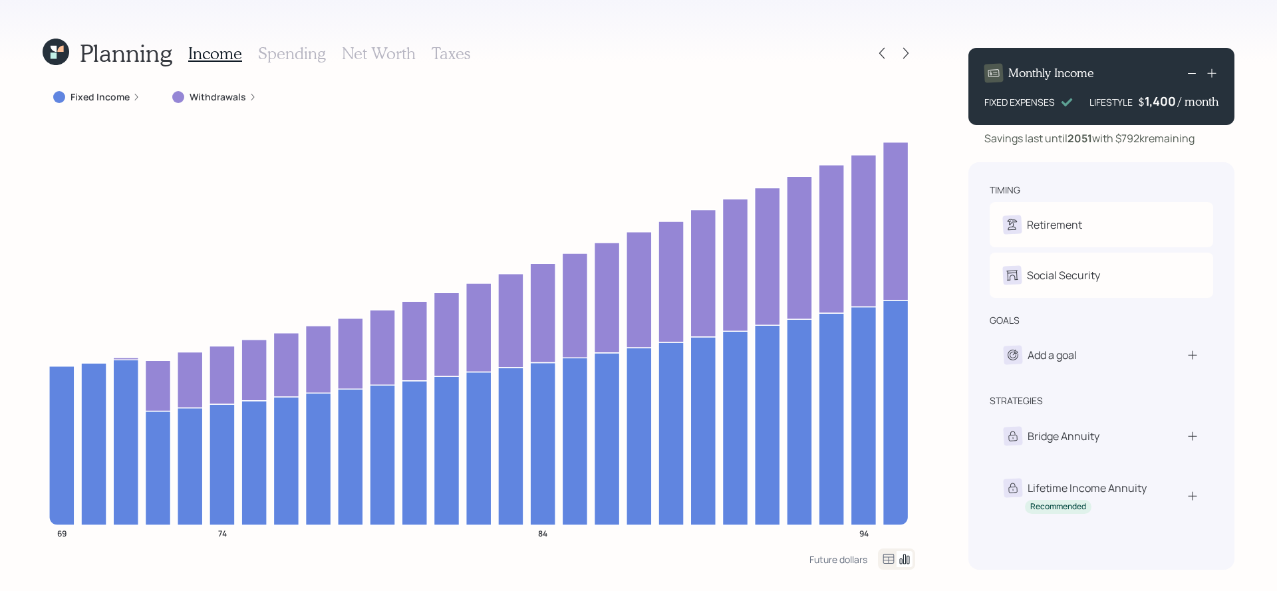
click at [1211, 73] on icon at bounding box center [1212, 73] width 9 height 9
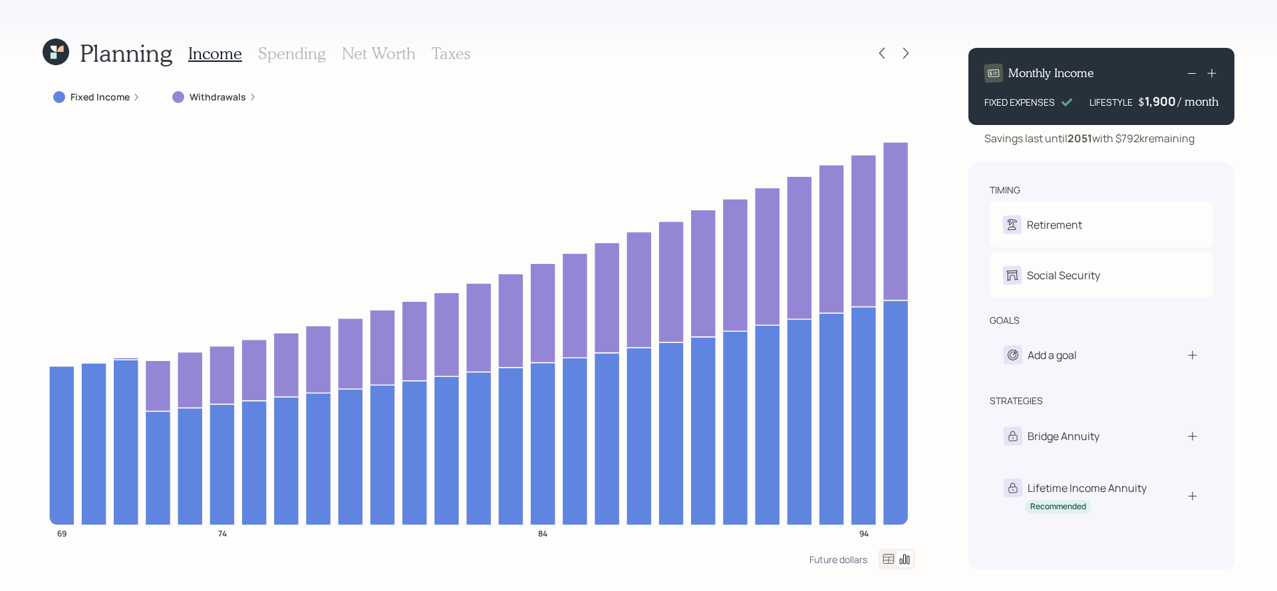
click at [1211, 73] on icon at bounding box center [1212, 73] width 9 height 9
click at [1202, 138] on div "Savings last until 2051 with $792k remaining" at bounding box center [1102, 138] width 266 height 16
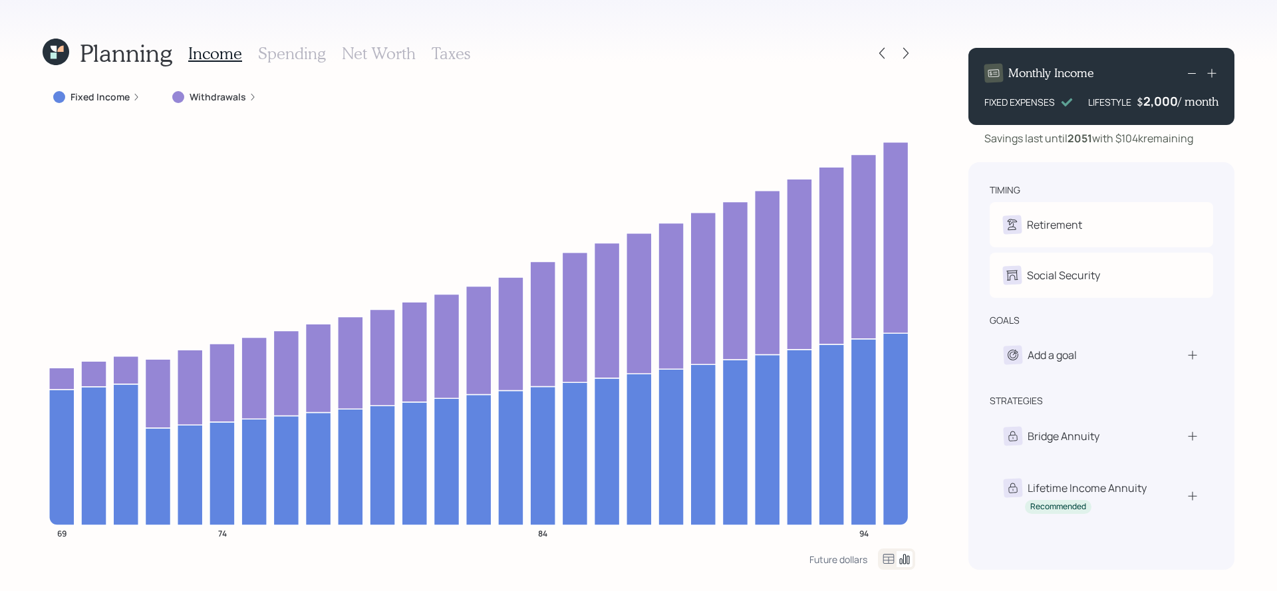
drag, startPoint x: 1112, startPoint y: 141, endPoint x: 1217, endPoint y: 148, distance: 104.7
click at [1217, 148] on div "Monthly Income FIXED EXPENSES LIFESTYLE $ 2,000 / month Savings last until 2051…" at bounding box center [1102, 303] width 266 height 533
click at [1198, 75] on icon at bounding box center [1192, 73] width 16 height 16
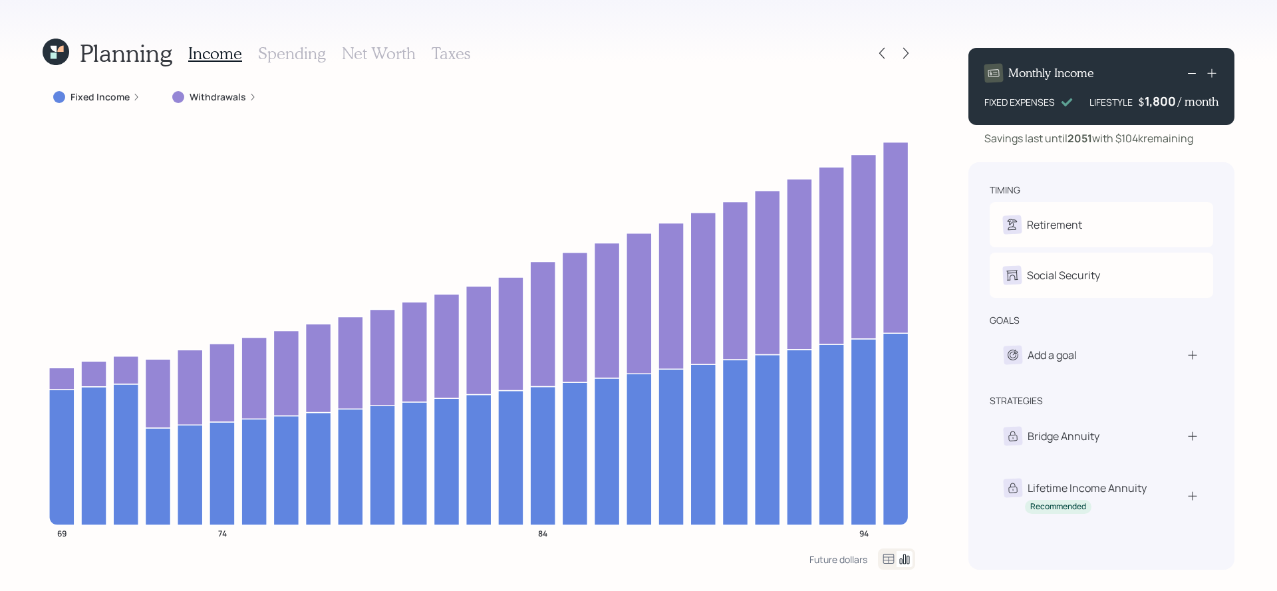
click at [1198, 75] on icon at bounding box center [1192, 73] width 16 height 16
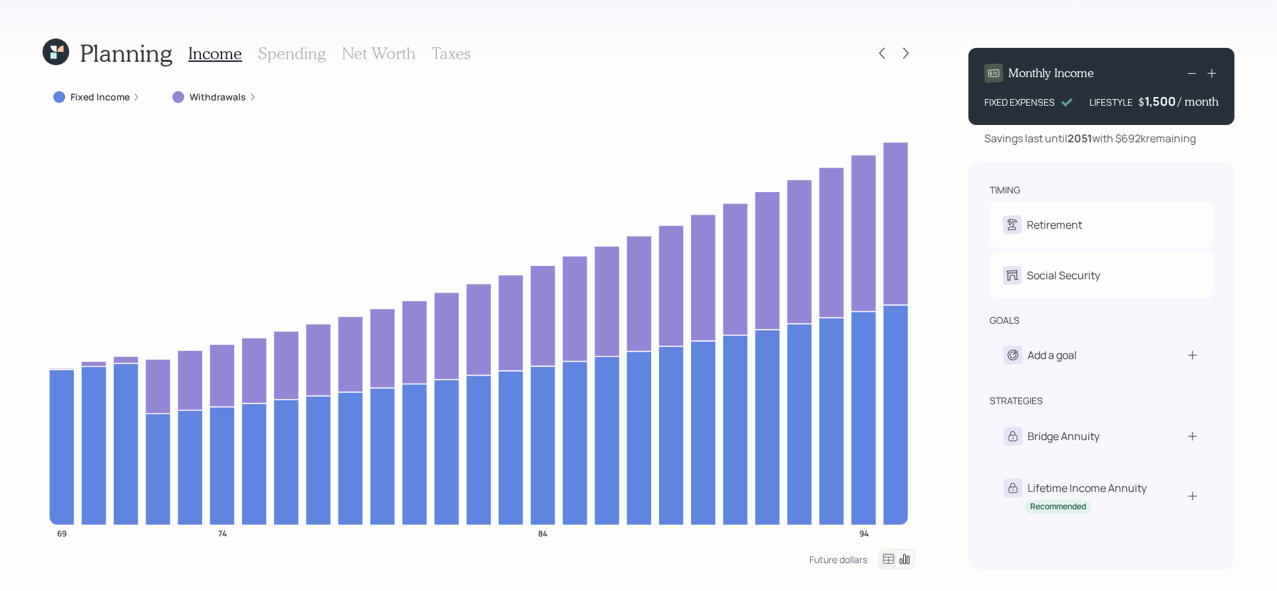
click at [1227, 139] on div "Savings last until 2051 with $692k remaining" at bounding box center [1102, 138] width 266 height 16
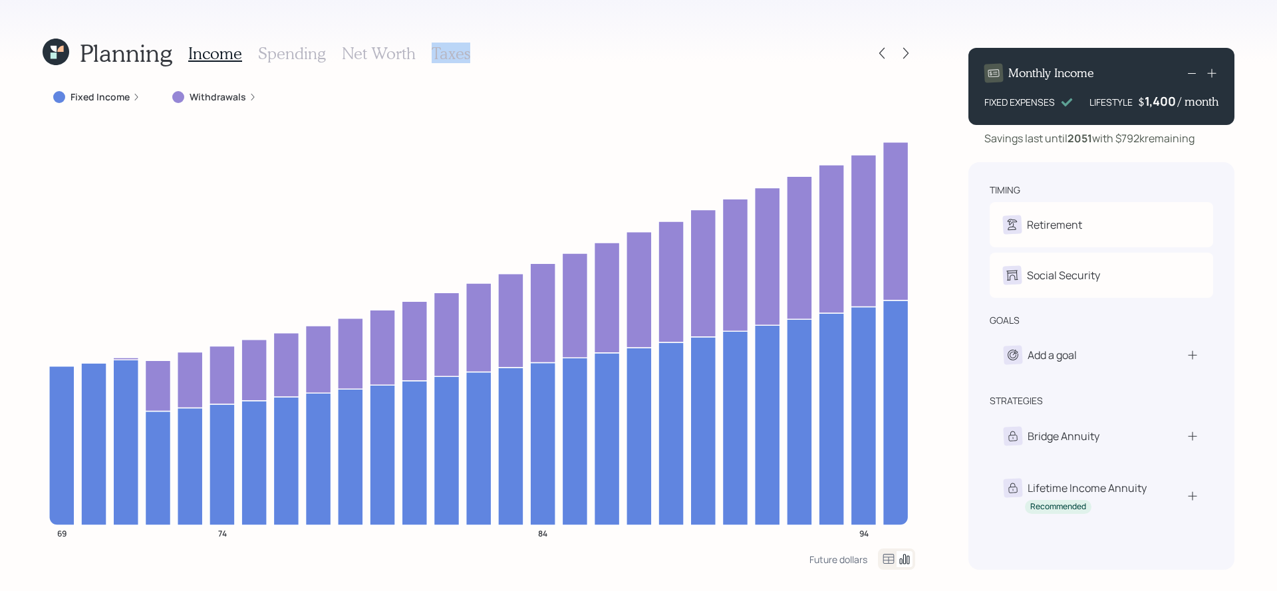
drag, startPoint x: 899, startPoint y: 55, endPoint x: 873, endPoint y: 29, distance: 37.2
click at [873, 29] on div "Planning Income Spending Net Worth Taxes Fixed Income Withdrawals 69 74 84 94 F…" at bounding box center [638, 295] width 1277 height 591
click at [908, 53] on icon at bounding box center [905, 53] width 5 height 11
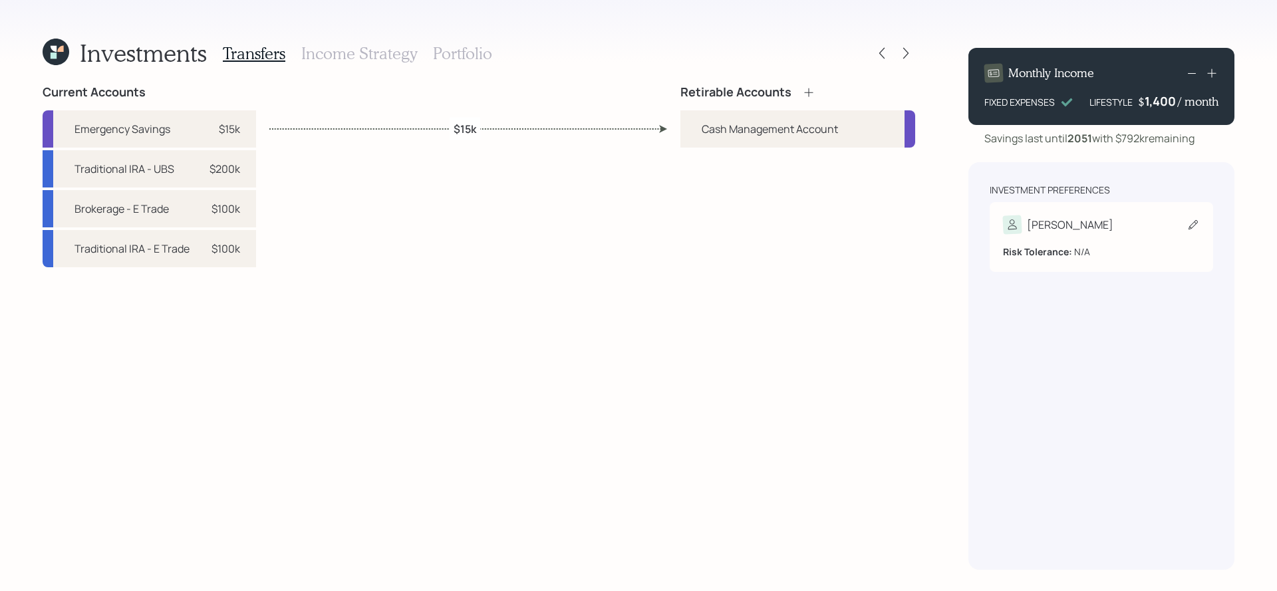
click at [1060, 237] on div "Risk Tolerance: N/A" at bounding box center [1101, 246] width 197 height 25
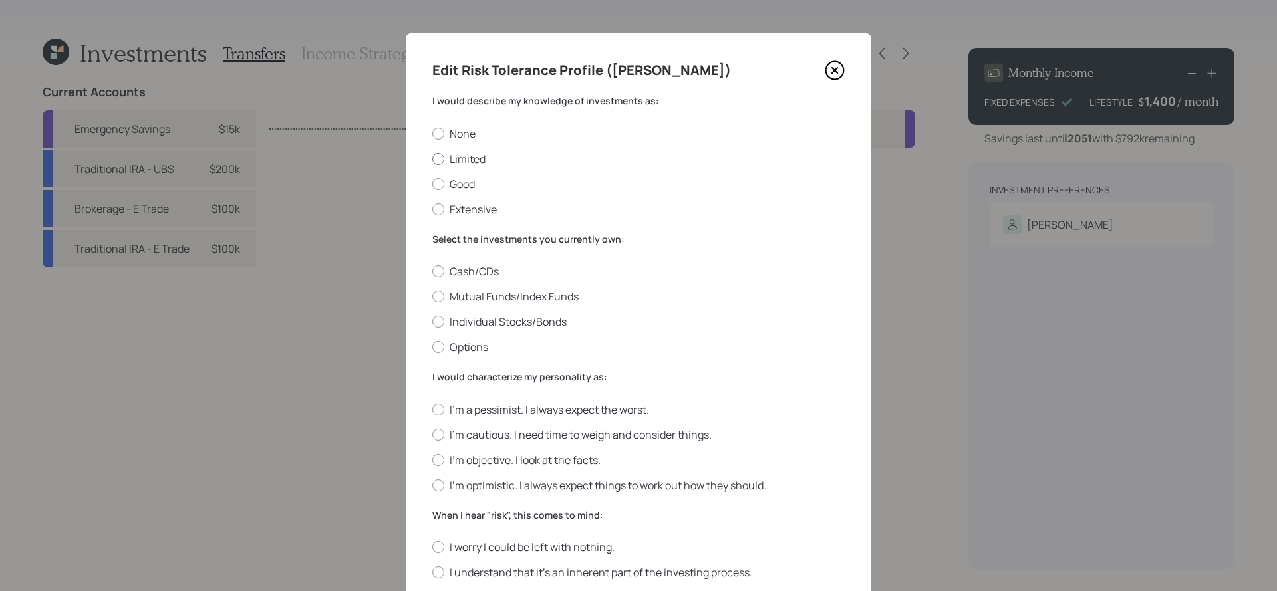
click at [461, 158] on label "Limited" at bounding box center [638, 159] width 412 height 15
click at [432, 158] on input "Limited" at bounding box center [432, 158] width 1 height 1
radio input "true"
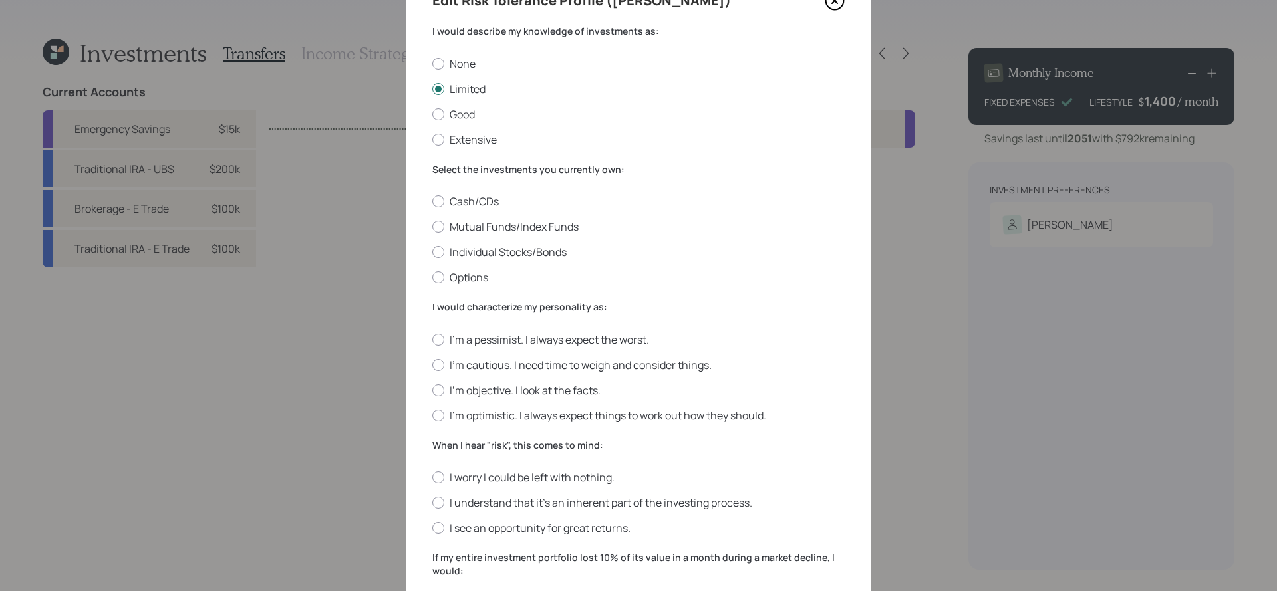
scroll to position [71, 0]
click at [495, 253] on label "Individual Stocks/Bonds" at bounding box center [638, 251] width 412 height 15
click at [449, 250] on label "Individual Stocks/Bonds" at bounding box center [638, 251] width 412 height 15
click at [432, 251] on input "Individual Stocks/Bonds" at bounding box center [432, 251] width 1 height 1
radio input "true"
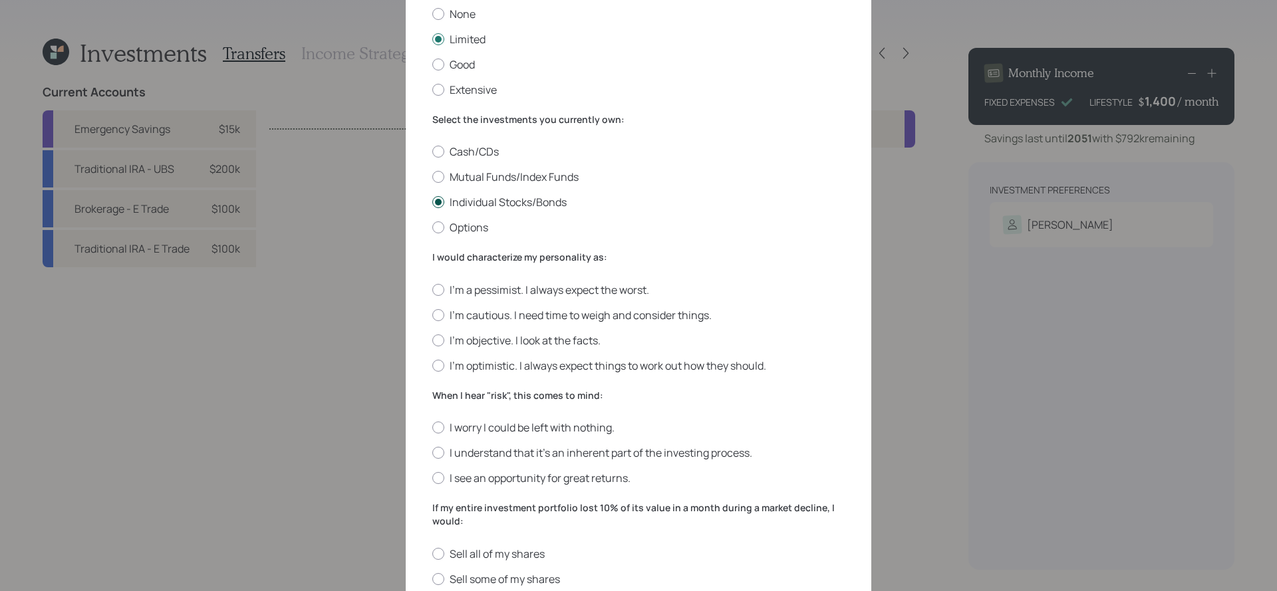
scroll to position [122, 0]
click at [463, 179] on label "Mutual Funds/Index Funds" at bounding box center [638, 174] width 412 height 15
click at [432, 175] on input "Mutual Funds/Index Funds" at bounding box center [432, 174] width 1 height 1
radio input "true"
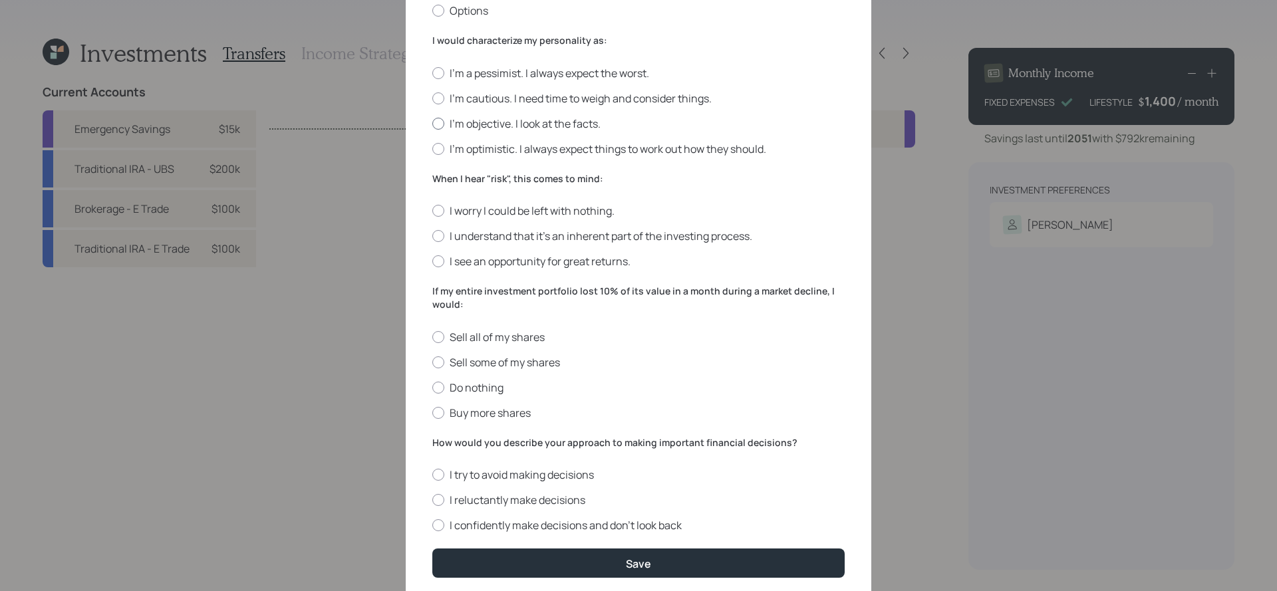
scroll to position [339, 0]
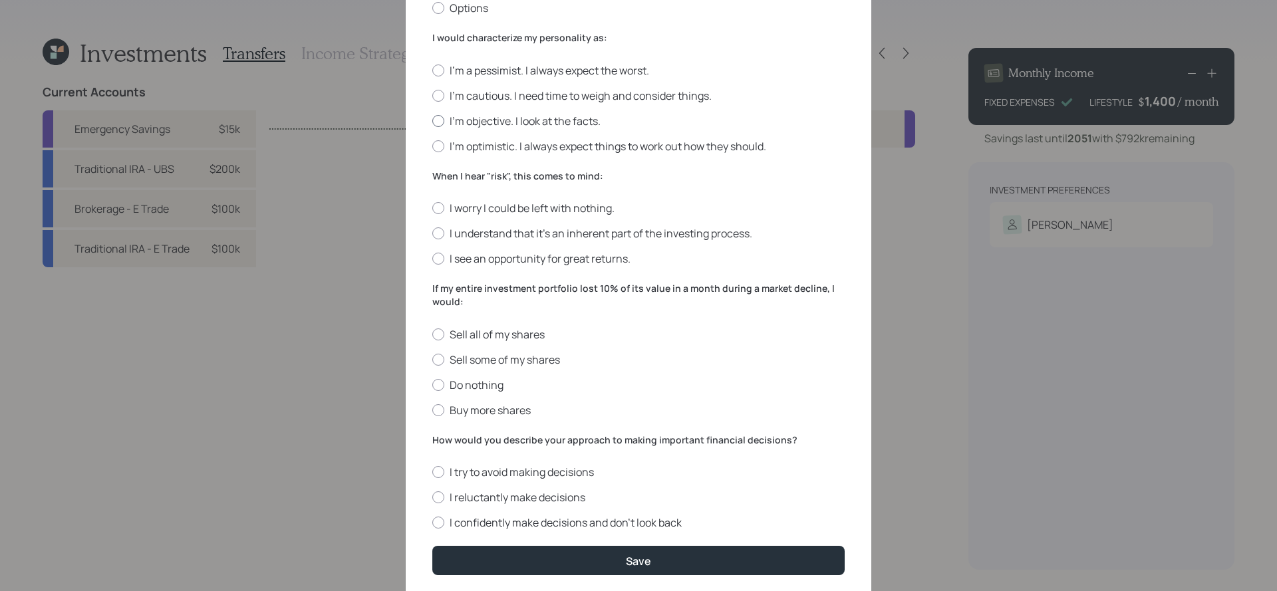
click at [449, 122] on label "I'm objective. I look at the facts." at bounding box center [638, 121] width 412 height 15
click at [432, 121] on input "I'm objective. I look at the facts." at bounding box center [432, 120] width 1 height 1
radio input "true"
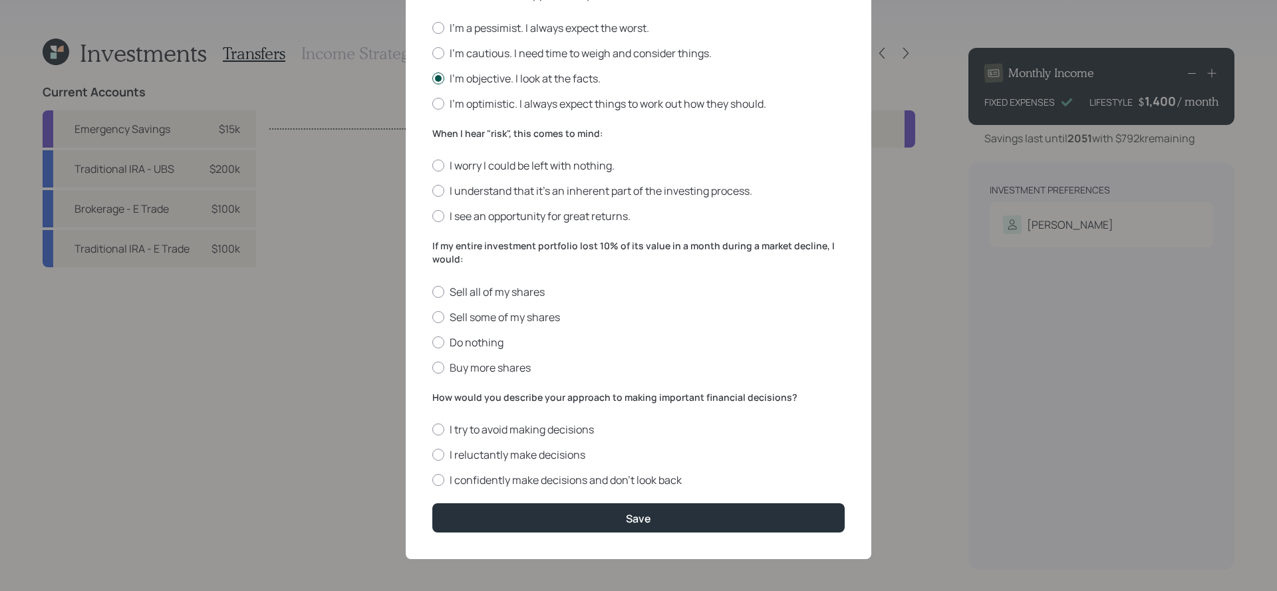
scroll to position [383, 0]
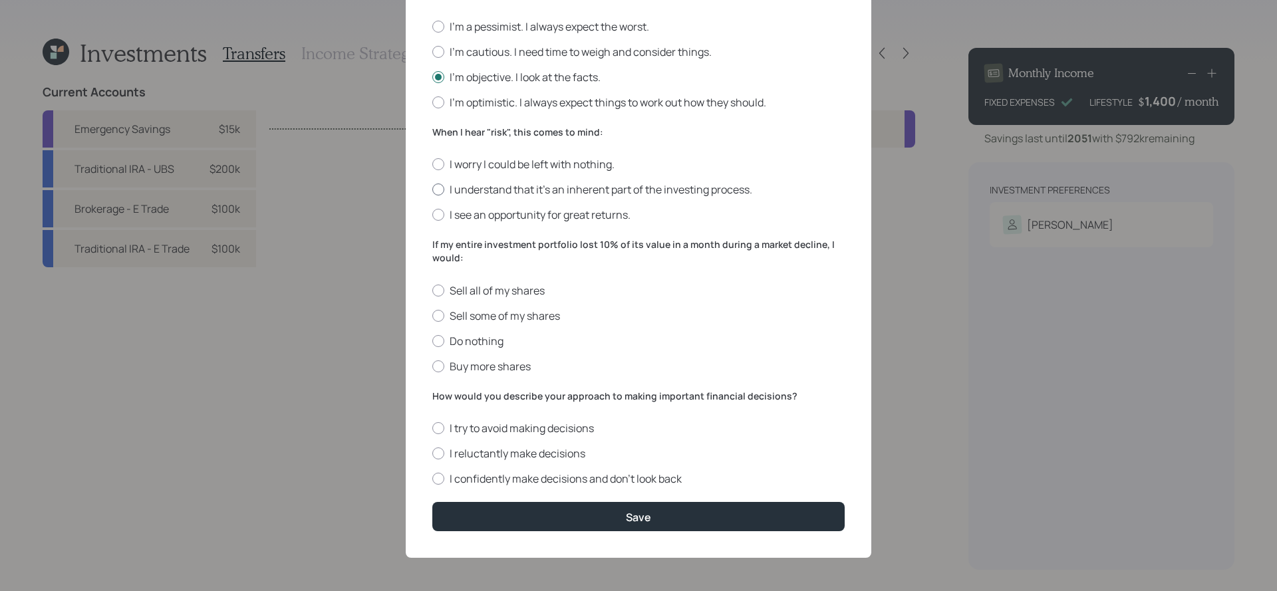
click at [517, 186] on label "I understand that it’s an inherent part of the investing process." at bounding box center [638, 189] width 412 height 15
click at [432, 190] on input "I understand that it’s an inherent part of the investing process." at bounding box center [432, 190] width 1 height 1
radio input "true"
click at [464, 311] on label "Sell some of my shares" at bounding box center [638, 316] width 412 height 15
click at [432, 315] on input "Sell some of my shares" at bounding box center [432, 315] width 1 height 1
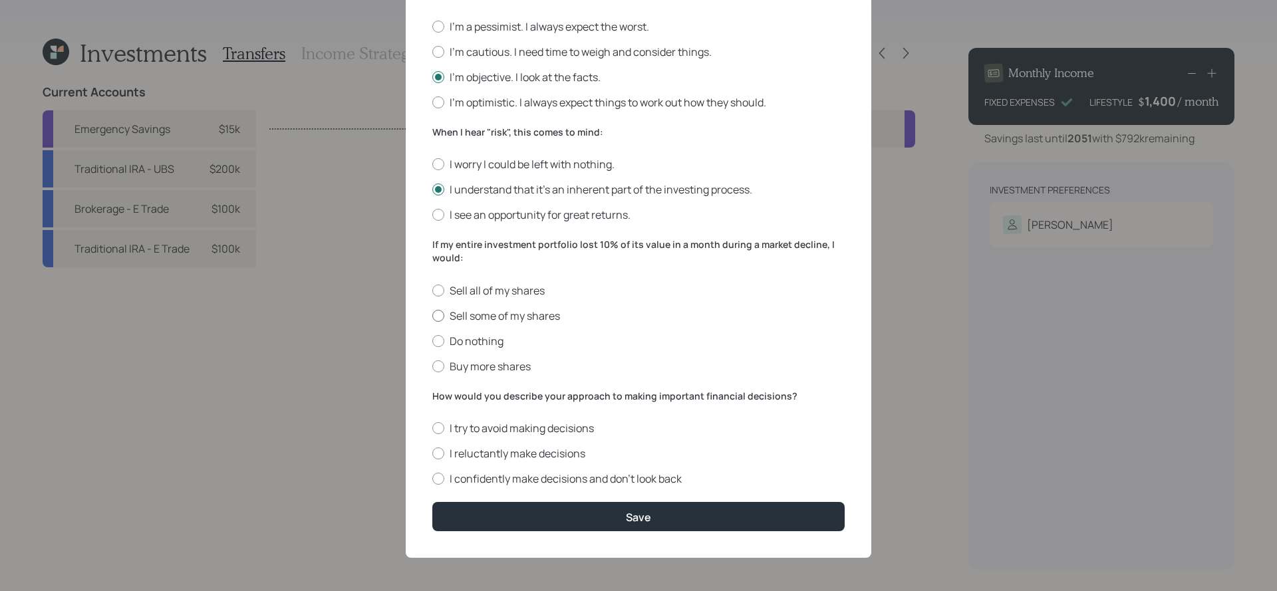
radio input "true"
click at [528, 424] on label "I try to avoid making decisions" at bounding box center [638, 428] width 412 height 15
click at [432, 428] on input "I try to avoid making decisions" at bounding box center [432, 428] width 1 height 1
radio input "true"
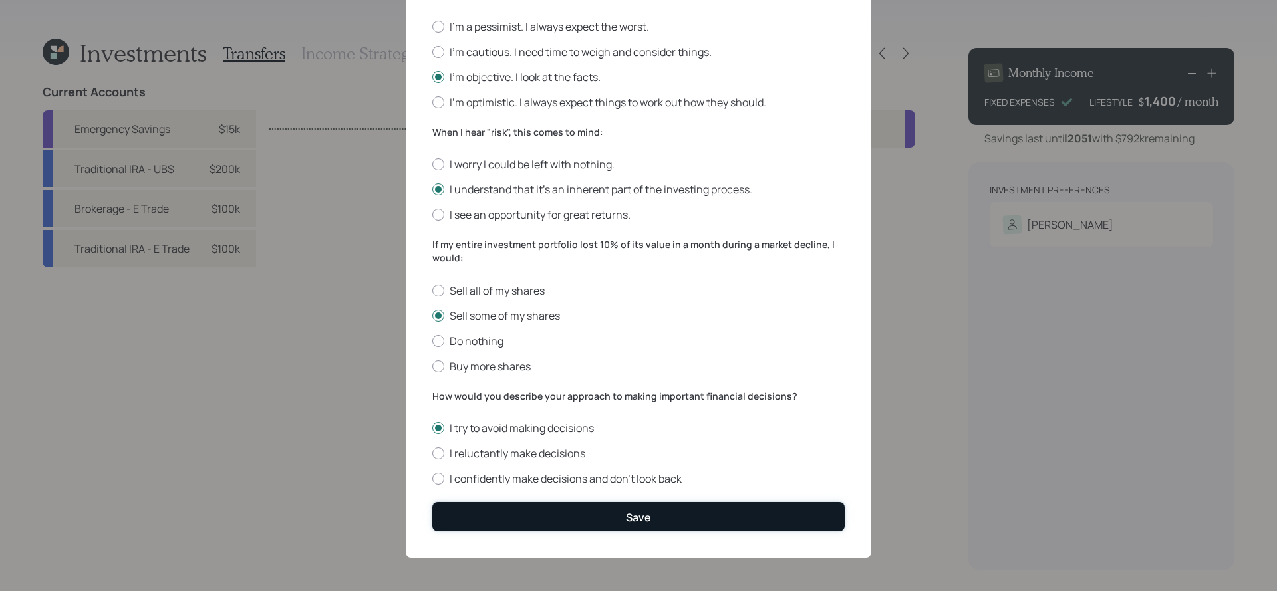
click at [598, 506] on button "Save" at bounding box center [638, 516] width 412 height 29
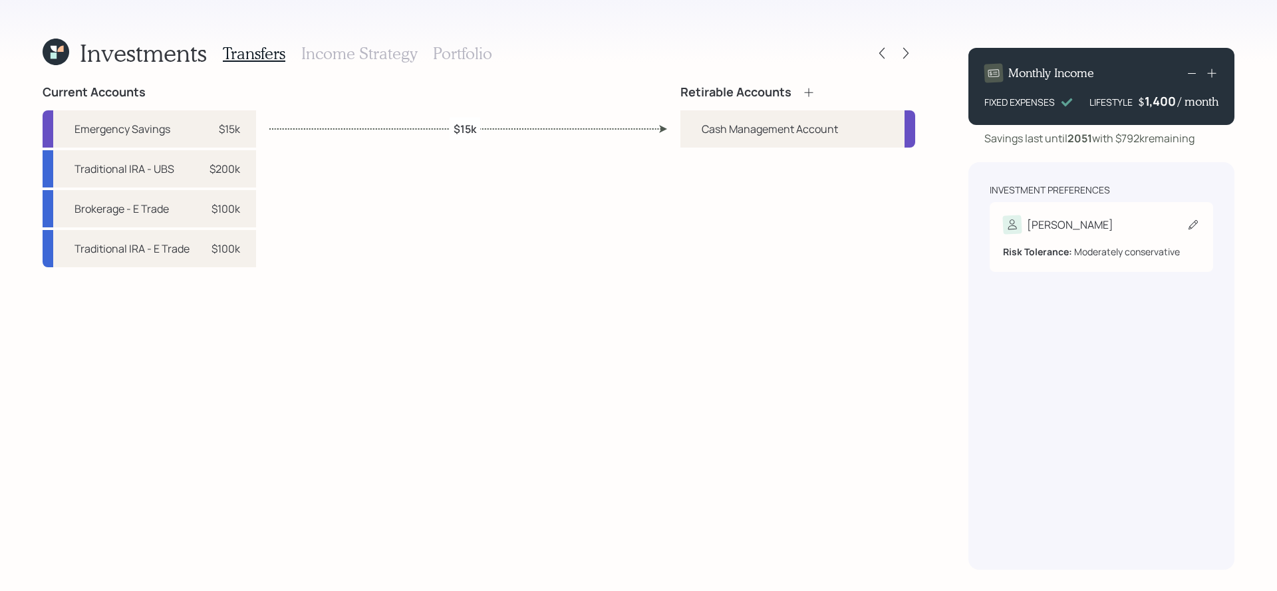
click at [1100, 249] on div "Risk Tolerance: Moderately conservative" at bounding box center [1101, 252] width 197 height 14
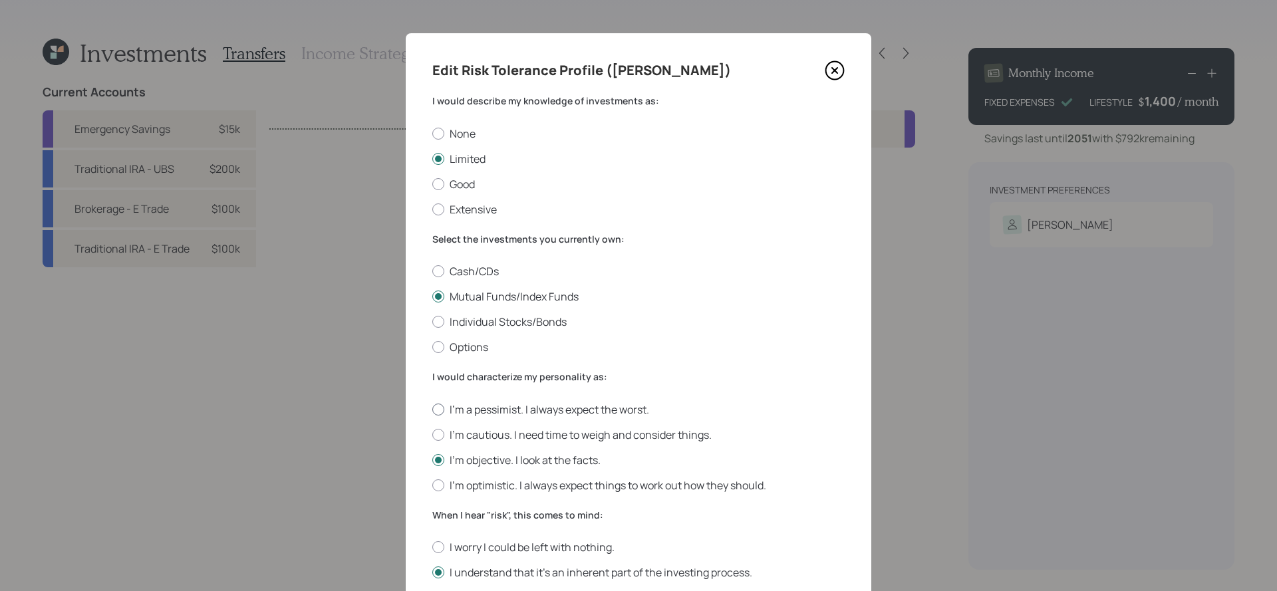
scroll to position [383, 0]
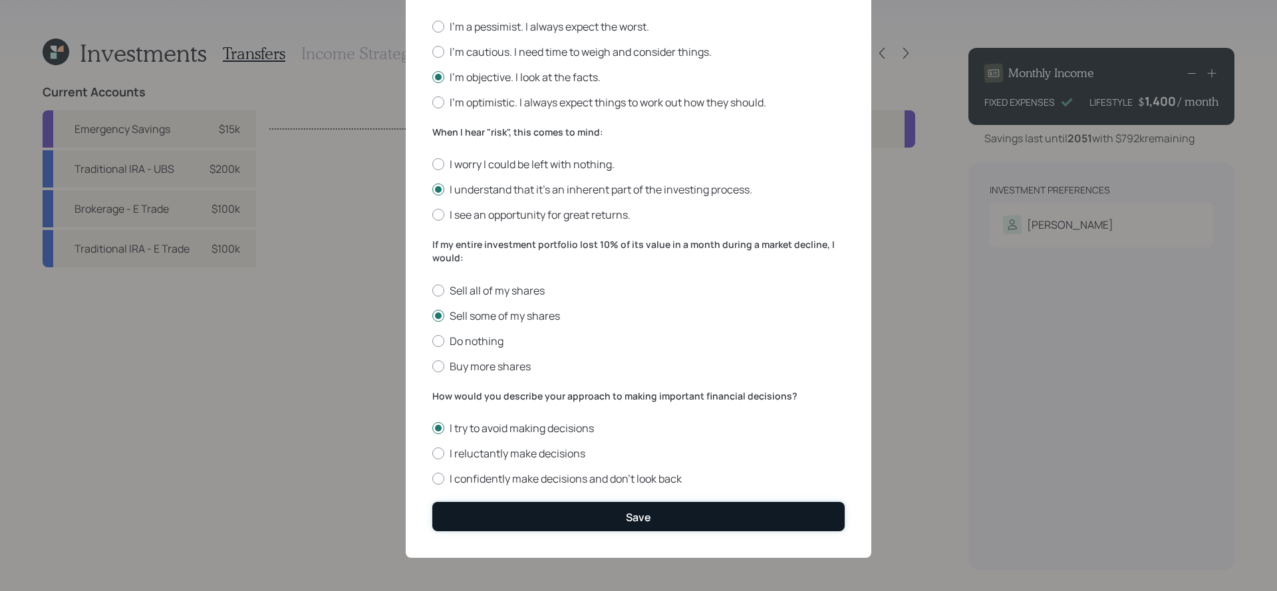
click at [643, 526] on button "Save" at bounding box center [638, 516] width 412 height 29
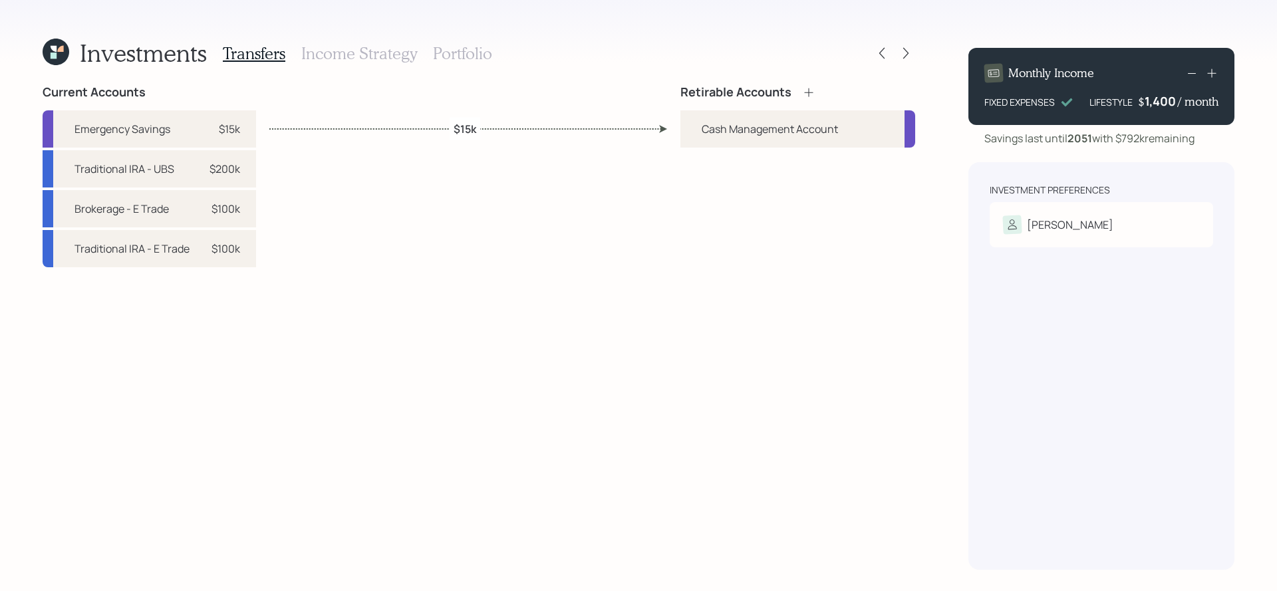
click at [820, 92] on div "Retirable Accounts" at bounding box center [798, 92] width 235 height 15
click at [812, 95] on icon at bounding box center [808, 92] width 13 height 13
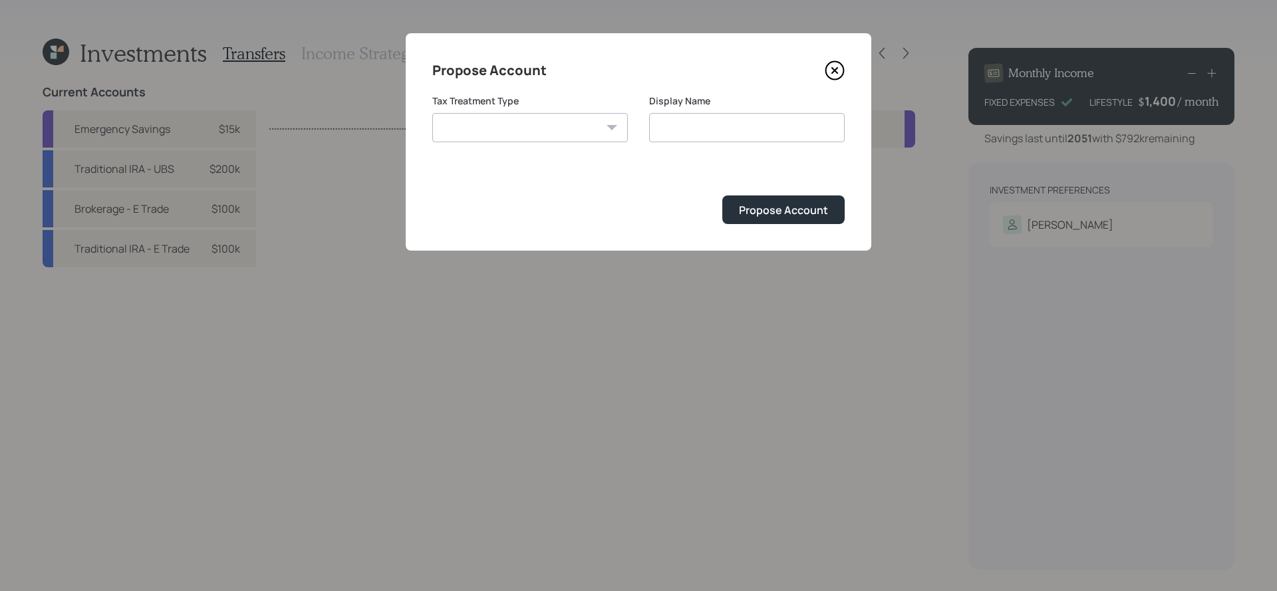
click at [539, 127] on select "Roth Taxable Traditional" at bounding box center [530, 127] width 196 height 29
select select "taxable"
click at [432, 113] on select "Roth Taxable Traditional" at bounding box center [530, 127] width 196 height 29
click at [783, 139] on input "Taxable" at bounding box center [747, 127] width 196 height 29
type input "Taxable Brokerage"
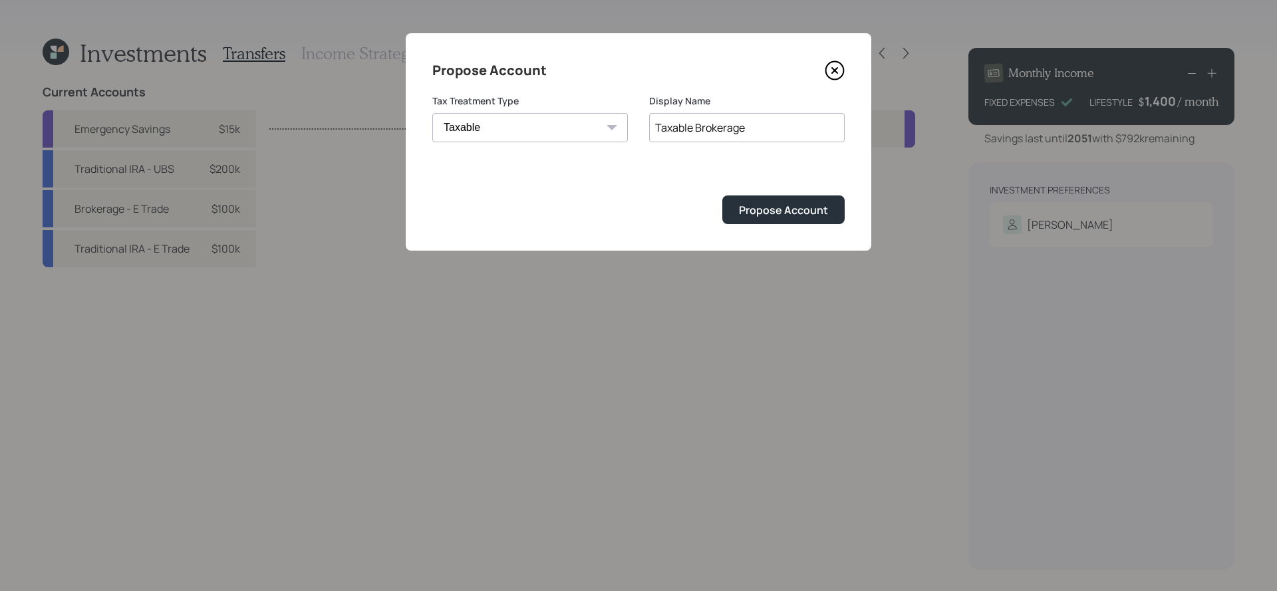
click at [723, 196] on button "Propose Account" at bounding box center [784, 210] width 122 height 29
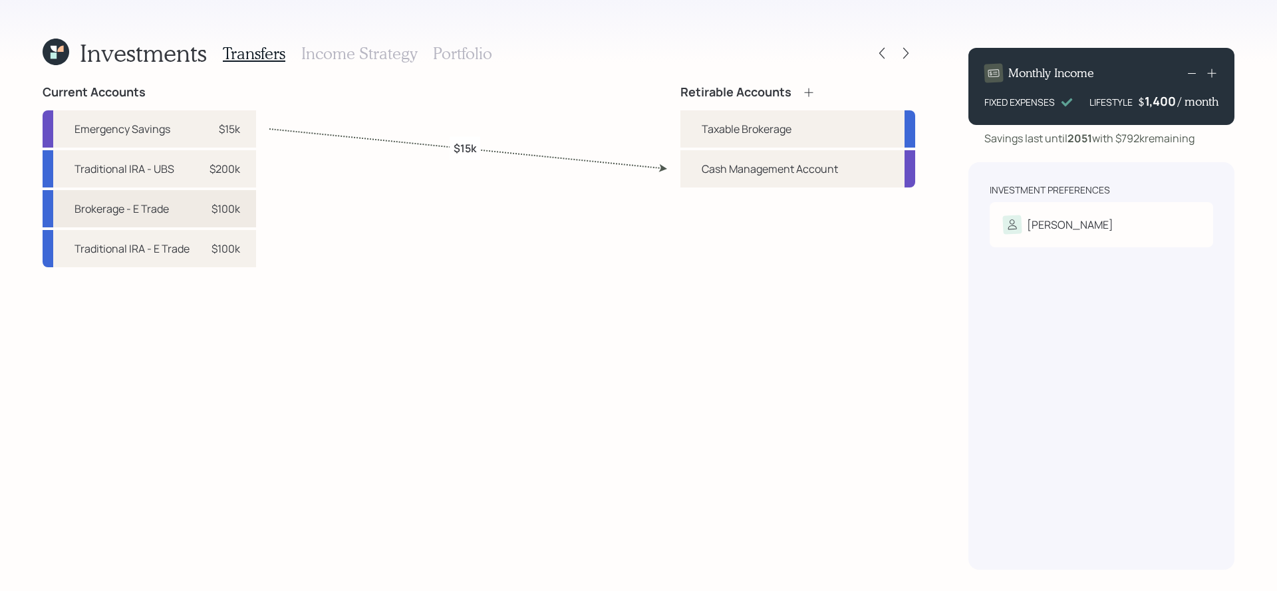
click at [167, 219] on div "Brokerage - E Trade $100k" at bounding box center [150, 208] width 214 height 37
click at [796, 139] on div "Taxable Brokerage" at bounding box center [798, 128] width 235 height 37
select select "f8d71fba-1417-4da8-ba5a-6608cd488533"
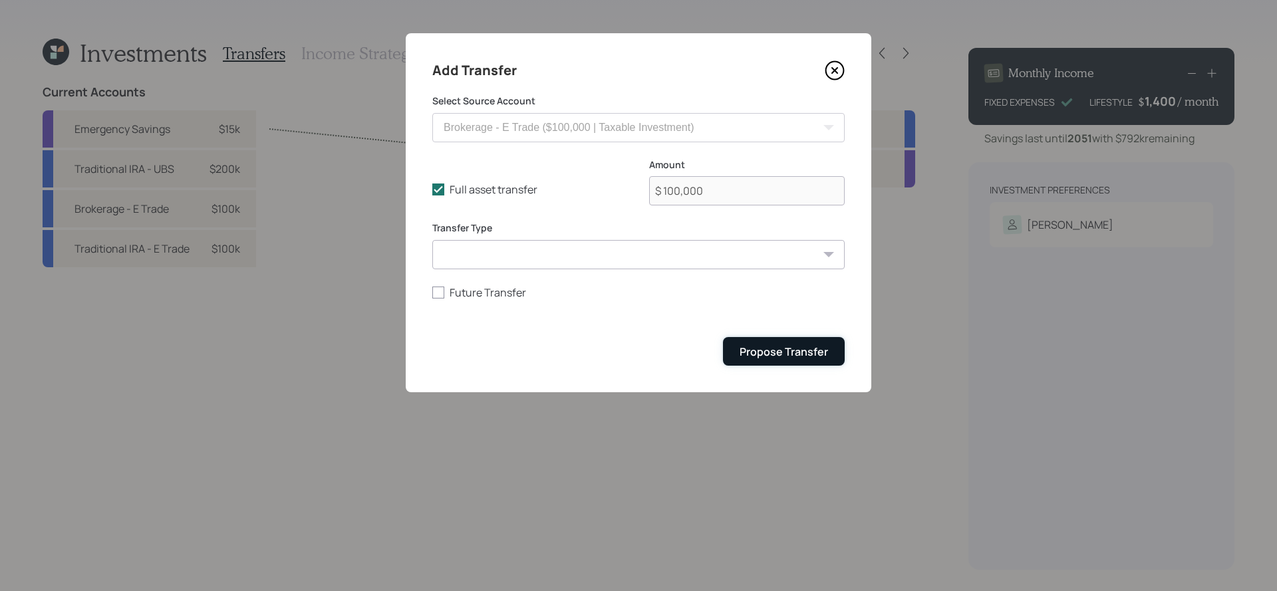
click at [762, 347] on div "Propose Transfer" at bounding box center [784, 352] width 88 height 15
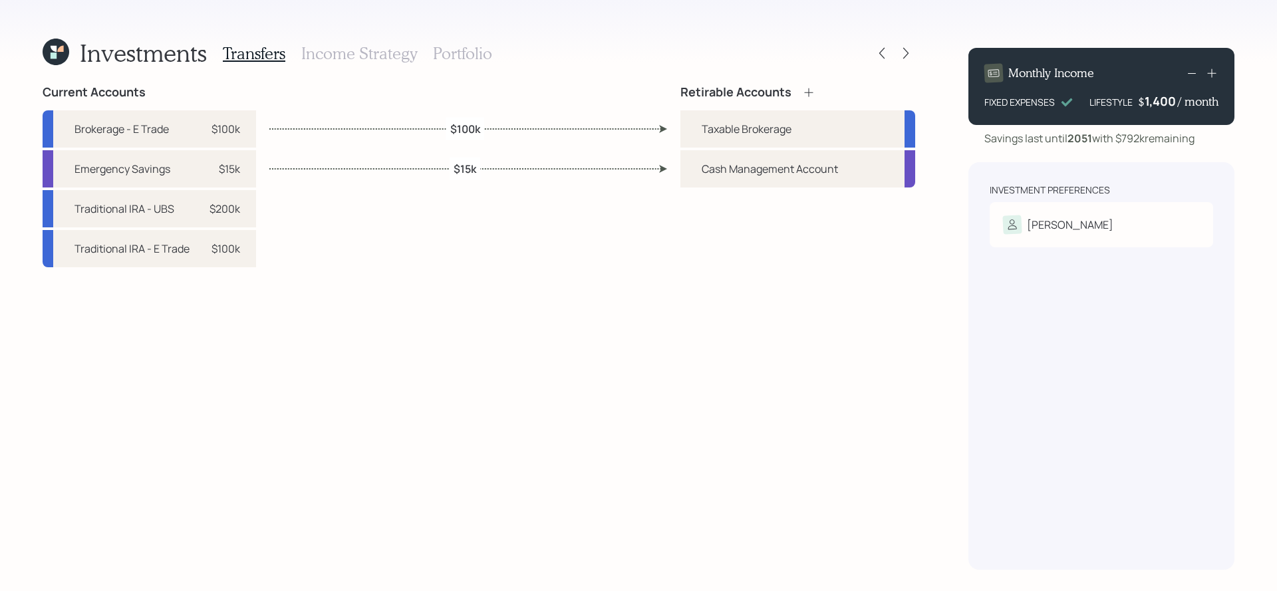
click at [818, 95] on div "Retirable Accounts" at bounding box center [798, 92] width 235 height 15
click at [813, 95] on icon at bounding box center [808, 92] width 13 height 13
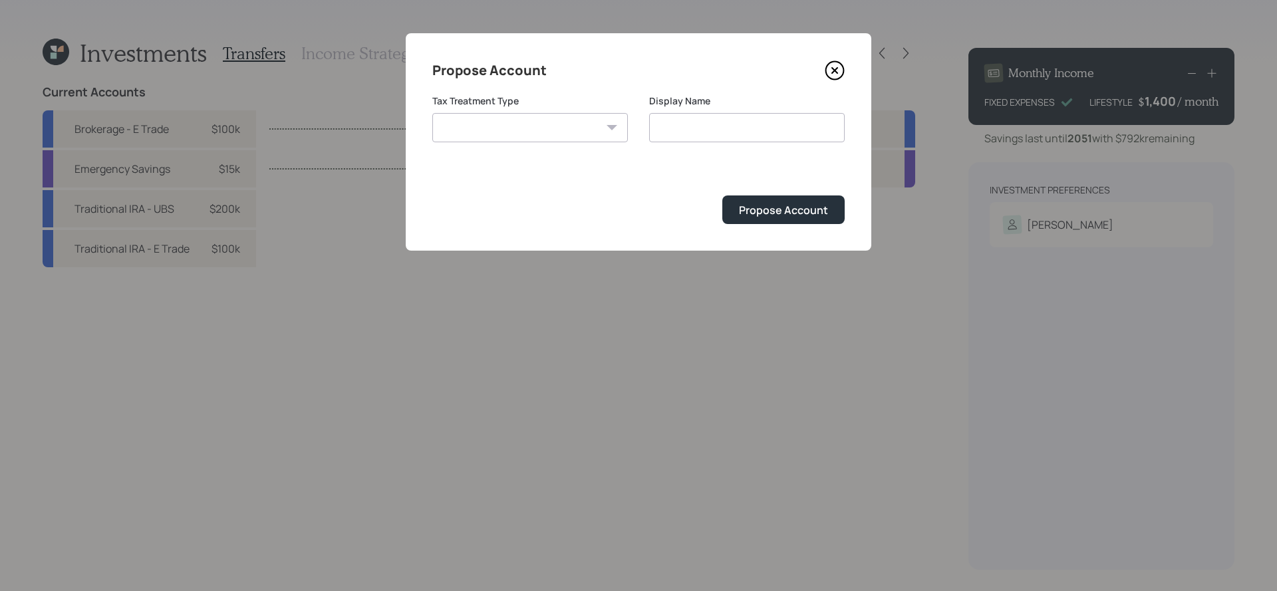
click at [585, 130] on select "Roth Taxable Traditional" at bounding box center [530, 127] width 196 height 29
select select "traditional"
click at [432, 113] on select "Roth Taxable Traditional" at bounding box center [530, 127] width 196 height 29
click at [721, 127] on input "Traditional" at bounding box center [747, 127] width 196 height 29
type input "Traditional IRA"
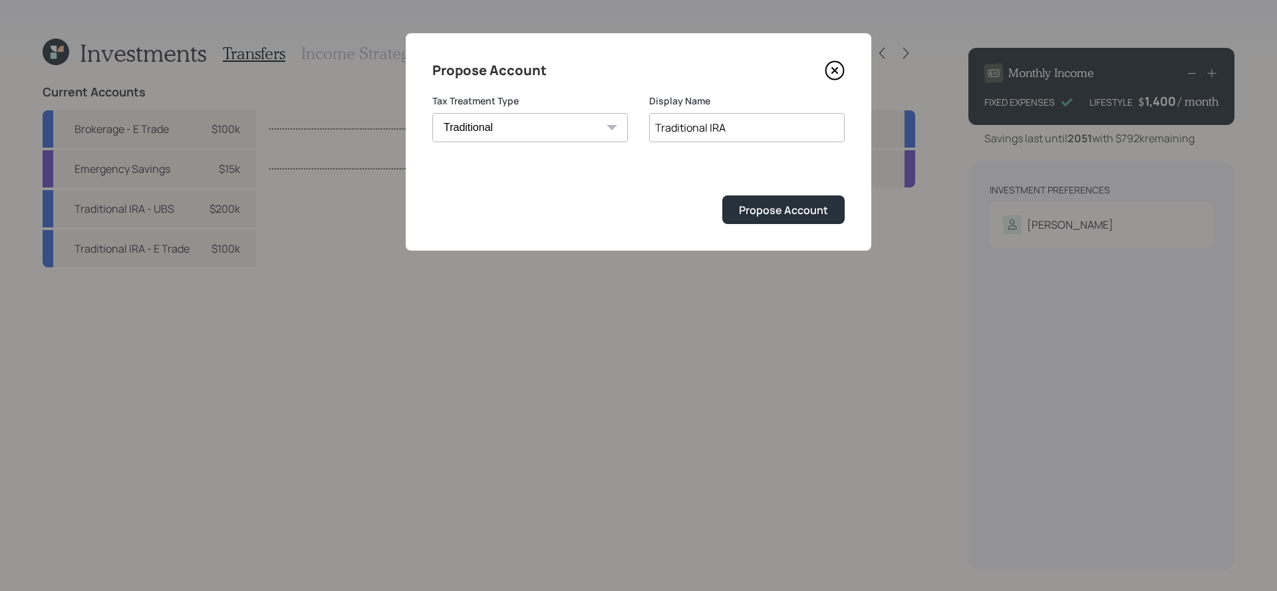
click at [723, 196] on button "Propose Account" at bounding box center [784, 210] width 122 height 29
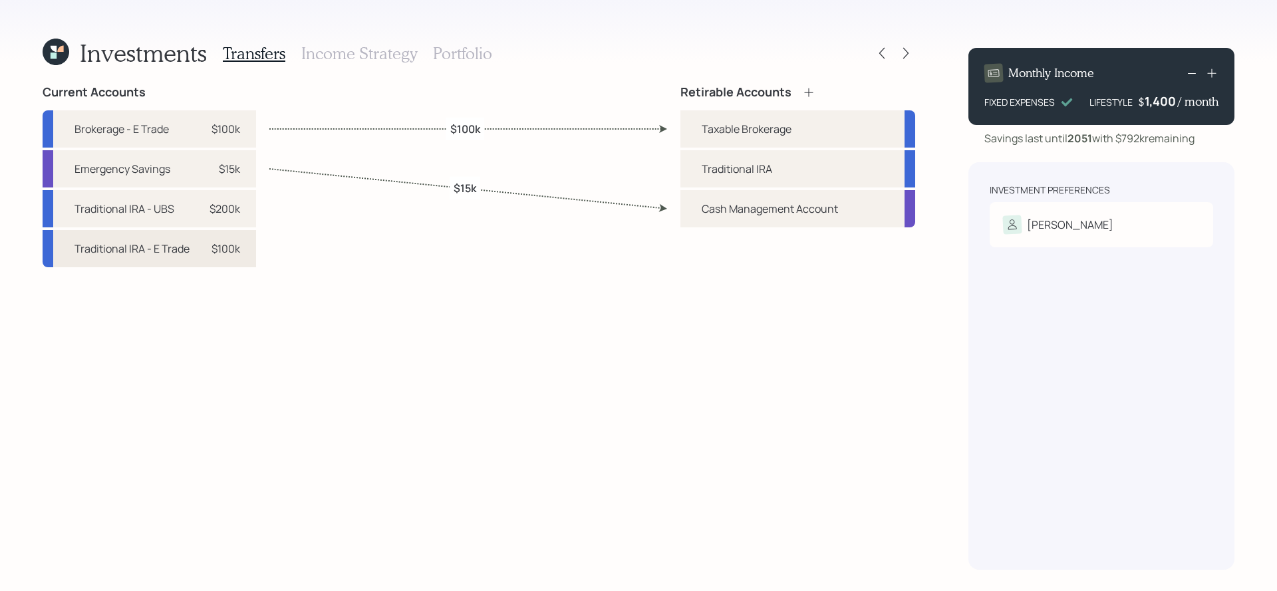
click at [185, 252] on div "Traditional IRA - E Trade" at bounding box center [132, 249] width 115 height 16
click at [864, 168] on div "Traditional IRA" at bounding box center [798, 168] width 235 height 37
select select "28dd5348-6b89-4b4f-ae77-bd43d2fa43b0"
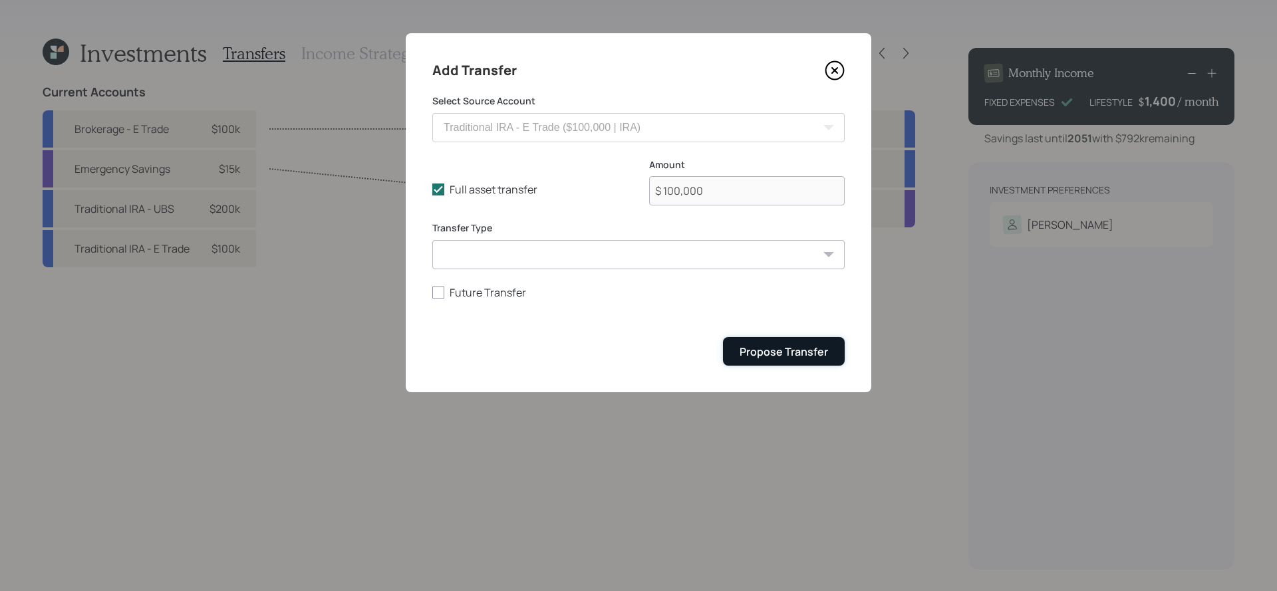
click at [755, 348] on div "Propose Transfer" at bounding box center [784, 352] width 88 height 15
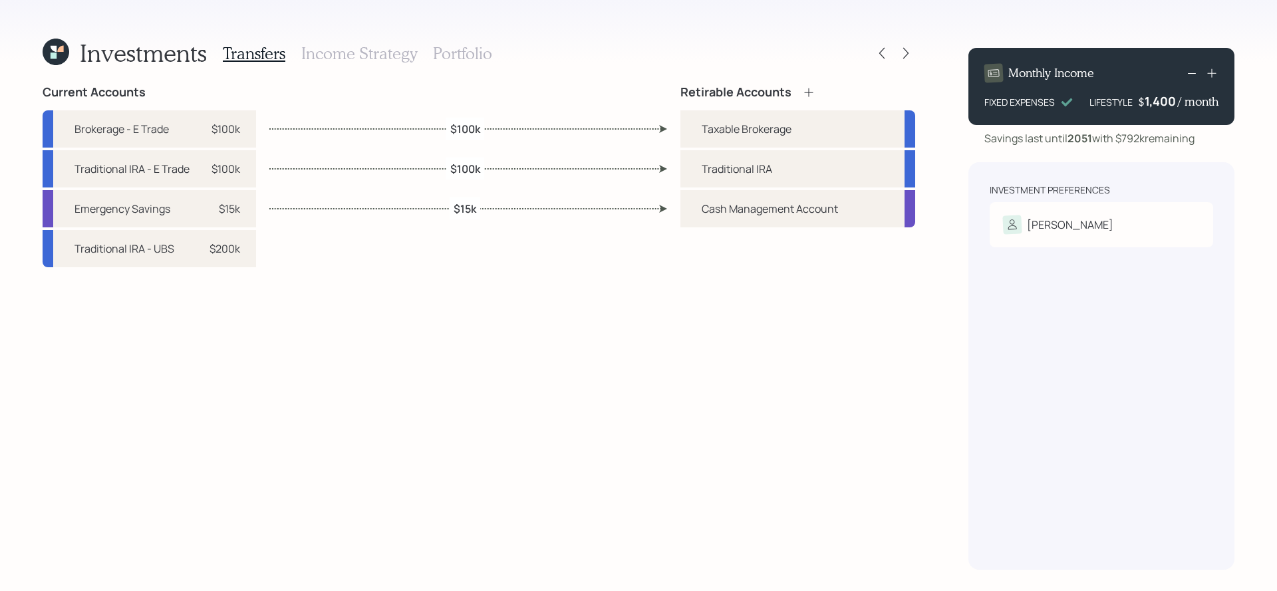
click at [381, 53] on h3 "Income Strategy" at bounding box center [359, 53] width 116 height 19
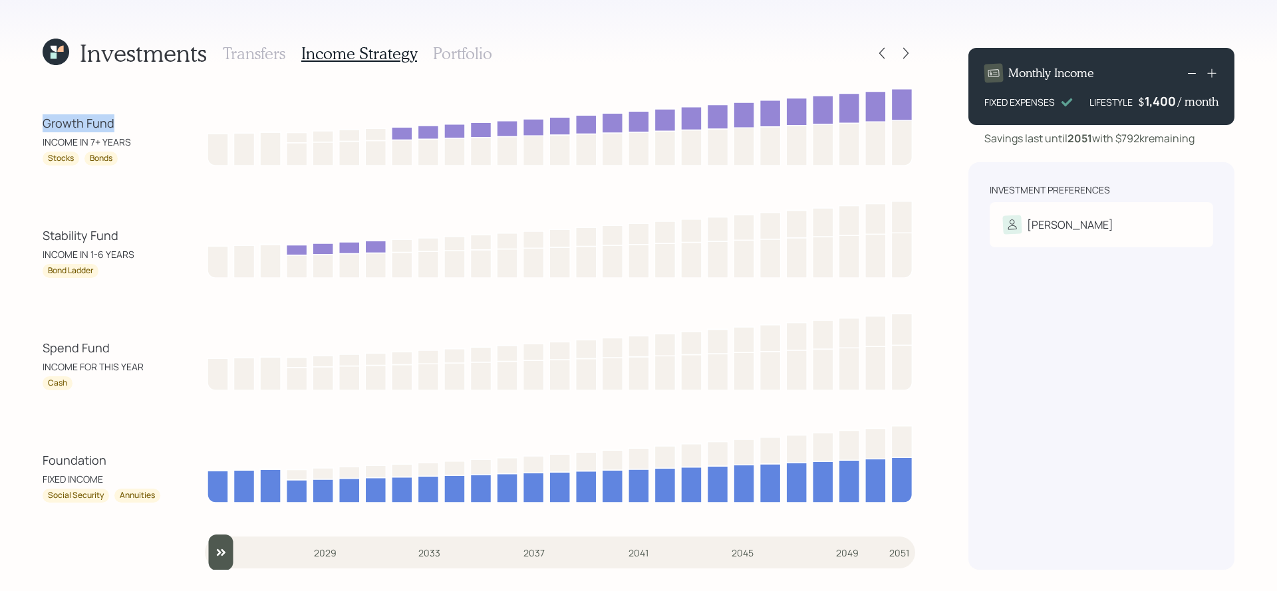
drag, startPoint x: 133, startPoint y: 129, endPoint x: 31, endPoint y: 127, distance: 102.5
click at [31, 127] on div "Investments Transfers Income Strategy Portfolio Growth Fund INCOME IN 7+ YEARS …" at bounding box center [638, 295] width 1277 height 591
click at [106, 306] on div "Growth Fund INCOME IN 7+ YEARS Stocks Bonds Stability Fund INCOME IN 1-6 YEARS …" at bounding box center [479, 327] width 873 height 485
drag, startPoint x: 109, startPoint y: 350, endPoint x: 23, endPoint y: 349, distance: 85.8
click at [23, 349] on div "Investments Transfers Income Strategy Portfolio Growth Fund INCOME IN 7+ YEARS …" at bounding box center [638, 295] width 1277 height 591
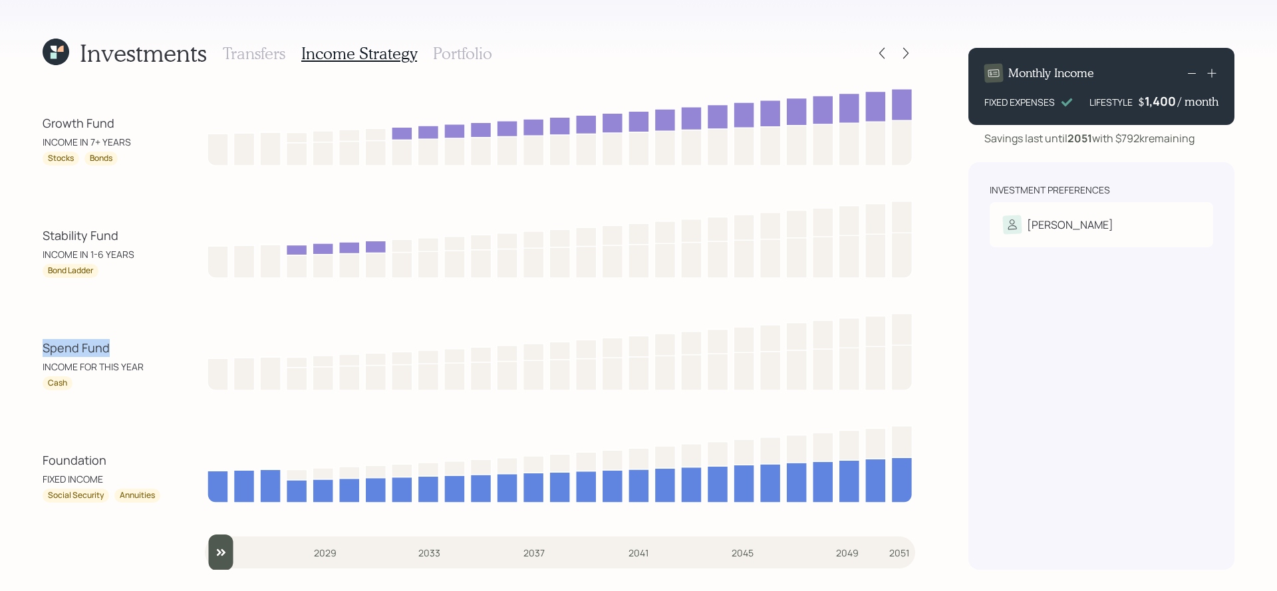
click at [74, 345] on div "Spend Fund" at bounding box center [103, 348] width 120 height 18
drag, startPoint x: 105, startPoint y: 345, endPoint x: 34, endPoint y: 345, distance: 71.2
click at [34, 345] on div "Investments Transfers Income Strategy Portfolio Growth Fund INCOME IN 7+ YEARS …" at bounding box center [638, 295] width 1277 height 591
drag, startPoint x: 137, startPoint y: 239, endPoint x: 33, endPoint y: 239, distance: 104.5
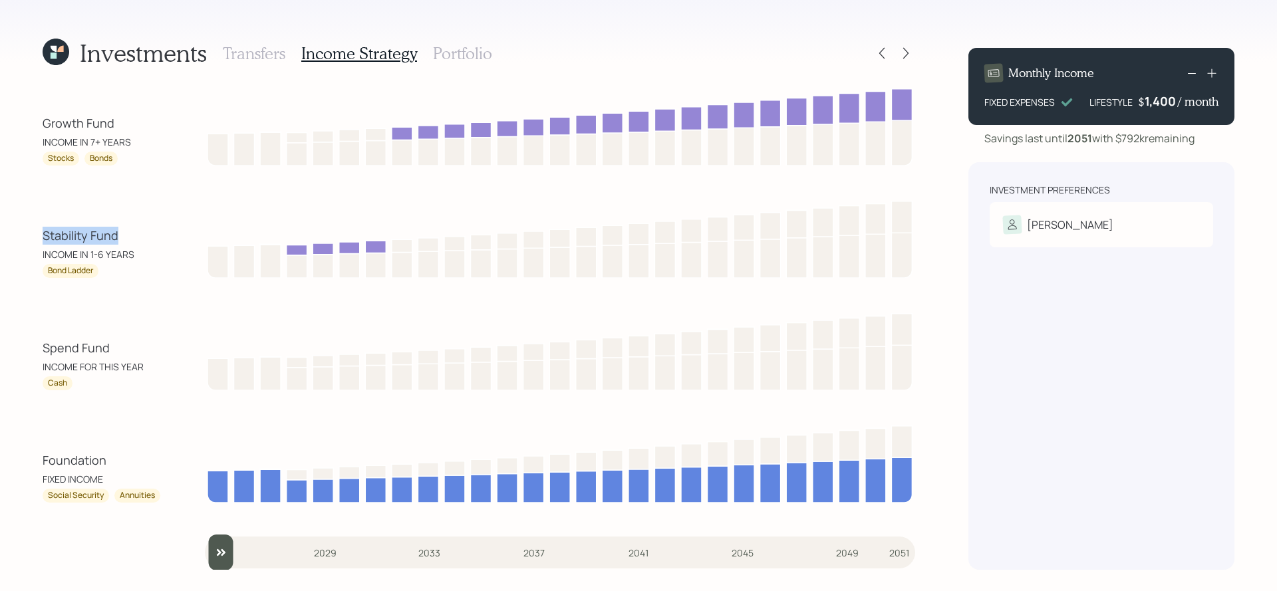
click at [33, 239] on div "Investments Transfers Income Strategy Portfolio Growth Fund INCOME IN 7+ YEARS …" at bounding box center [638, 295] width 1277 height 591
drag, startPoint x: 100, startPoint y: 274, endPoint x: 39, endPoint y: 276, distance: 60.6
click at [39, 276] on div "Investments Transfers Income Strategy Portfolio Growth Fund INCOME IN 7+ YEARS …" at bounding box center [638, 295] width 1277 height 591
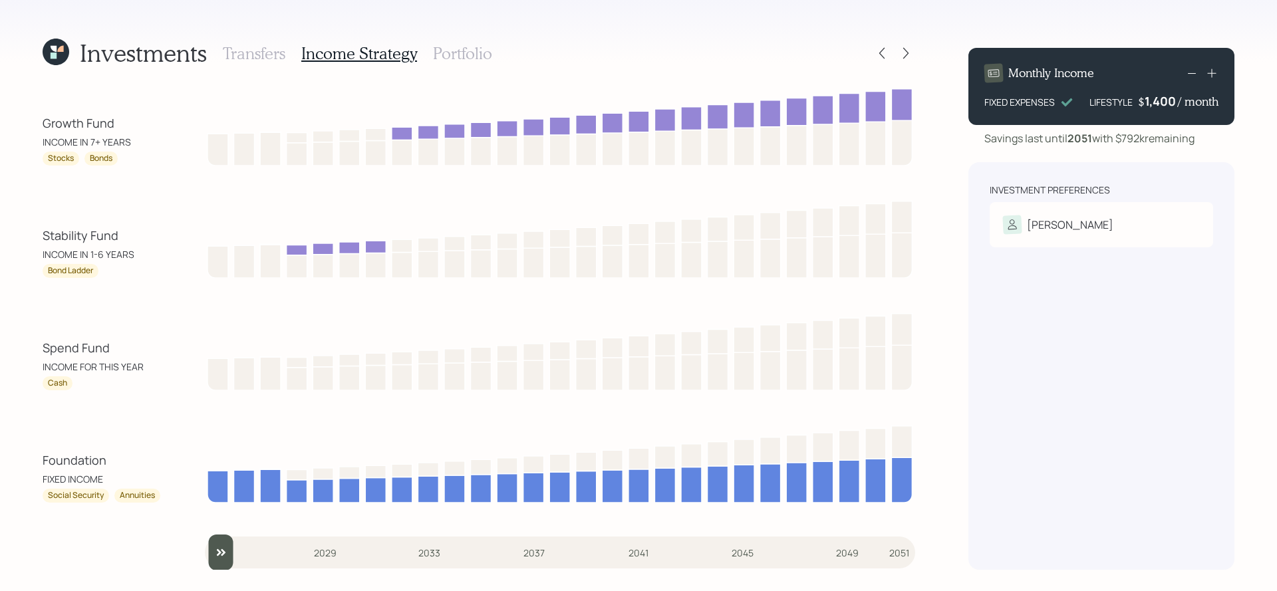
click at [433, 55] on h3 "Portfolio" at bounding box center [462, 53] width 59 height 19
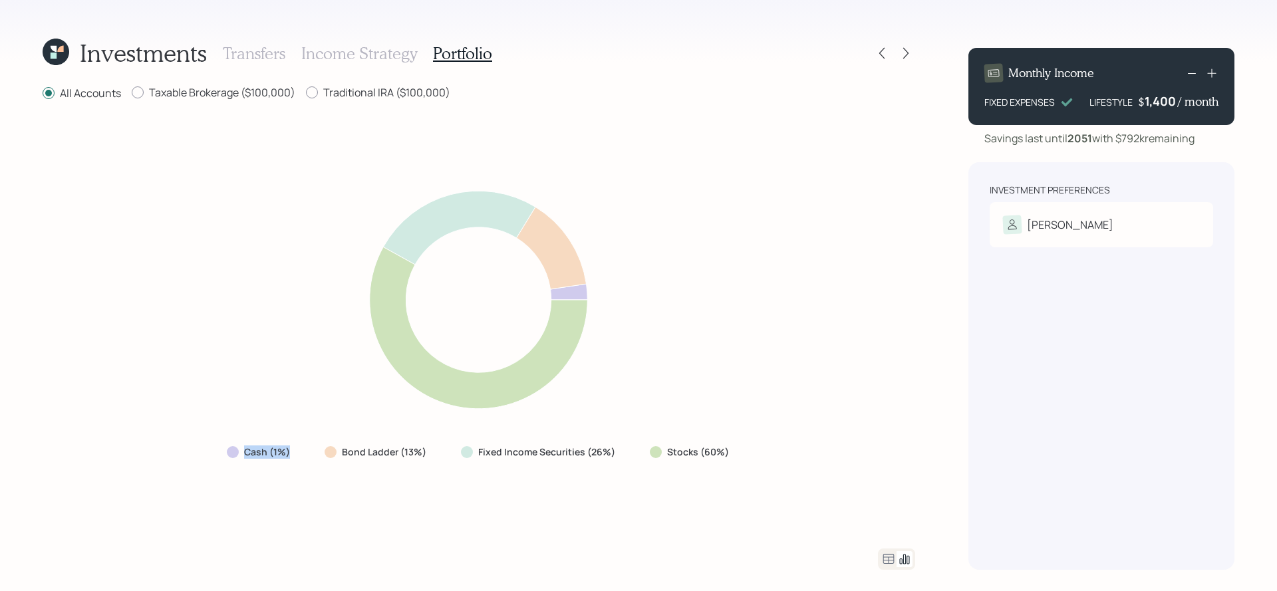
drag, startPoint x: 297, startPoint y: 453, endPoint x: 213, endPoint y: 454, distance: 84.5
click at [213, 454] on div "Cash (1%) Bond Ladder (13%) Fixed Income Securities (26%) Stocks (60%)" at bounding box center [479, 325] width 873 height 415
drag, startPoint x: 426, startPoint y: 452, endPoint x: 341, endPoint y: 452, distance: 85.2
click at [341, 452] on div "Bond Ladder (13%)" at bounding box center [377, 452] width 104 height 13
drag, startPoint x: 755, startPoint y: 457, endPoint x: 663, endPoint y: 458, distance: 92.5
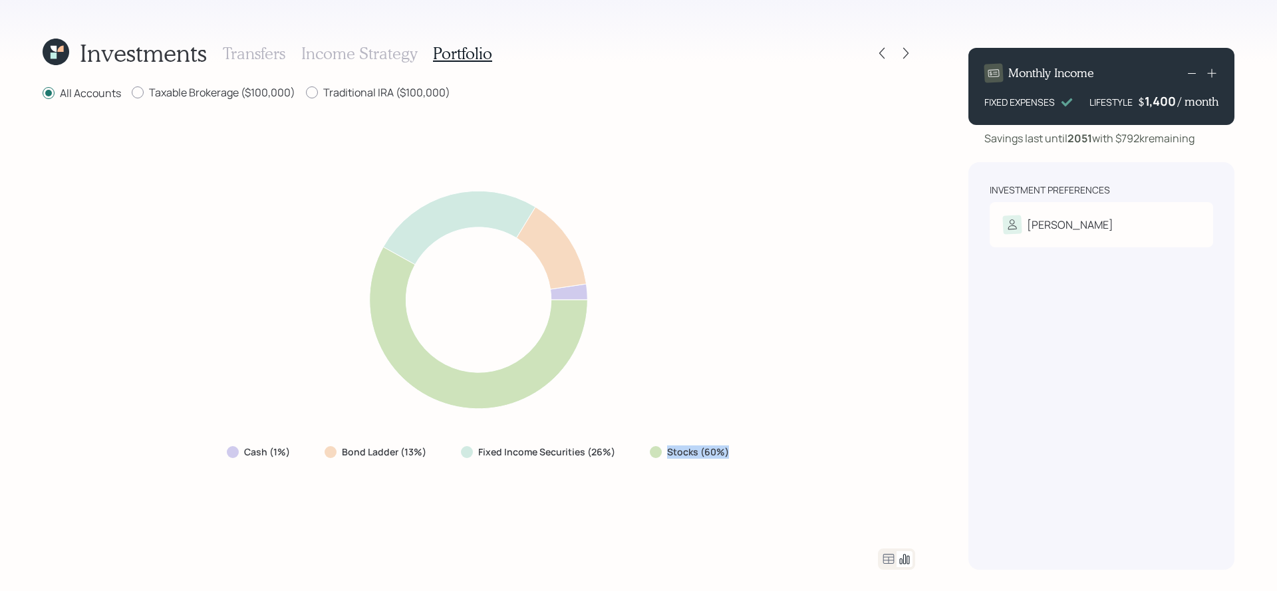
click at [663, 458] on div "Cash (1%) Bond Ladder (13%) Fixed Income Securities (26%) Stocks (60%)" at bounding box center [479, 325] width 873 height 415
drag, startPoint x: 617, startPoint y: 454, endPoint x: 478, endPoint y: 452, distance: 139.7
click at [478, 452] on div "Fixed Income Securities (26%)" at bounding box center [539, 452] width 178 height 24
click at [479, 476] on div "Cash (1%) Bond Ladder (13%) Fixed Income Securities (26%) Stocks (60%)" at bounding box center [479, 325] width 873 height 415
click at [172, 94] on label "Taxable Brokerage ($100,000)" at bounding box center [214, 92] width 164 height 15
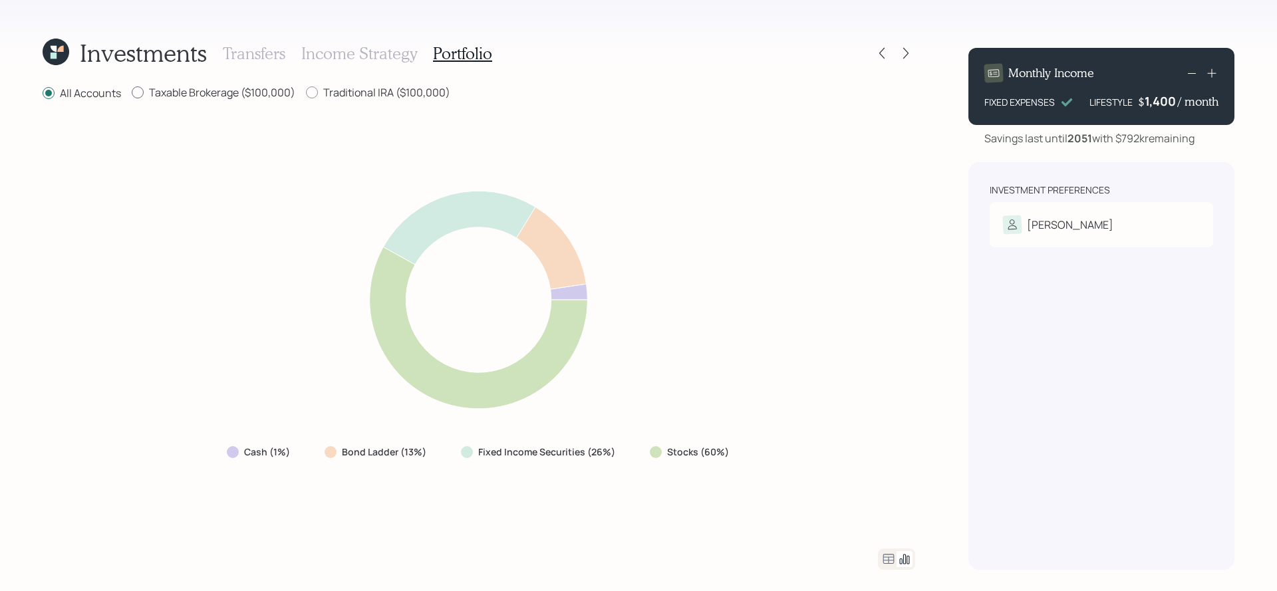
click at [132, 93] on input "Taxable Brokerage ($100,000)" at bounding box center [131, 92] width 1 height 1
radio input "true"
radio input "false"
drag, startPoint x: 428, startPoint y: 456, endPoint x: 339, endPoint y: 458, distance: 89.8
click at [339, 458] on div "Bond Ladder (14%)" at bounding box center [377, 452] width 104 height 13
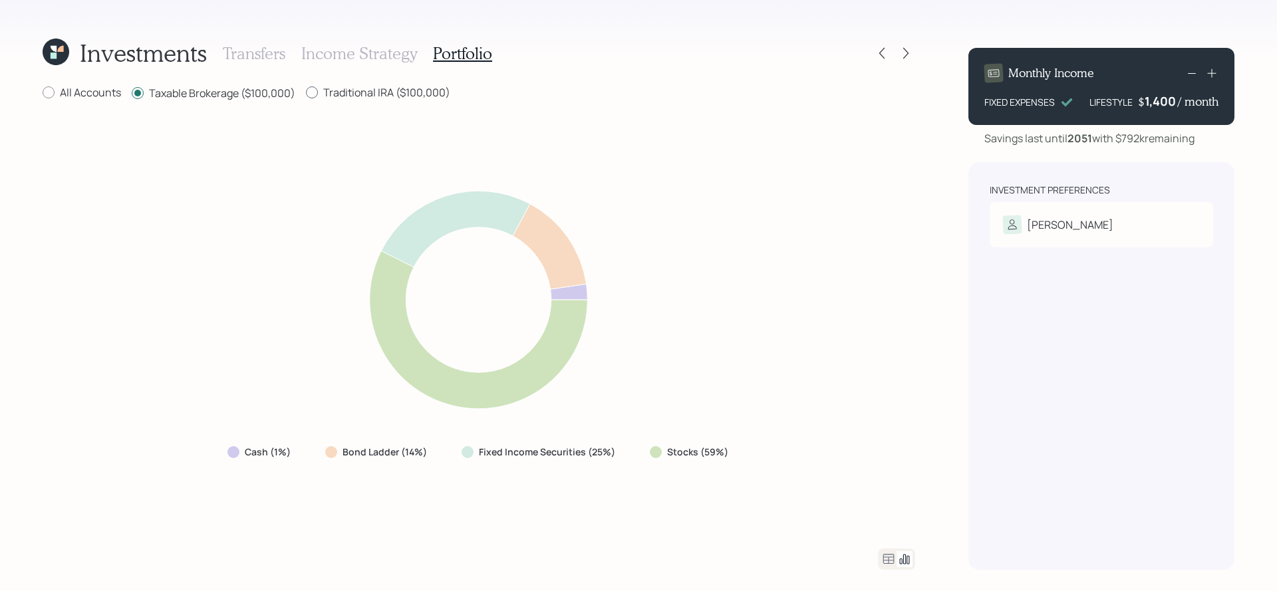
click at [335, 94] on label "Traditional IRA ($100,000)" at bounding box center [378, 92] width 144 height 15
click at [306, 93] on input "Traditional IRA ($100,000)" at bounding box center [305, 92] width 1 height 1
radio input "true"
radio input "false"
drag, startPoint x: 437, startPoint y: 457, endPoint x: 343, endPoint y: 455, distance: 93.8
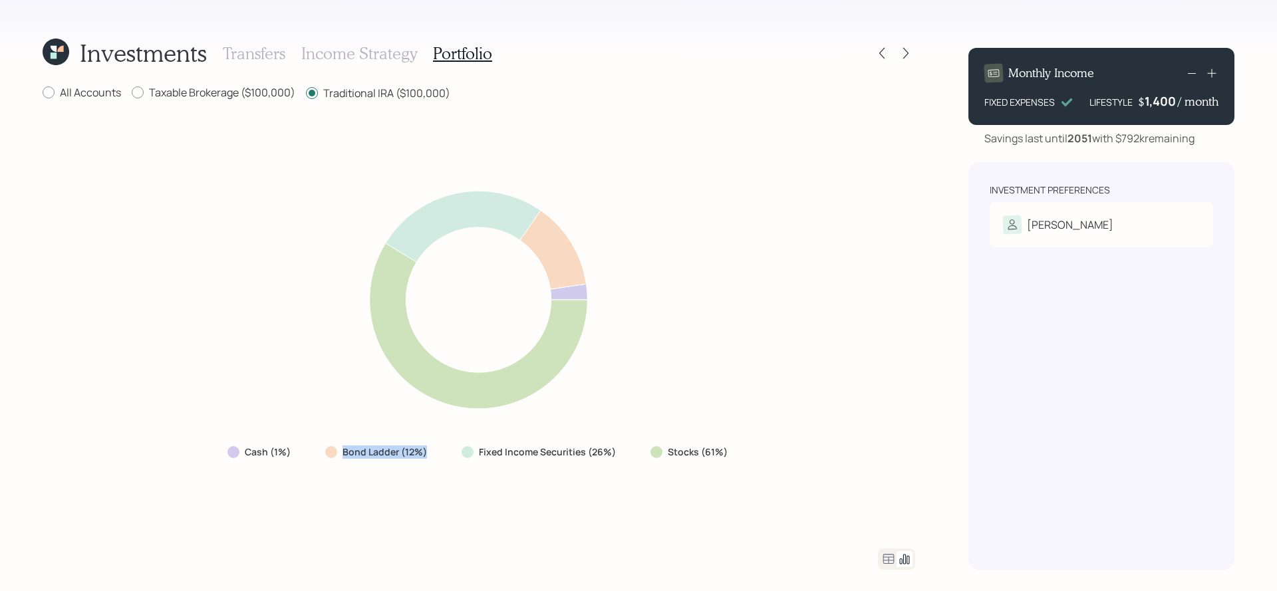
click at [343, 455] on div "Bond Ladder (12%)" at bounding box center [378, 452] width 126 height 24
click at [112, 91] on label "All Accounts" at bounding box center [82, 92] width 79 height 15
click at [43, 92] on input "All Accounts" at bounding box center [42, 92] width 1 height 1
radio input "true"
radio input "false"
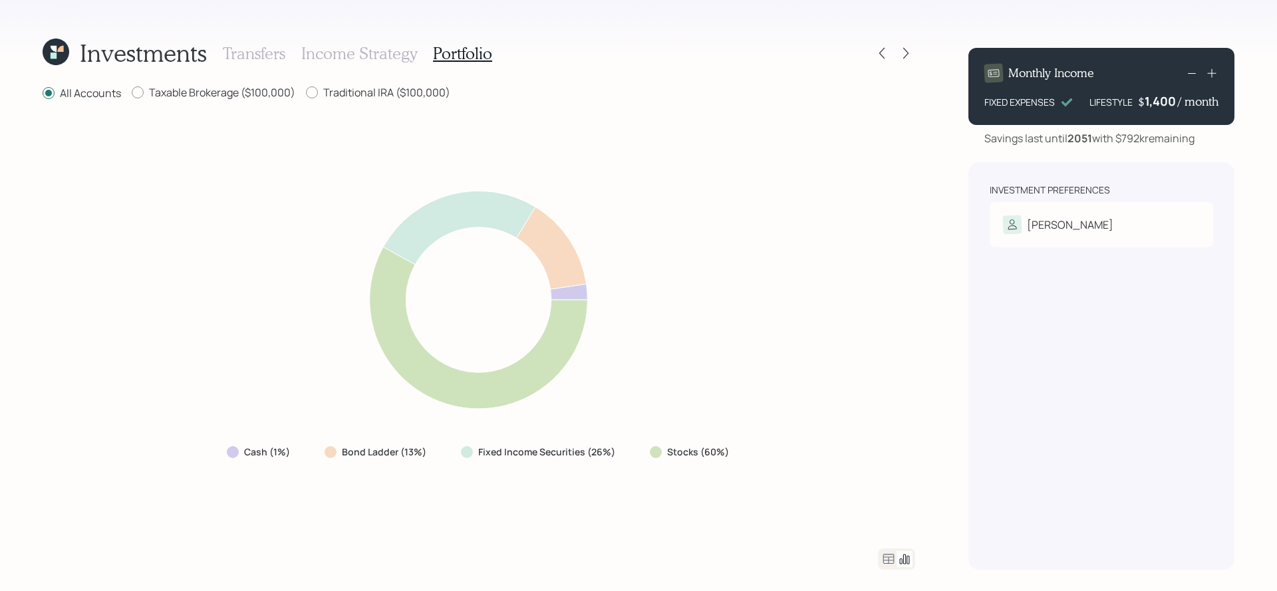
click at [887, 562] on icon at bounding box center [889, 560] width 16 height 16
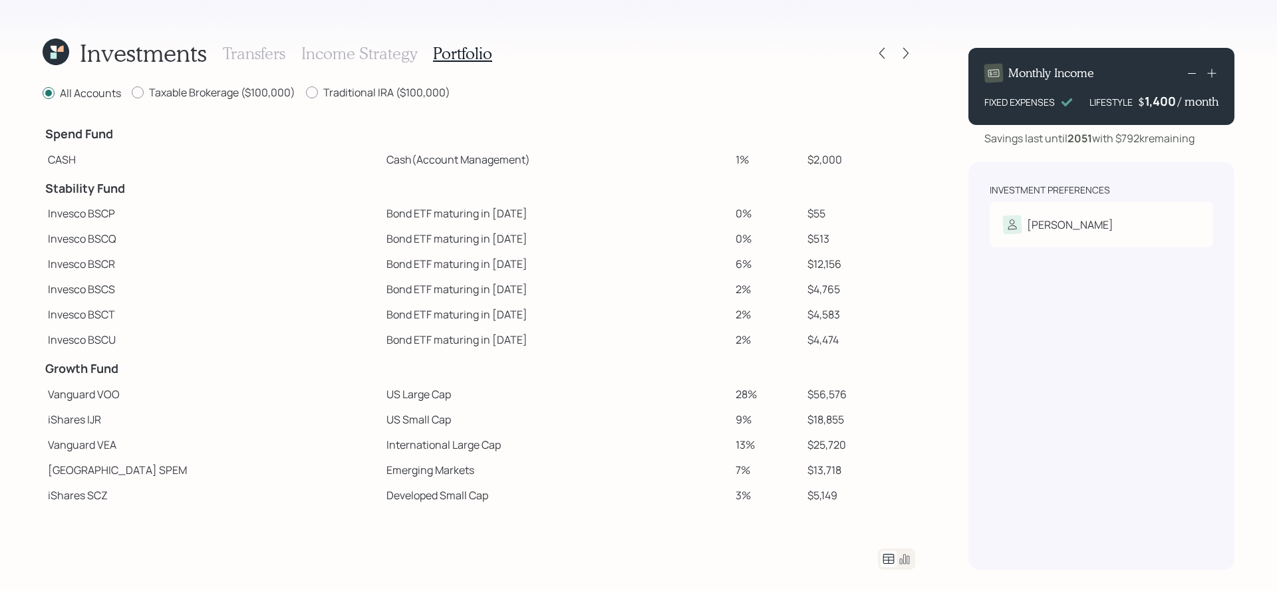
scroll to position [199, 0]
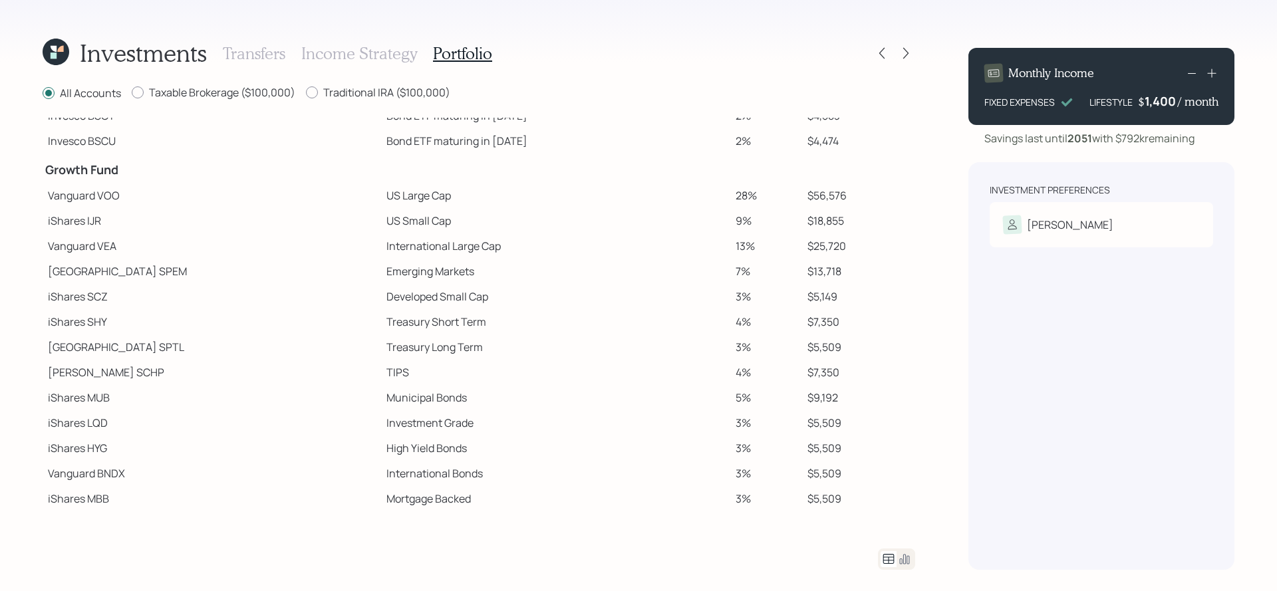
click at [107, 166] on h4 "Growth Fund" at bounding box center [211, 170] width 333 height 15
drag, startPoint x: 131, startPoint y: 166, endPoint x: 46, endPoint y: 168, distance: 85.2
click at [46, 168] on h4 "Growth Fund" at bounding box center [211, 170] width 333 height 15
drag, startPoint x: 129, startPoint y: 203, endPoint x: 43, endPoint y: 198, distance: 86.7
click at [43, 198] on td "Vanguard VOO" at bounding box center [212, 195] width 339 height 25
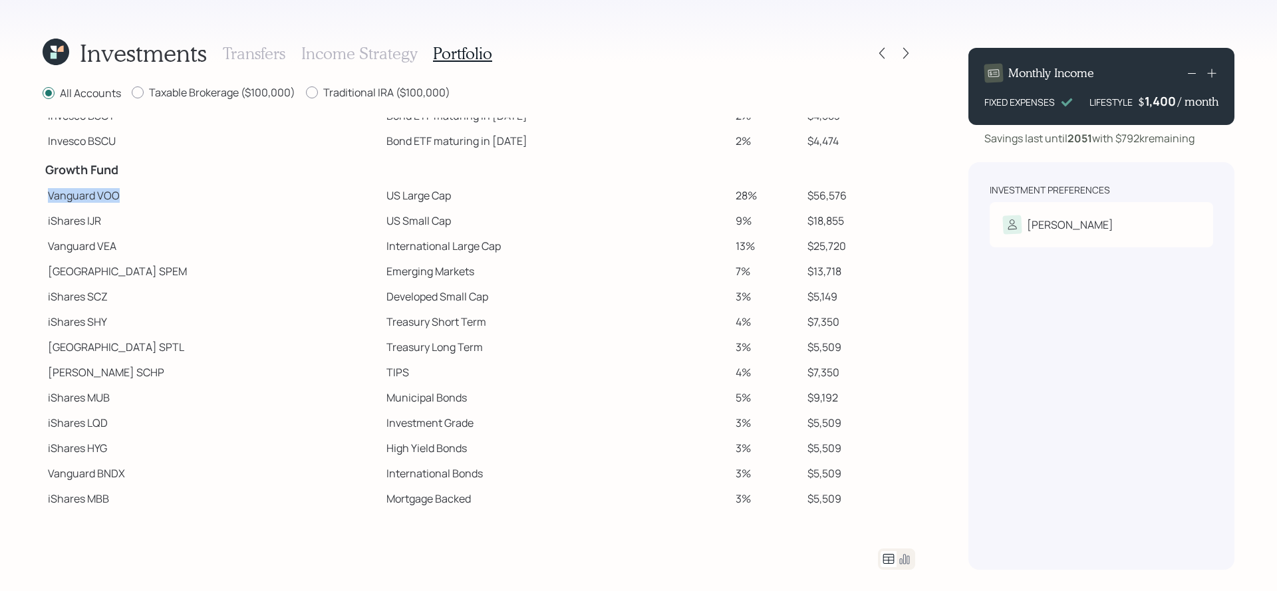
click at [92, 202] on td "Vanguard VOO" at bounding box center [212, 195] width 339 height 25
drag, startPoint x: 123, startPoint y: 196, endPoint x: 46, endPoint y: 198, distance: 77.2
click at [46, 198] on td "Vanguard VOO" at bounding box center [212, 195] width 339 height 25
drag, startPoint x: 383, startPoint y: 192, endPoint x: 303, endPoint y: 194, distance: 80.5
click at [381, 194] on td "US Large Cap" at bounding box center [555, 195] width 349 height 25
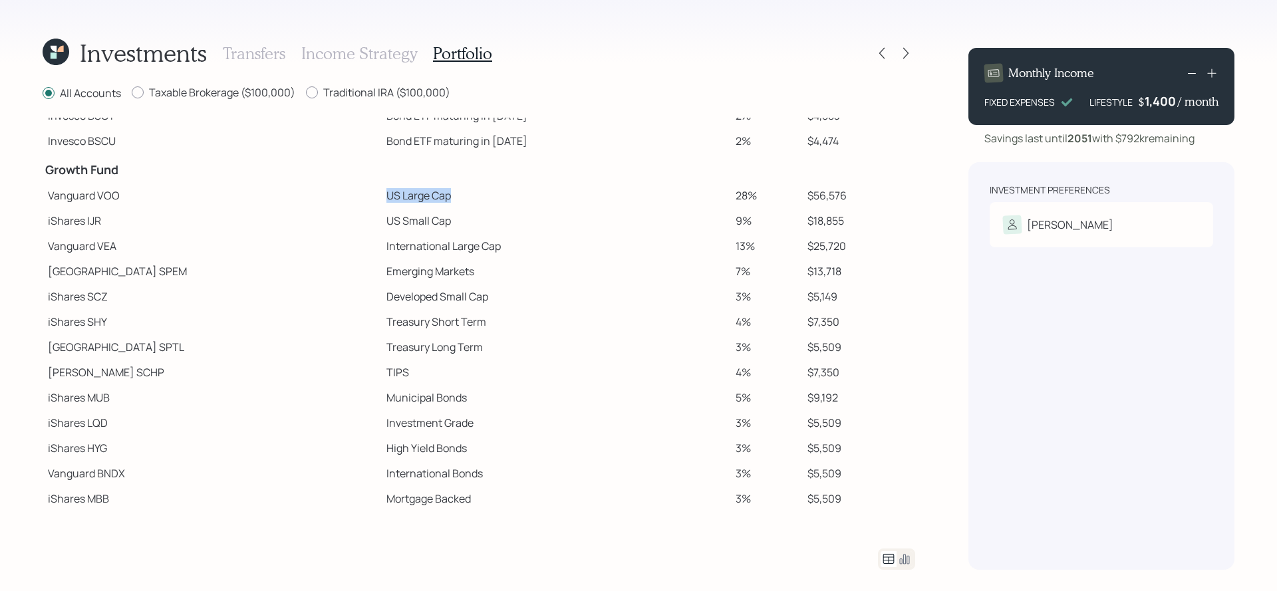
click at [381, 194] on td "US Large Cap" at bounding box center [555, 195] width 349 height 25
drag, startPoint x: 381, startPoint y: 226, endPoint x: 279, endPoint y: 226, distance: 101.8
click at [279, 226] on tr "iShares IJR US Small Cap 9% $18,855" at bounding box center [479, 220] width 873 height 25
drag, startPoint x: 442, startPoint y: 248, endPoint x: 304, endPoint y: 250, distance: 138.4
click at [381, 250] on td "International Large Cap" at bounding box center [555, 246] width 349 height 25
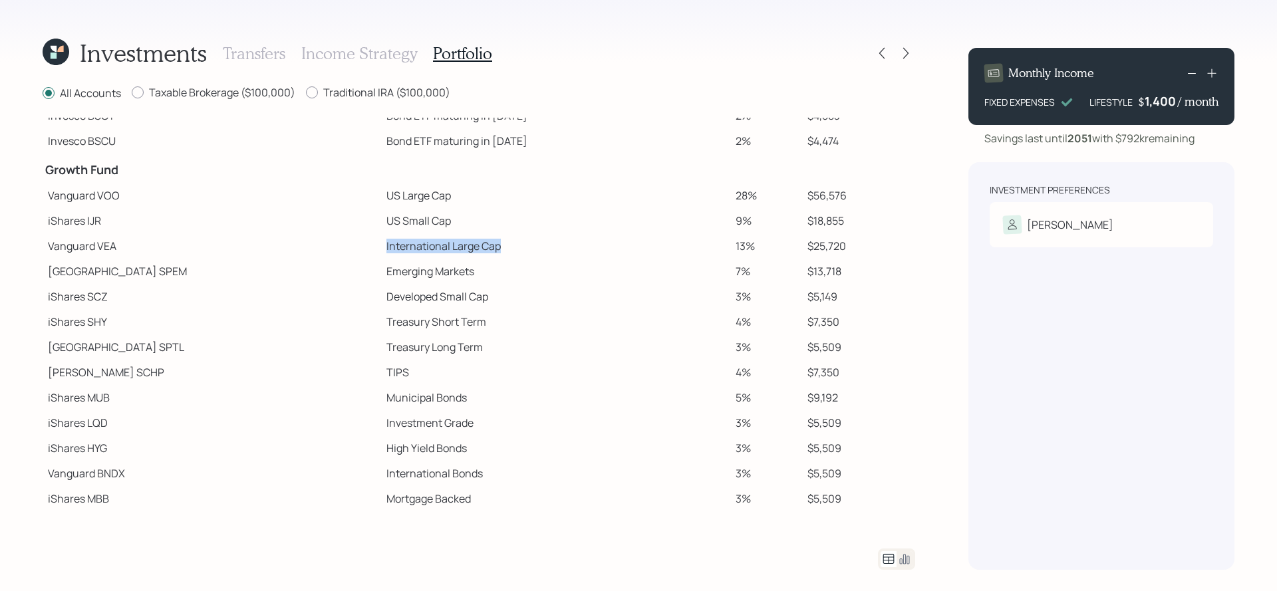
click at [381, 254] on td "International Large Cap" at bounding box center [555, 246] width 349 height 25
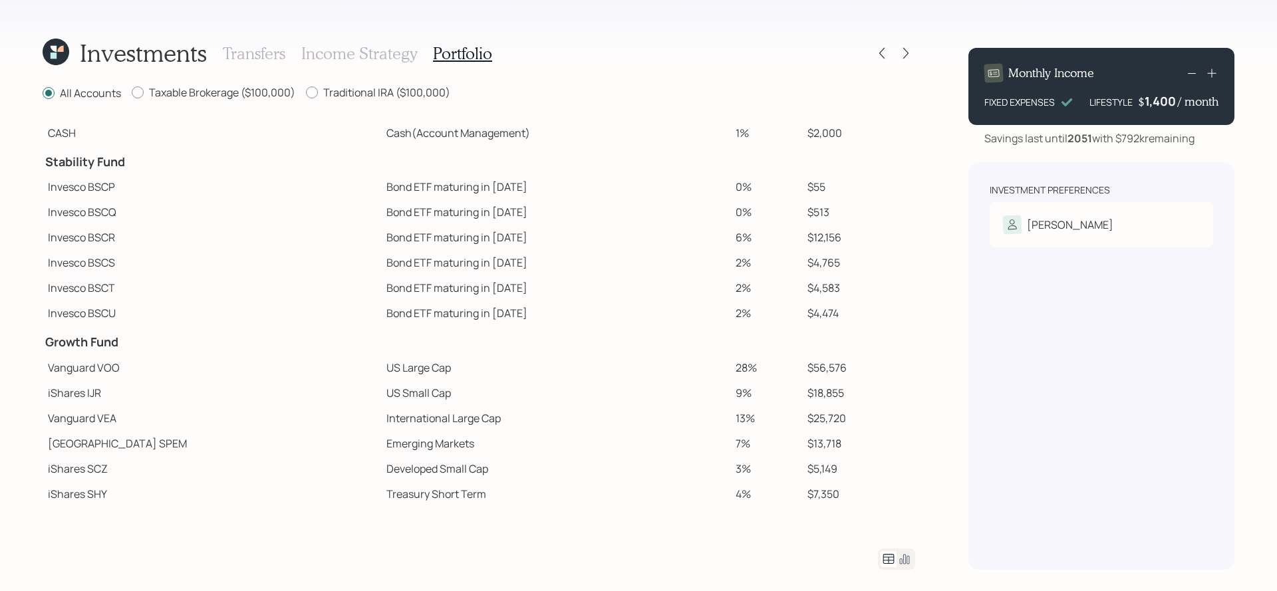
scroll to position [0, 0]
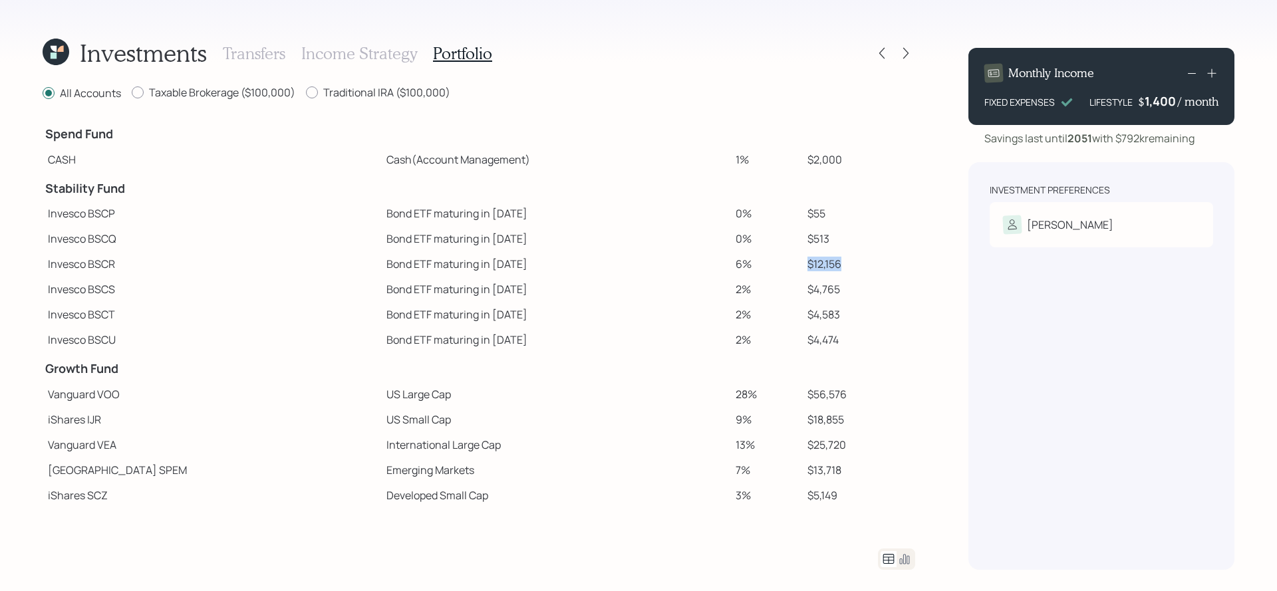
drag, startPoint x: 844, startPoint y: 267, endPoint x: 764, endPoint y: 267, distance: 79.8
click at [764, 267] on tr "Invesco BSCR Bond ETF maturing in 2027 6% $12,156" at bounding box center [479, 263] width 873 height 25
click at [812, 276] on td "$12,156" at bounding box center [858, 263] width 113 height 25
drag, startPoint x: 833, startPoint y: 293, endPoint x: 779, endPoint y: 292, distance: 53.9
click at [779, 292] on tr "Invesco BSCS Bond ETF maturing in 2028 2% $4,765" at bounding box center [479, 289] width 873 height 25
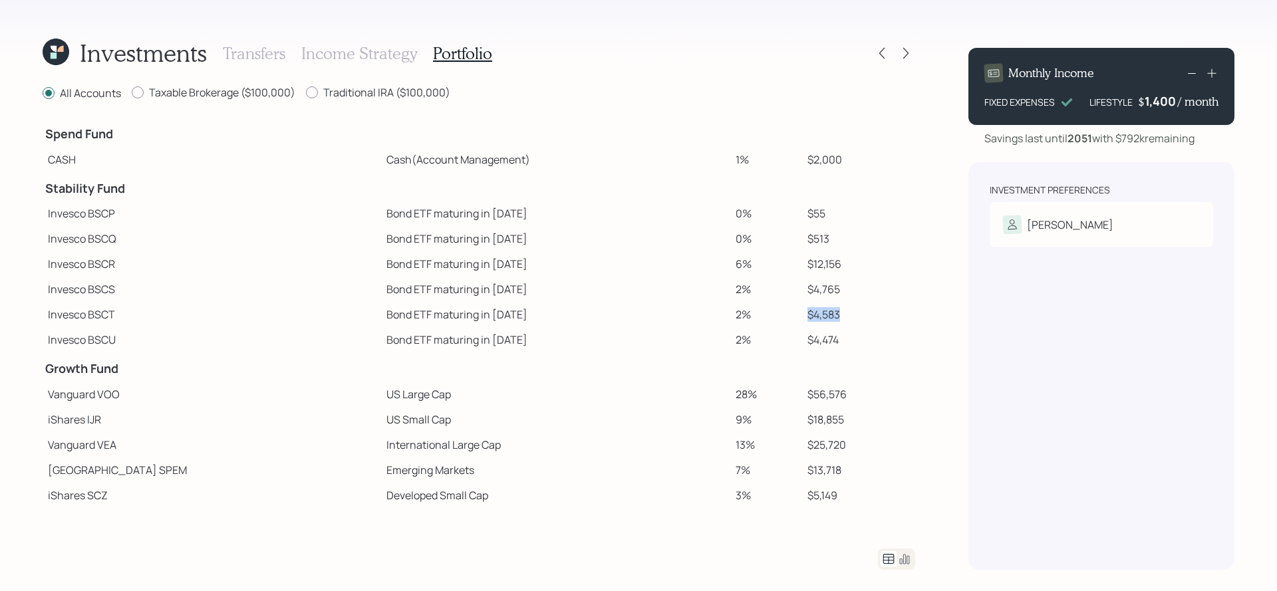
drag, startPoint x: 826, startPoint y: 319, endPoint x: 760, endPoint y: 319, distance: 65.9
click at [760, 319] on tr "Invesco BSCT Bond ETF maturing in 2029 2% $4,583" at bounding box center [479, 314] width 873 height 25
drag, startPoint x: 827, startPoint y: 335, endPoint x: 774, endPoint y: 339, distance: 52.7
click at [774, 339] on tr "Invesco BSCU Bond ETF maturing in 2030 2% $4,474" at bounding box center [479, 339] width 873 height 25
click at [250, 55] on h3 "Transfers" at bounding box center [254, 53] width 63 height 19
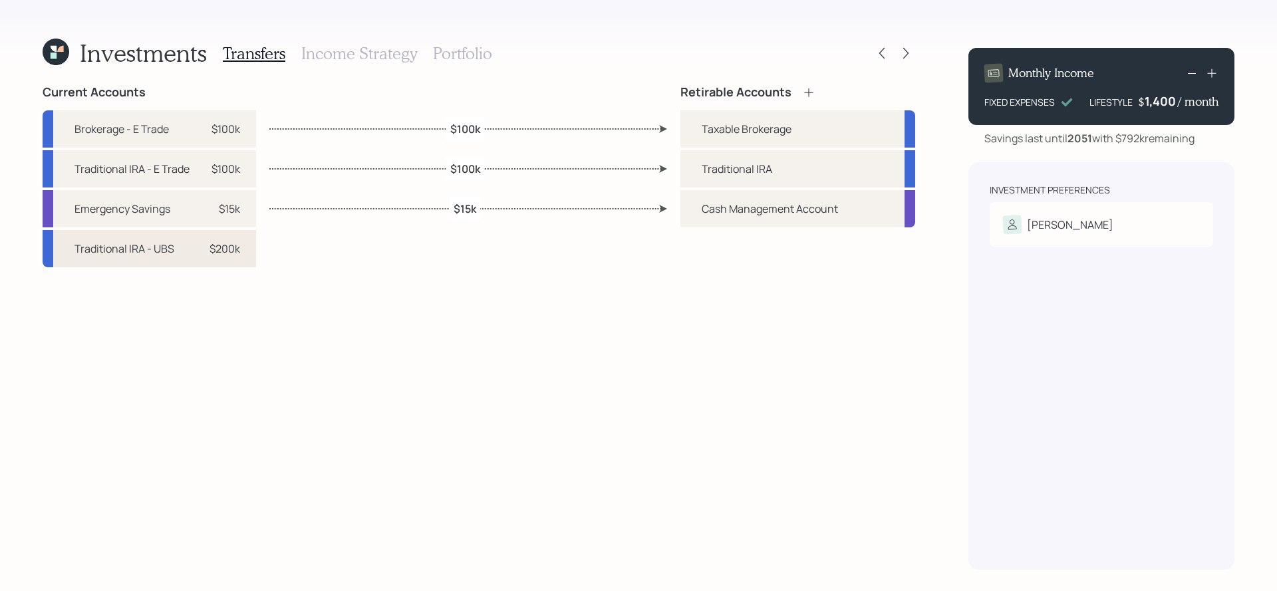
click at [196, 247] on div "Traditional IRA - UBS $200k" at bounding box center [150, 248] width 214 height 37
click at [631, 164] on div "Current Accounts Brokerage - E Trade $100k Traditional IRA - E Trade $100k Emer…" at bounding box center [479, 327] width 873 height 485
click at [462, 56] on h3 "Portfolio" at bounding box center [462, 53] width 59 height 19
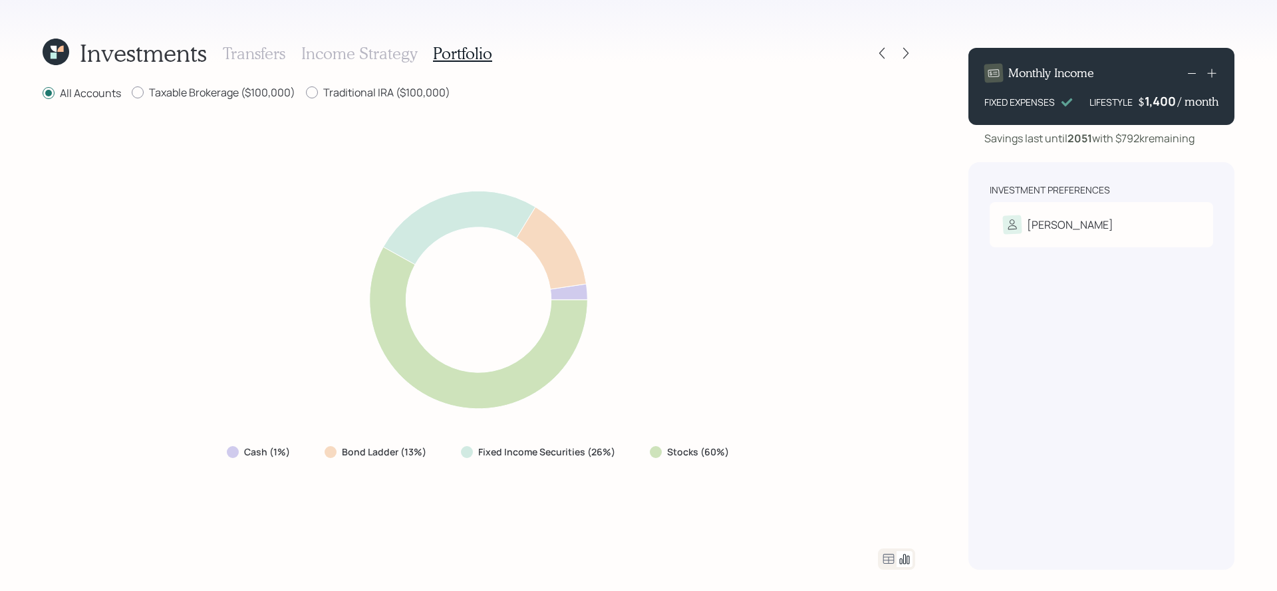
click at [886, 566] on icon at bounding box center [889, 560] width 16 height 16
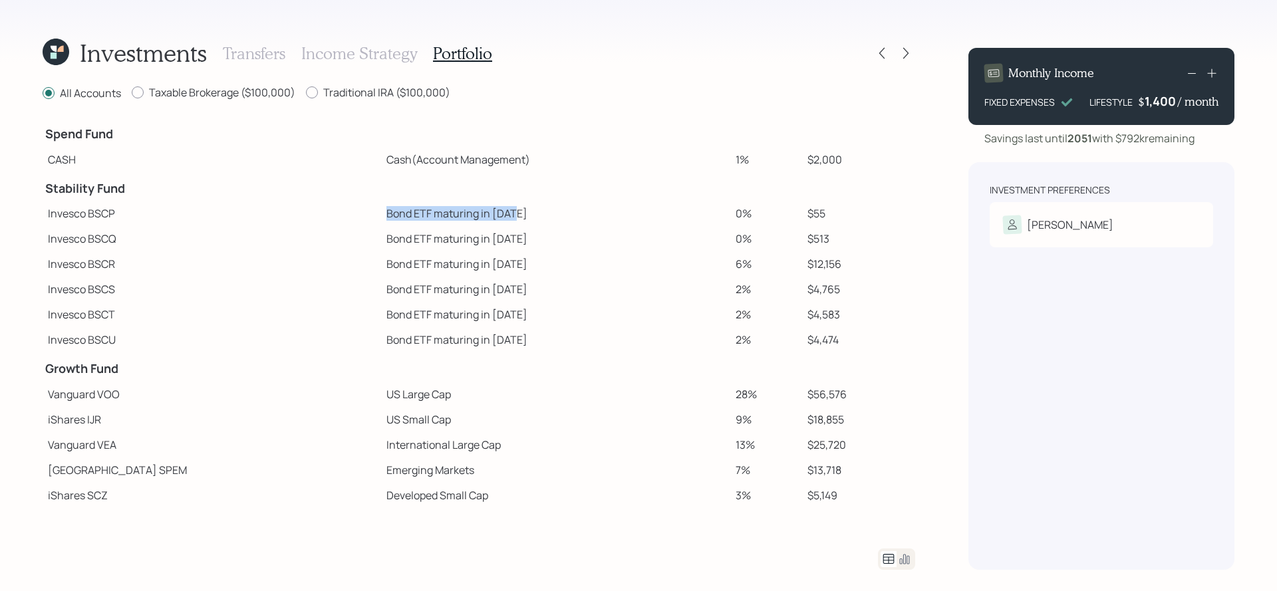
drag, startPoint x: 446, startPoint y: 212, endPoint x: 295, endPoint y: 219, distance: 151.2
click at [295, 219] on tr "Invesco BSCP Bond ETF maturing in 2025 0% $55" at bounding box center [479, 213] width 873 height 25
click at [381, 222] on td "Bond ETF maturing in 2025" at bounding box center [555, 213] width 349 height 25
drag, startPoint x: 828, startPoint y: 160, endPoint x: 750, endPoint y: 161, distance: 77.8
click at [750, 161] on tr "CASH Cash (Account Management) 1% $2,000" at bounding box center [479, 159] width 873 height 25
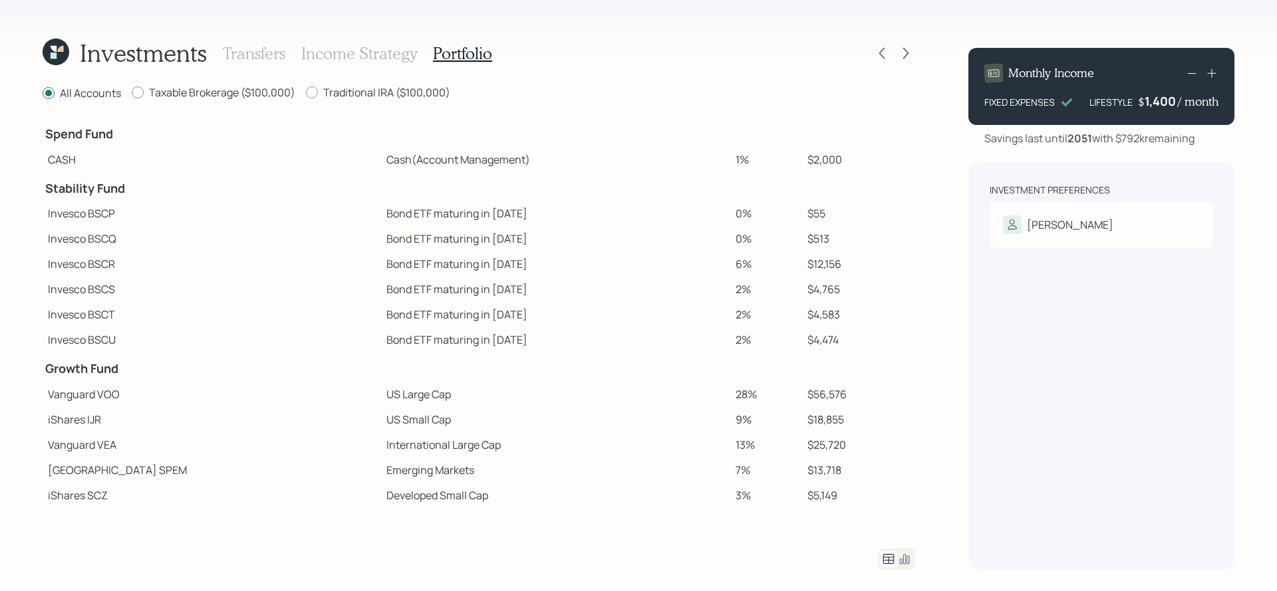
click at [802, 218] on td "$55" at bounding box center [858, 213] width 113 height 25
drag, startPoint x: 813, startPoint y: 215, endPoint x: 790, endPoint y: 215, distance: 23.3
click at [802, 215] on td "$55" at bounding box center [858, 213] width 113 height 25
drag, startPoint x: 816, startPoint y: 232, endPoint x: 782, endPoint y: 233, distance: 33.3
click at [782, 233] on tr "Invesco BSCQ Bond ETF maturing in 2026 0% $513" at bounding box center [479, 238] width 873 height 25
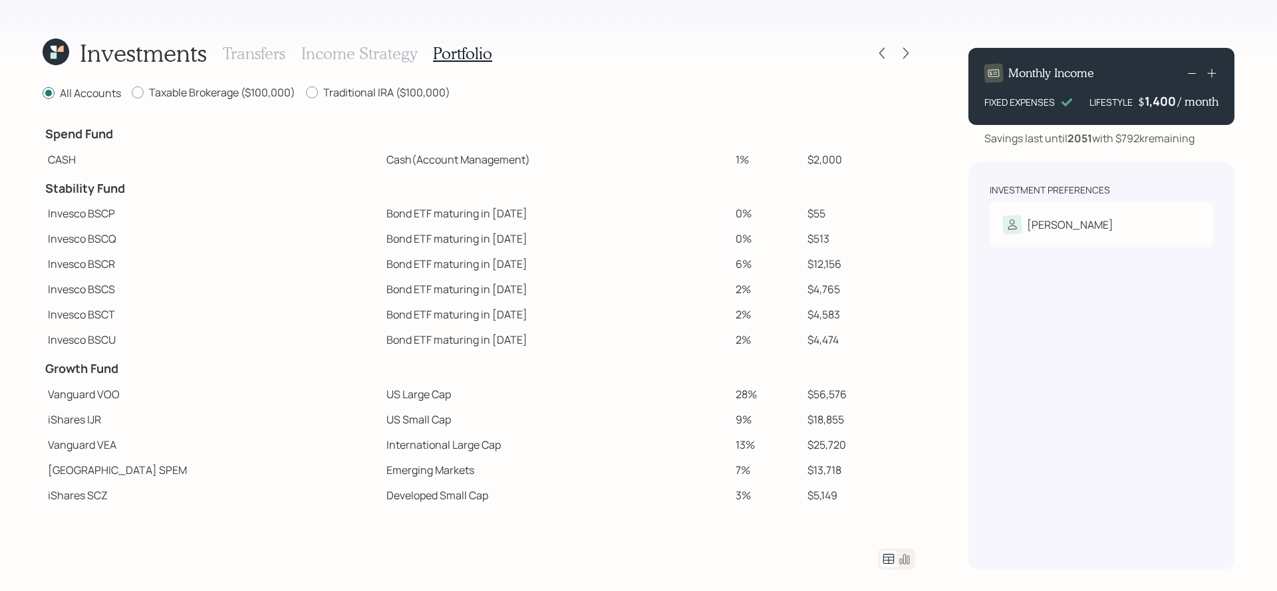
click at [808, 216] on td "$55" at bounding box center [858, 213] width 113 height 25
drag, startPoint x: 815, startPoint y: 216, endPoint x: 789, endPoint y: 215, distance: 26.0
click at [802, 215] on td "$55" at bounding box center [858, 213] width 113 height 25
drag, startPoint x: 814, startPoint y: 238, endPoint x: 785, endPoint y: 240, distance: 29.3
click at [802, 240] on td "$513" at bounding box center [858, 238] width 113 height 25
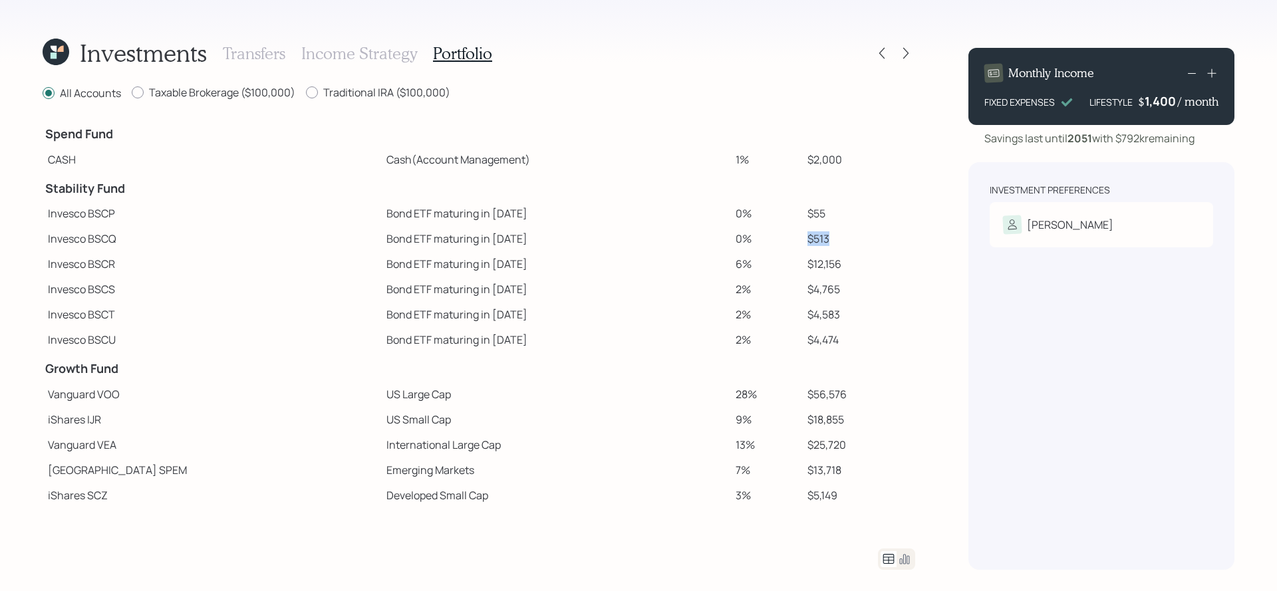
click at [802, 240] on td "$513" at bounding box center [858, 238] width 113 height 25
click at [827, 259] on td "$12,156" at bounding box center [858, 263] width 113 height 25
drag, startPoint x: 837, startPoint y: 269, endPoint x: 776, endPoint y: 266, distance: 61.3
click at [776, 266] on tr "Invesco BSCR Bond ETF maturing in 2027 6% $12,156" at bounding box center [479, 263] width 873 height 25
click at [815, 273] on td "$12,156" at bounding box center [858, 263] width 113 height 25
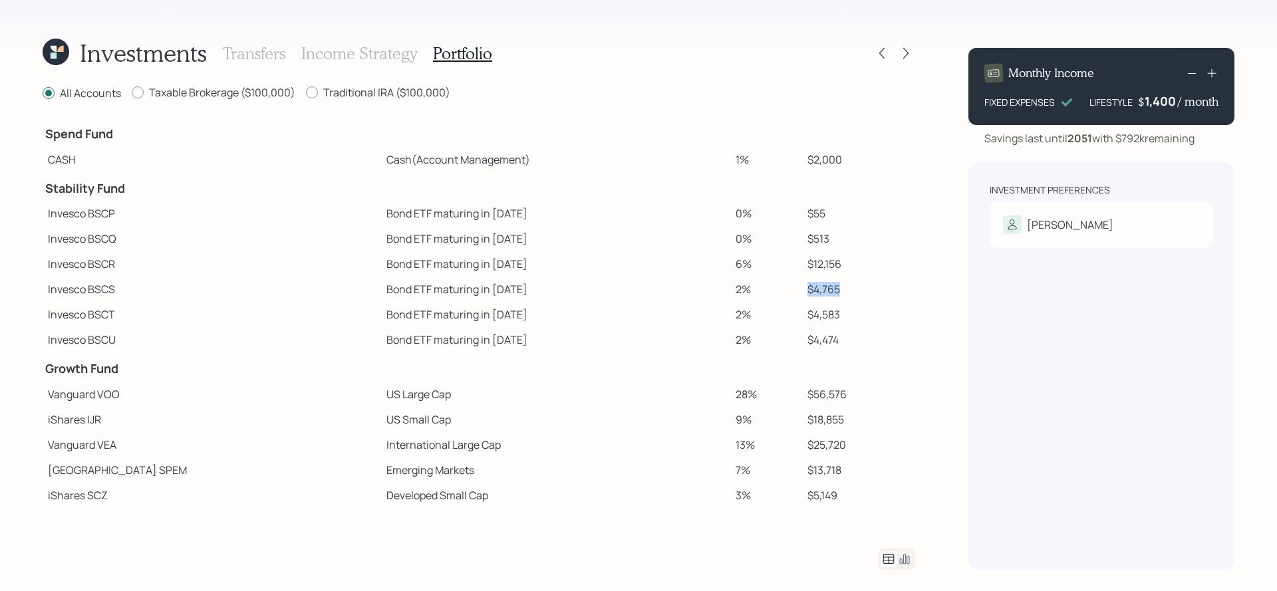
drag, startPoint x: 825, startPoint y: 297, endPoint x: 765, endPoint y: 291, distance: 60.2
click at [765, 291] on tr "Invesco BSCS Bond ETF maturing in 2028 2% $4,765" at bounding box center [479, 289] width 873 height 25
click at [824, 300] on td "$4,765" at bounding box center [858, 289] width 113 height 25
click at [822, 311] on td "$4,583" at bounding box center [858, 314] width 113 height 25
click at [263, 55] on h3 "Transfers" at bounding box center [254, 53] width 63 height 19
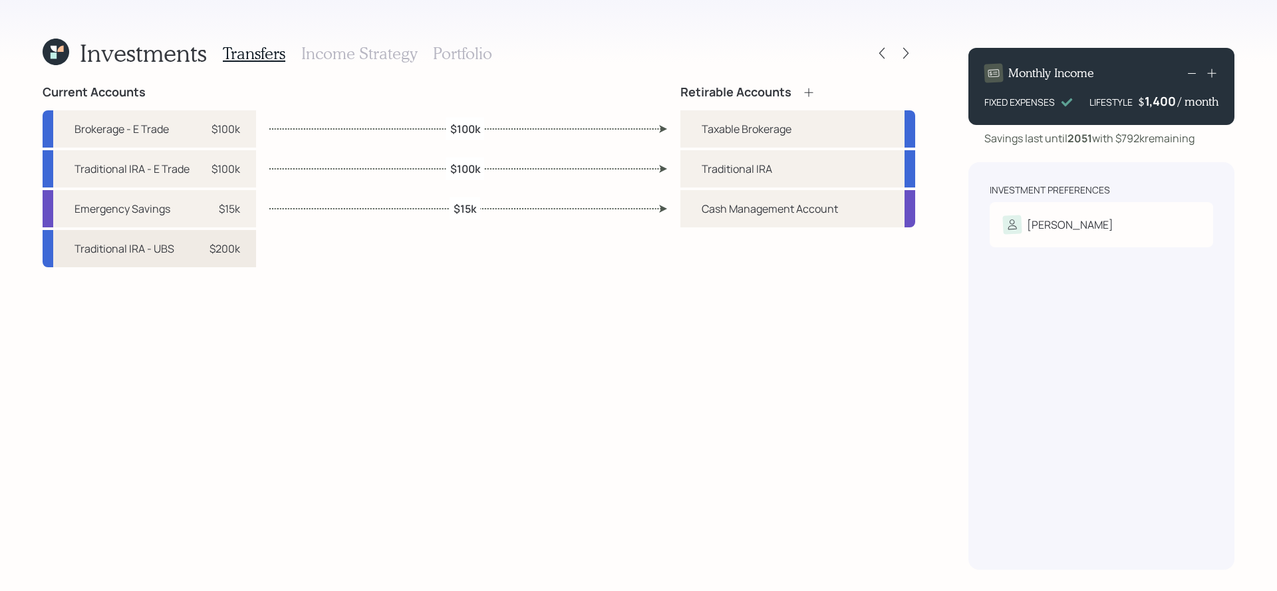
click at [192, 247] on div "Traditional IRA - UBS $200k" at bounding box center [150, 248] width 214 height 37
click at [731, 175] on div "Traditional IRA" at bounding box center [737, 169] width 71 height 16
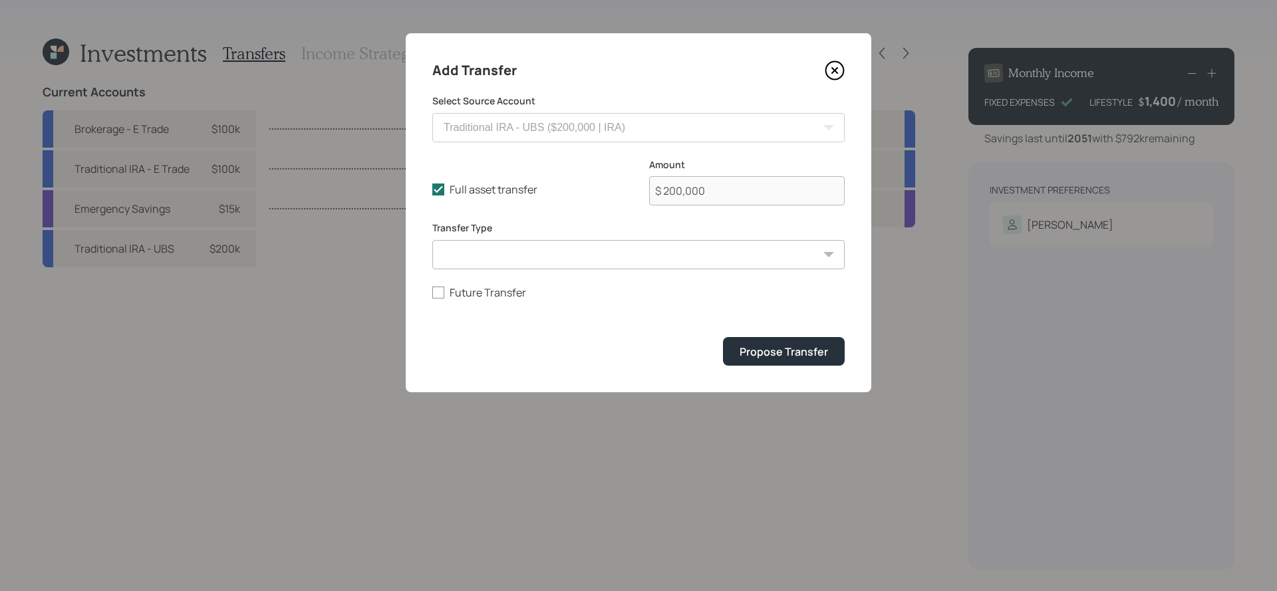
click at [766, 369] on div "Add Transfer Select Source Account Traditional IRA - UBS ($200,000 | IRA) Broke…" at bounding box center [639, 212] width 466 height 359
click at [768, 353] on div "Propose Transfer" at bounding box center [784, 352] width 88 height 15
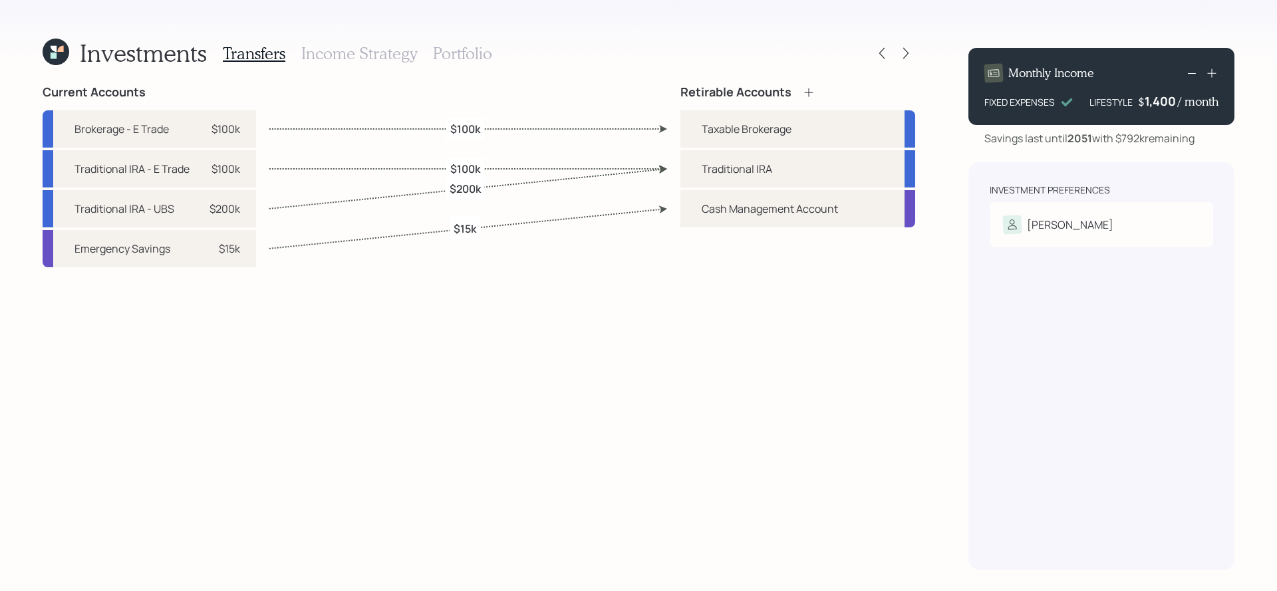
click at [458, 49] on h3 "Portfolio" at bounding box center [462, 53] width 59 height 19
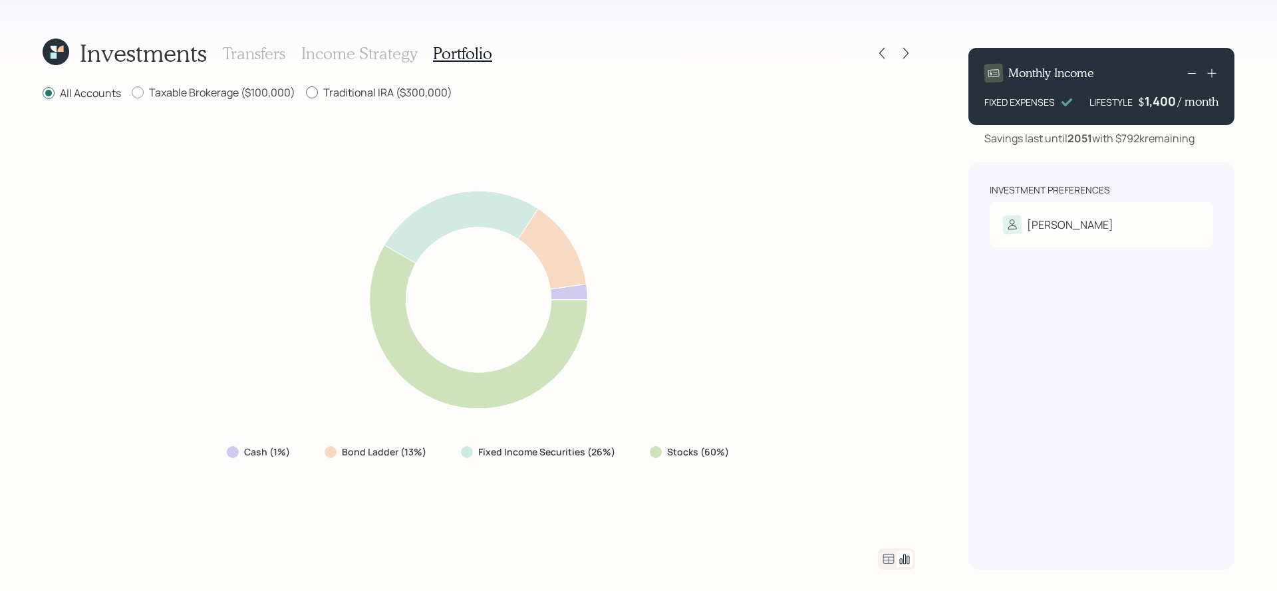
click at [339, 90] on label "Traditional IRA ($300,000)" at bounding box center [379, 92] width 146 height 15
click at [306, 92] on input "Traditional IRA ($300,000)" at bounding box center [305, 92] width 1 height 1
radio input "true"
radio input "false"
click at [878, 559] on div at bounding box center [896, 559] width 37 height 21
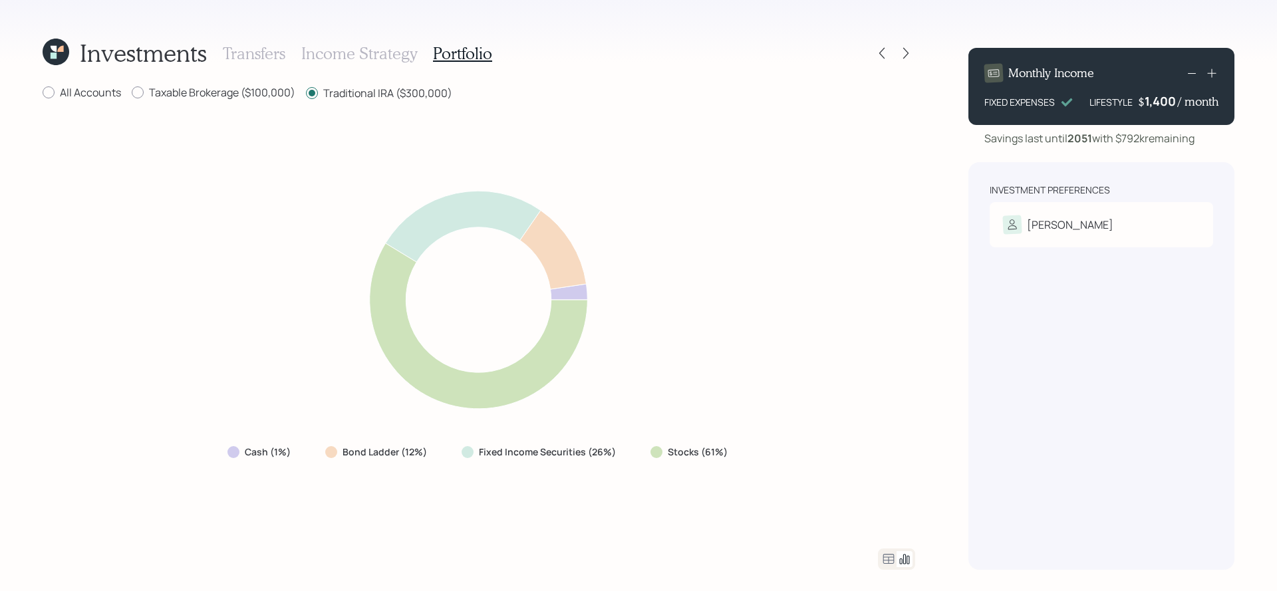
click at [888, 559] on icon at bounding box center [889, 559] width 11 height 10
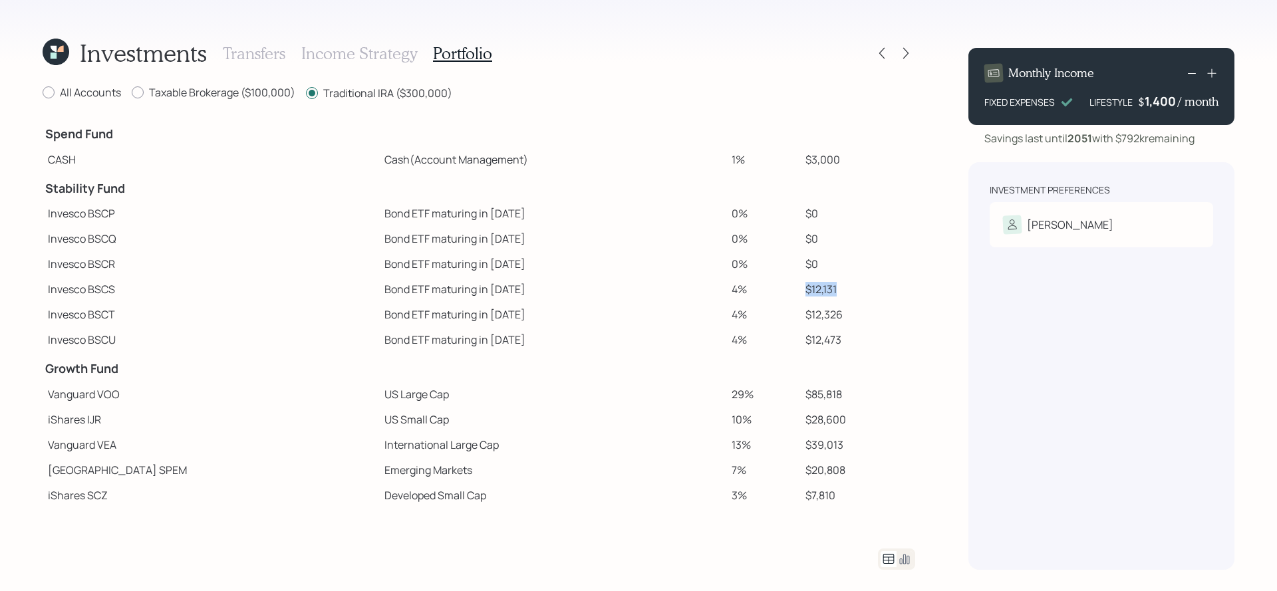
drag, startPoint x: 825, startPoint y: 291, endPoint x: 758, endPoint y: 291, distance: 67.2
click at [758, 291] on tr "Invesco BSCS Bond ETF maturing in 2028 4% $12,131" at bounding box center [479, 289] width 873 height 25
drag, startPoint x: 831, startPoint y: 315, endPoint x: 778, endPoint y: 319, distance: 52.7
click at [778, 319] on tr "Invesco BSCT Bond ETF maturing in 2029 4% $12,326" at bounding box center [479, 314] width 873 height 25
drag, startPoint x: 834, startPoint y: 339, endPoint x: 788, endPoint y: 338, distance: 45.2
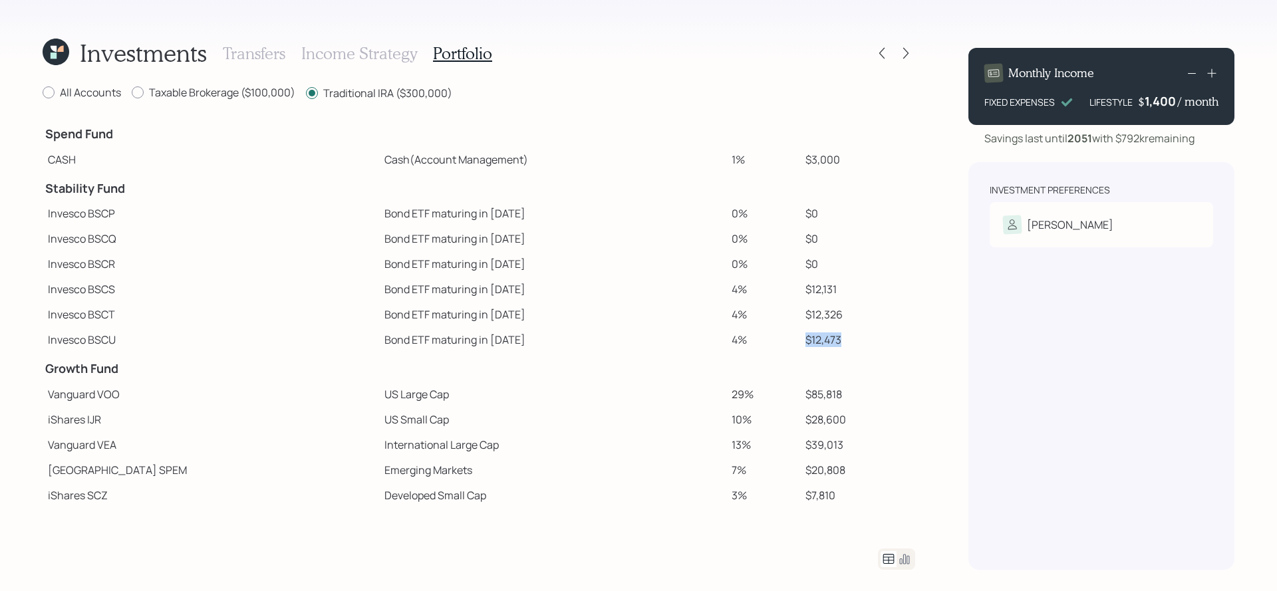
click at [800, 338] on td "$12,473" at bounding box center [857, 339] width 115 height 25
click at [210, 89] on label "Taxable Brokerage ($100,000)" at bounding box center [214, 92] width 164 height 15
click at [132, 92] on input "Taxable Brokerage ($100,000)" at bounding box center [131, 92] width 1 height 1
radio input "true"
click at [830, 285] on td "$721" at bounding box center [860, 289] width 110 height 25
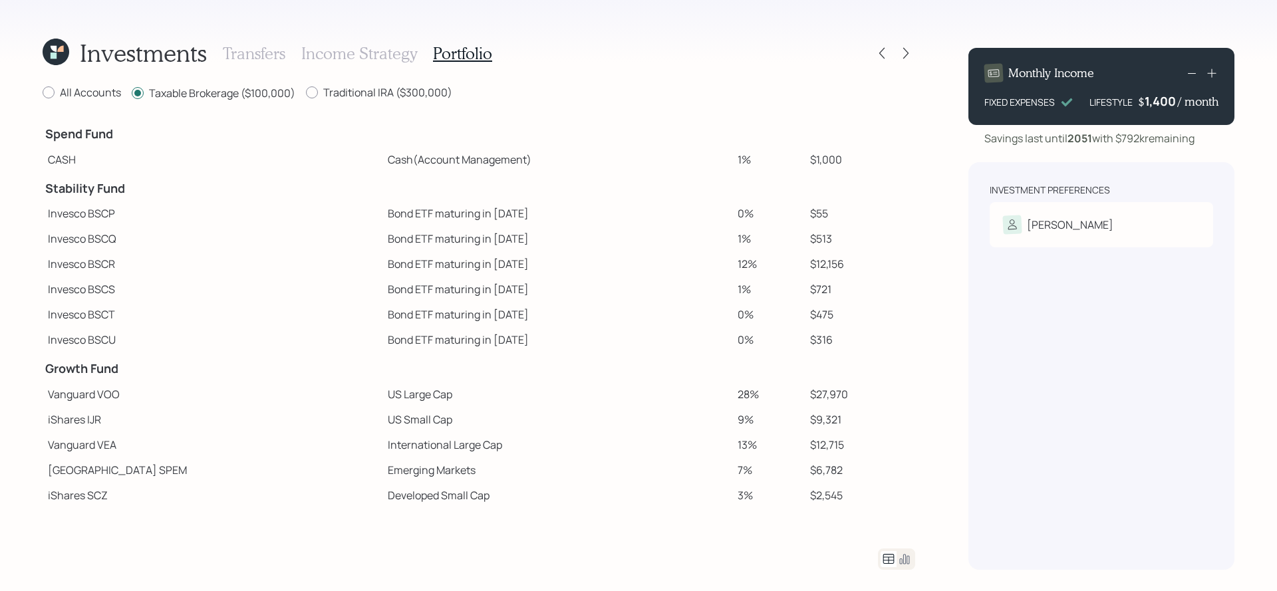
click at [904, 564] on icon at bounding box center [905, 560] width 10 height 10
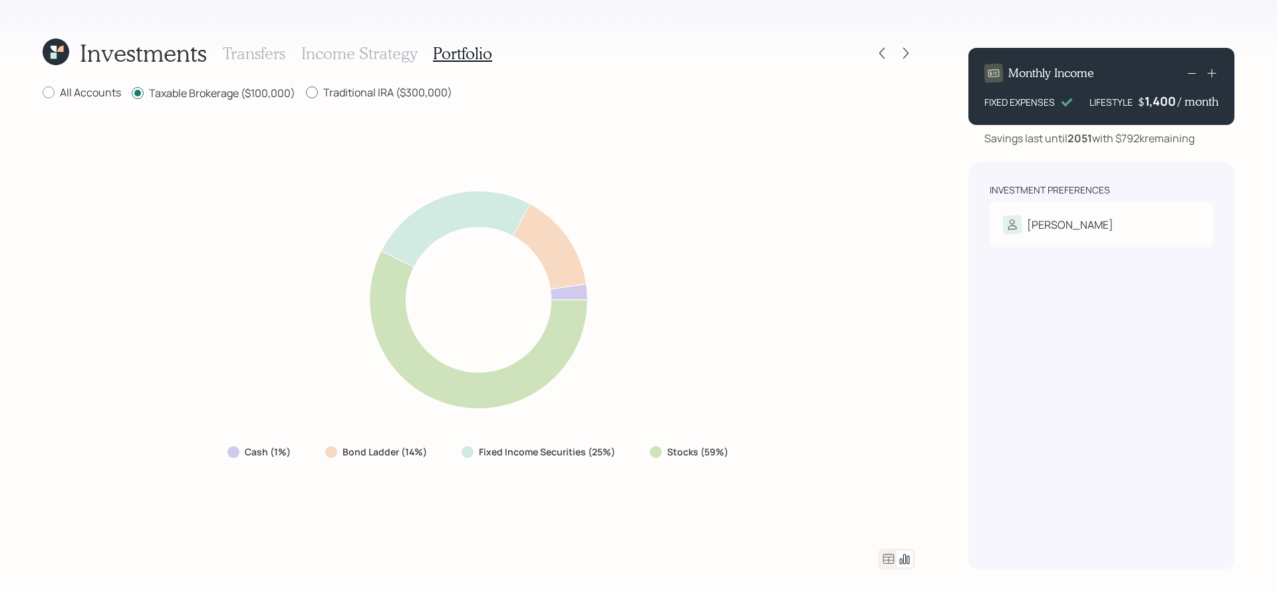
click at [386, 97] on label "Traditional IRA ($300,000)" at bounding box center [379, 92] width 146 height 15
click at [306, 93] on input "Traditional IRA ($300,000)" at bounding box center [305, 92] width 1 height 1
radio input "true"
radio input "false"
click at [255, 57] on h3 "Transfers" at bounding box center [254, 53] width 63 height 19
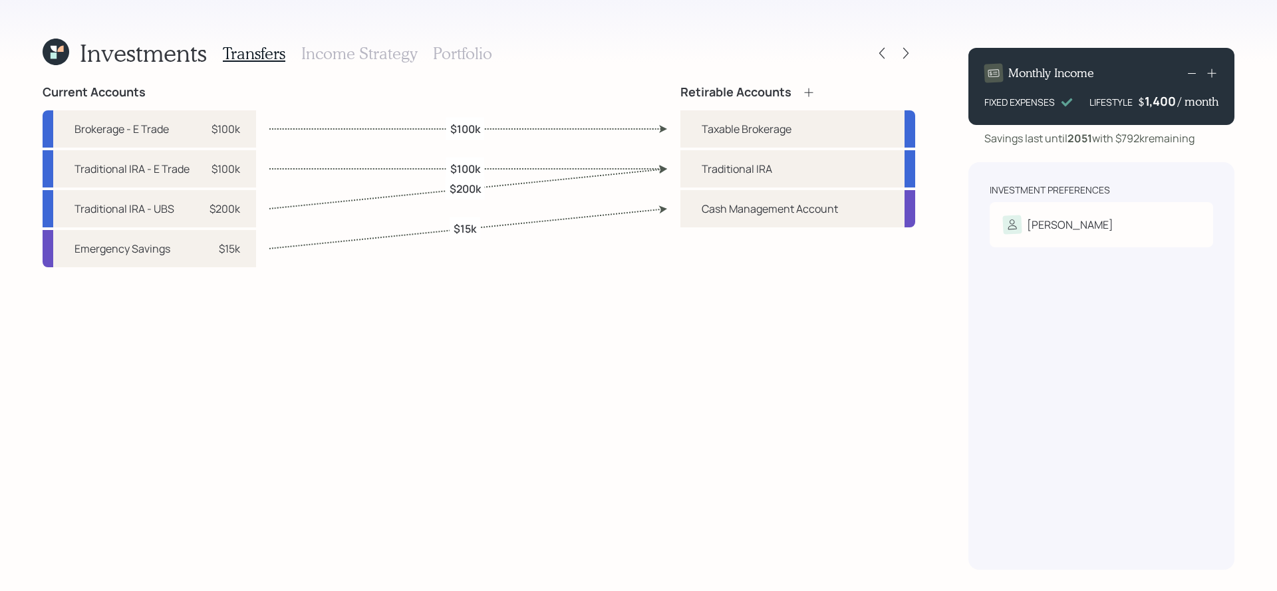
click at [468, 189] on label "$200k" at bounding box center [465, 189] width 31 height 15
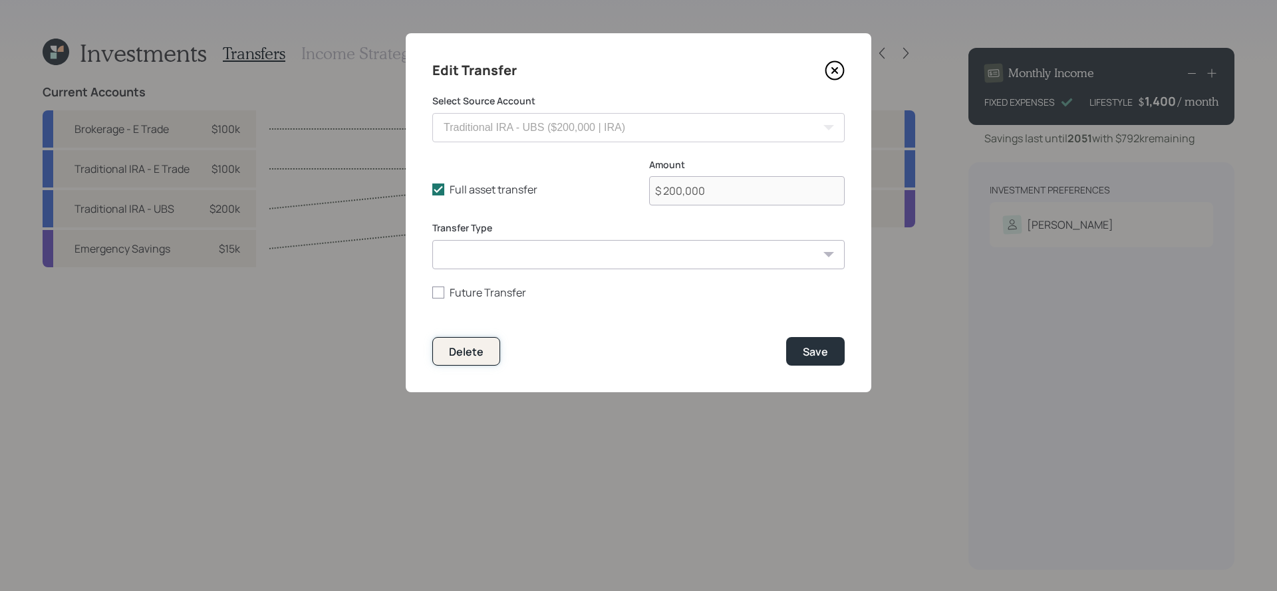
click at [468, 357] on div "Delete" at bounding box center [466, 352] width 35 height 15
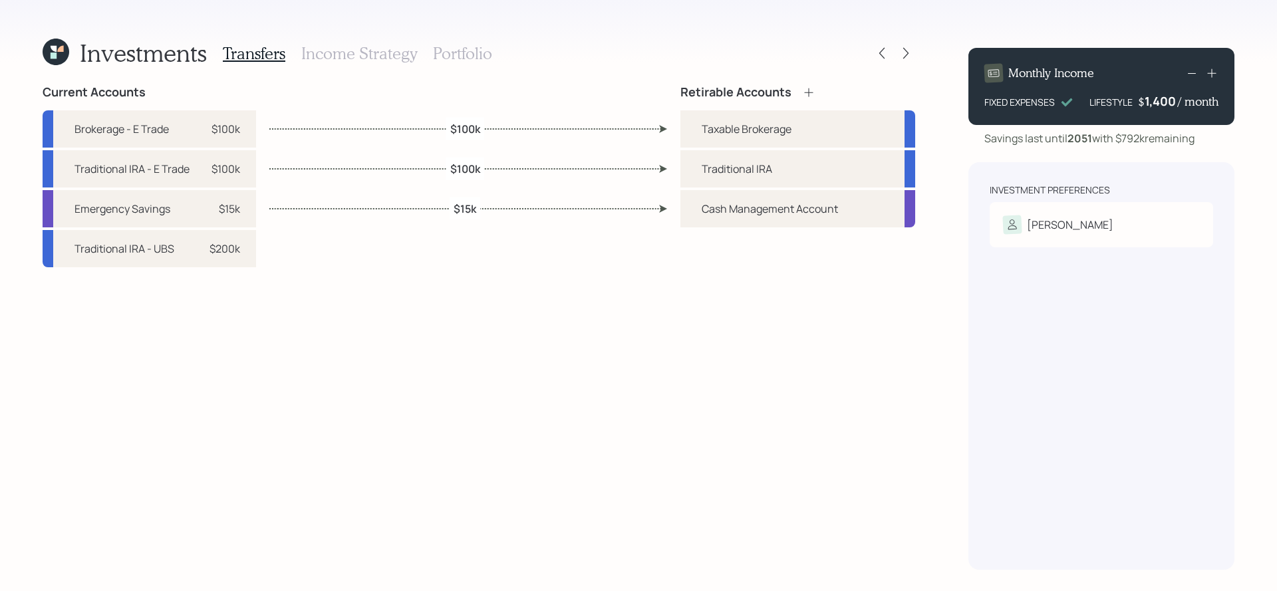
click at [891, 55] on div at bounding box center [894, 53] width 43 height 19
click at [886, 55] on icon at bounding box center [882, 53] width 13 height 13
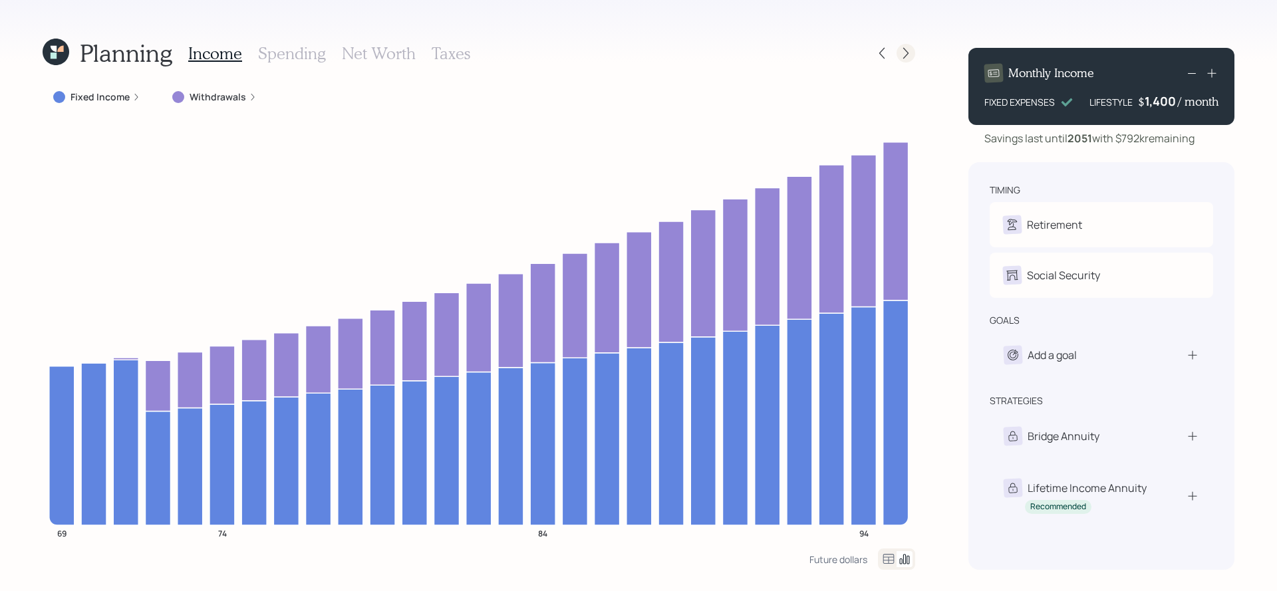
click at [911, 56] on icon at bounding box center [905, 53] width 13 height 13
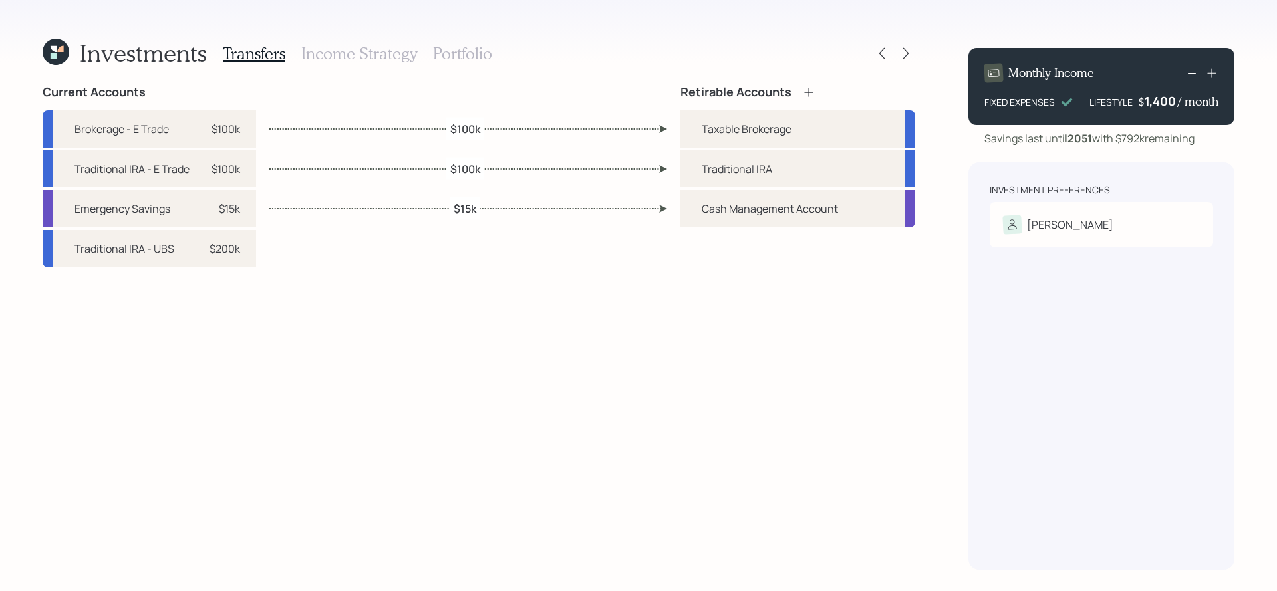
click at [462, 53] on h3 "Portfolio" at bounding box center [462, 53] width 59 height 19
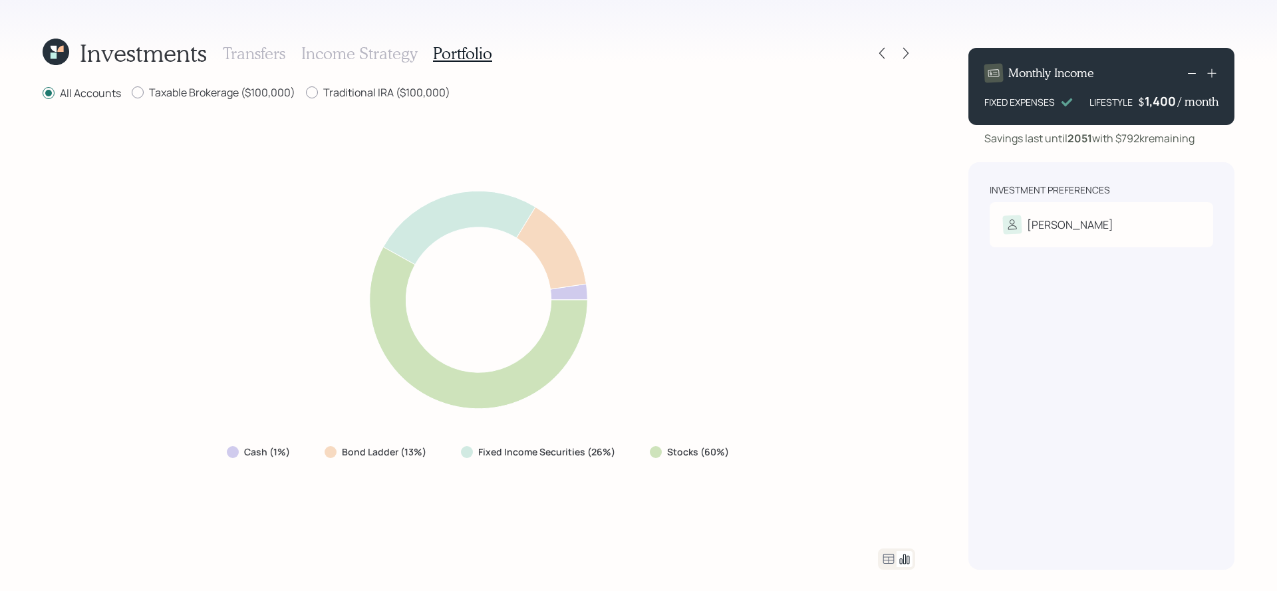
click at [896, 52] on div at bounding box center [894, 53] width 43 height 19
click at [901, 52] on icon at bounding box center [905, 53] width 13 height 13
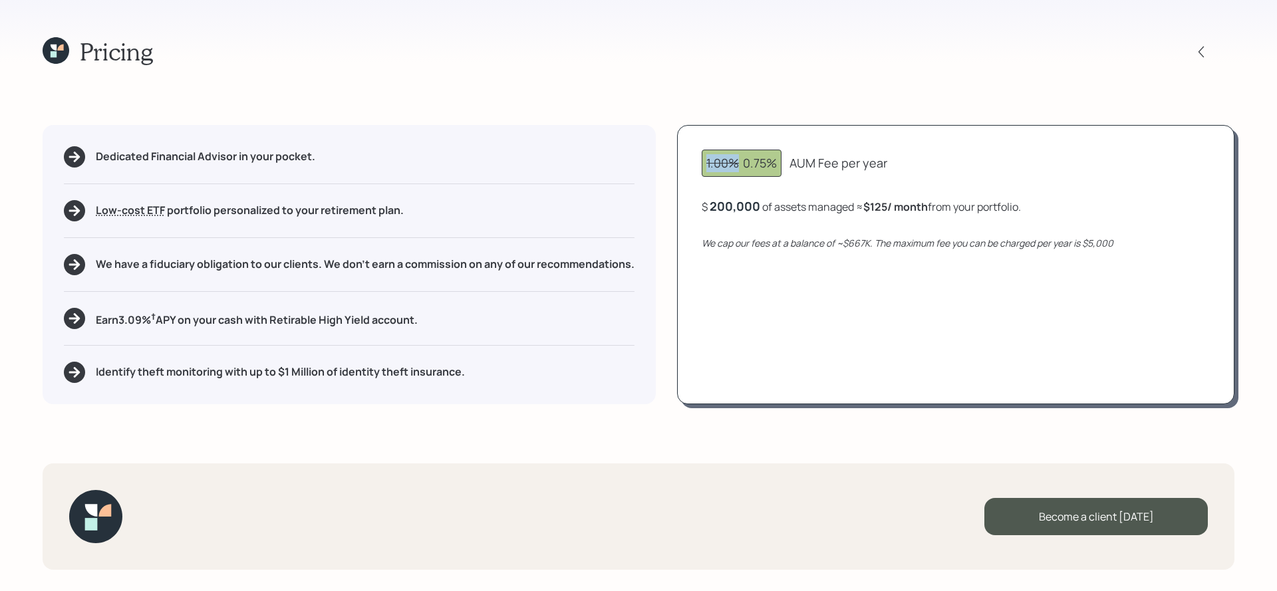
drag, startPoint x: 742, startPoint y: 160, endPoint x: 708, endPoint y: 165, distance: 34.3
click at [708, 165] on div "1.00% 0.75%" at bounding box center [742, 163] width 71 height 18
drag, startPoint x: 774, startPoint y: 164, endPoint x: 737, endPoint y: 164, distance: 37.3
click at [737, 164] on div "1.00% 0.75%" at bounding box center [742, 163] width 71 height 18
click at [759, 158] on div "1.00% 0.75%" at bounding box center [742, 163] width 71 height 18
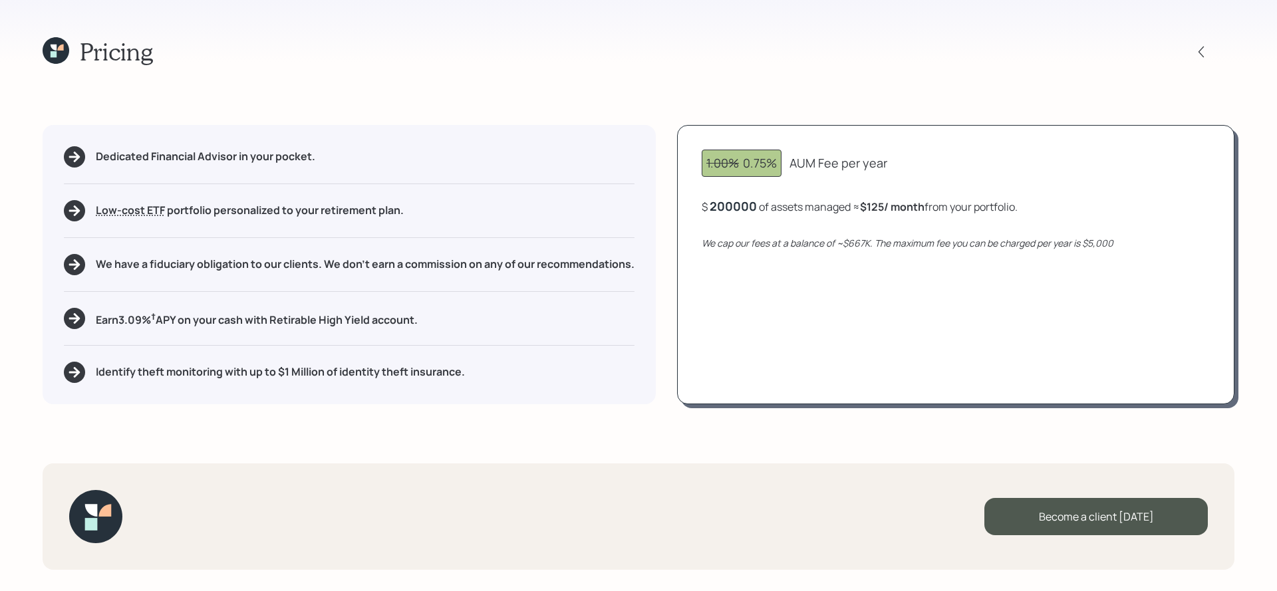
drag, startPoint x: 760, startPoint y: 206, endPoint x: 699, endPoint y: 206, distance: 61.2
click at [699, 206] on div "1.00% 0.75% AUM Fee per year $ 200000 of assets managed ≈ $125 / month from you…" at bounding box center [956, 264] width 558 height 279
click at [863, 205] on div "$ 200,000 of assets managed ≈ $125 / month from your portfolio ." at bounding box center [861, 206] width 319 height 17
click at [870, 205] on b "$125 / month" at bounding box center [896, 207] width 65 height 15
drag, startPoint x: 870, startPoint y: 205, endPoint x: 932, endPoint y: 204, distance: 62.5
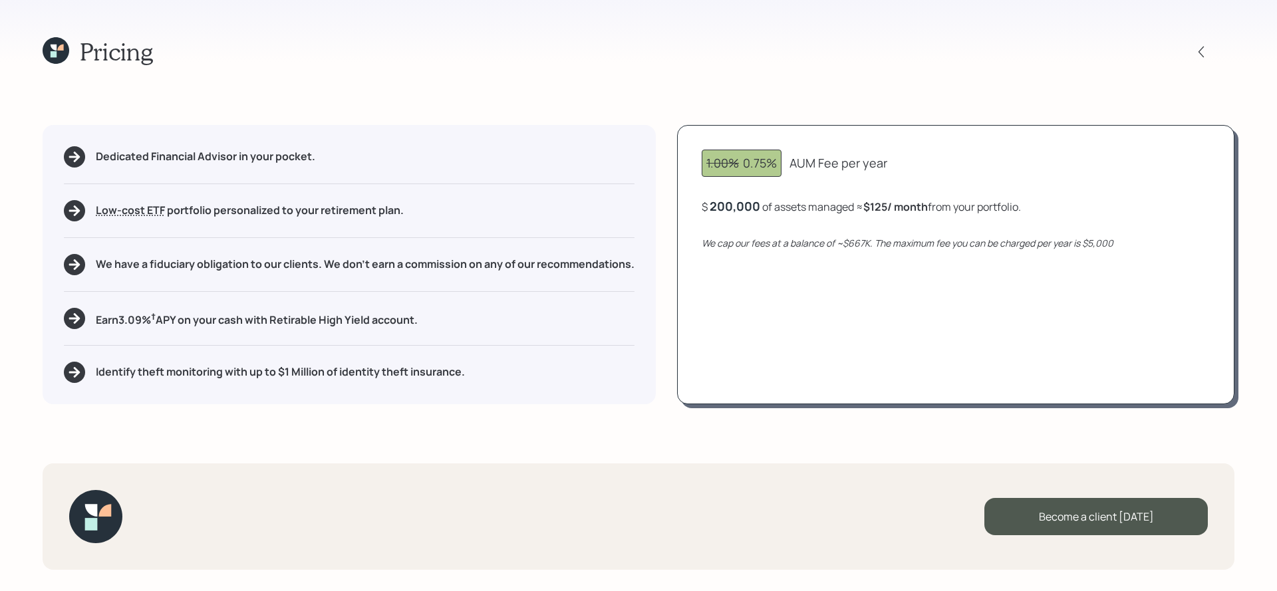
click at [928, 204] on b "$125 / month" at bounding box center [896, 207] width 65 height 15
click at [928, 236] on div "We cap our fees at a balance of ~$667K. The maximum fee you can be charged per …" at bounding box center [956, 243] width 508 height 14
click at [52, 56] on icon at bounding box center [54, 54] width 6 height 6
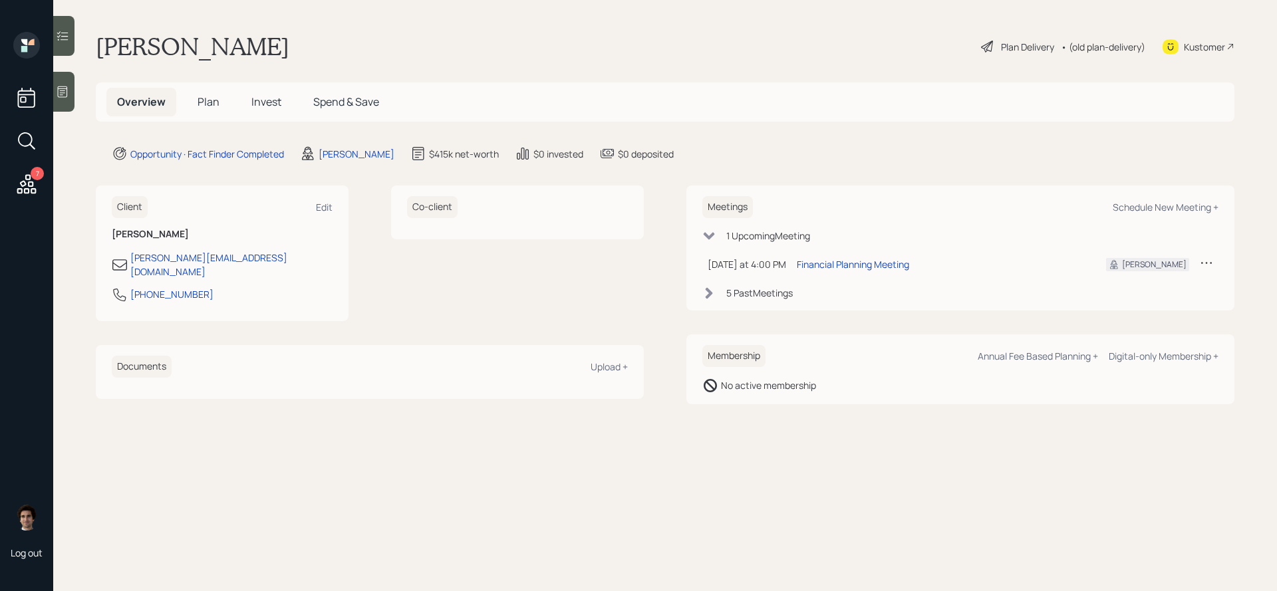
click at [1198, 53] on div "Kustomer" at bounding box center [1204, 47] width 41 height 14
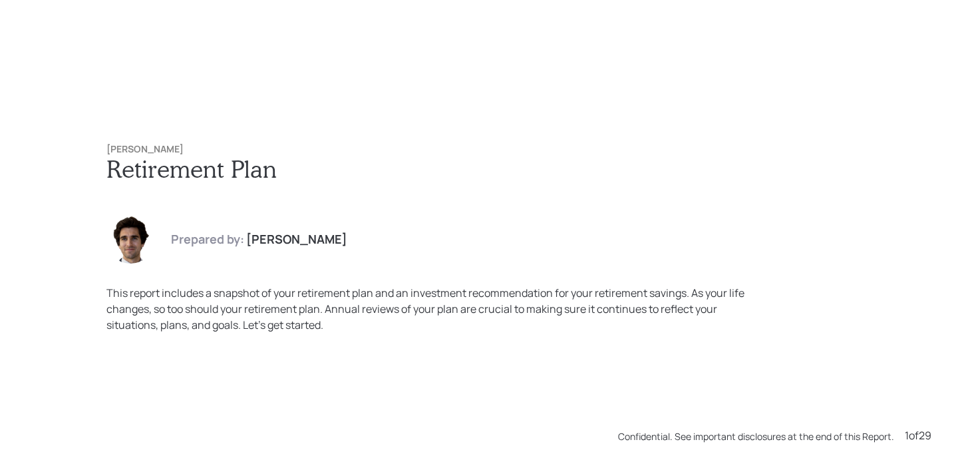
drag, startPoint x: 191, startPoint y: 140, endPoint x: 104, endPoint y: 140, distance: 87.2
click at [104, 141] on div "John Anderson Retirement Plan Prepared by: Harrison Schaefer This report includ…" at bounding box center [479, 238] width 798 height 242
drag, startPoint x: 178, startPoint y: 144, endPoint x: 76, endPoint y: 144, distance: 102.5
click at [76, 144] on div "John Anderson Retirement Plan Prepared by: Harrison Schaefer This report includ…" at bounding box center [479, 235] width 958 height 470
copy h6 "[PERSON_NAME]"
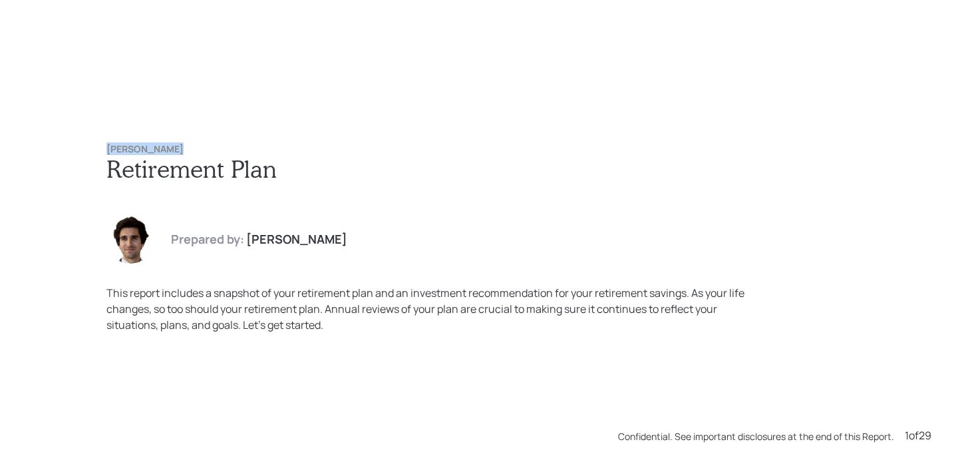
click at [343, 114] on div "John Anderson Retirement Plan Prepared by: Harrison Schaefer This report includ…" at bounding box center [479, 235] width 958 height 470
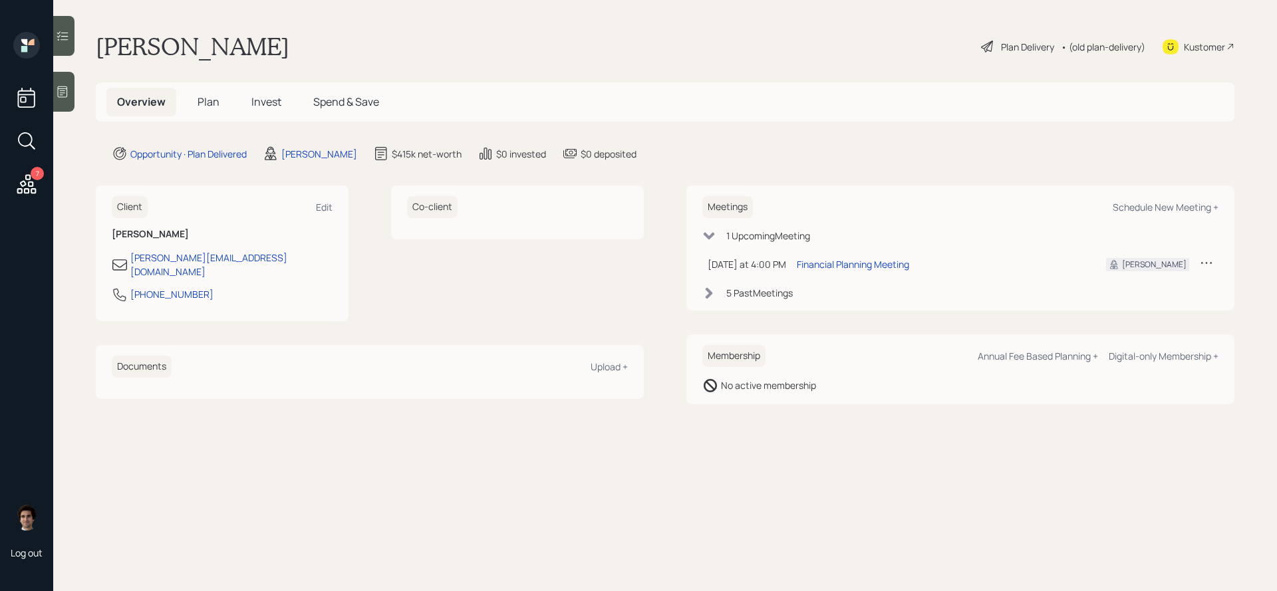
click at [1110, 200] on div "Meetings Schedule New Meeting +" at bounding box center [961, 207] width 516 height 22
click at [1120, 202] on div "Schedule New Meeting +" at bounding box center [1166, 207] width 106 height 13
select select "59554aeb-d739-4552-90b9-0d27d70b4bf7"
